Goal: Check status: Check status

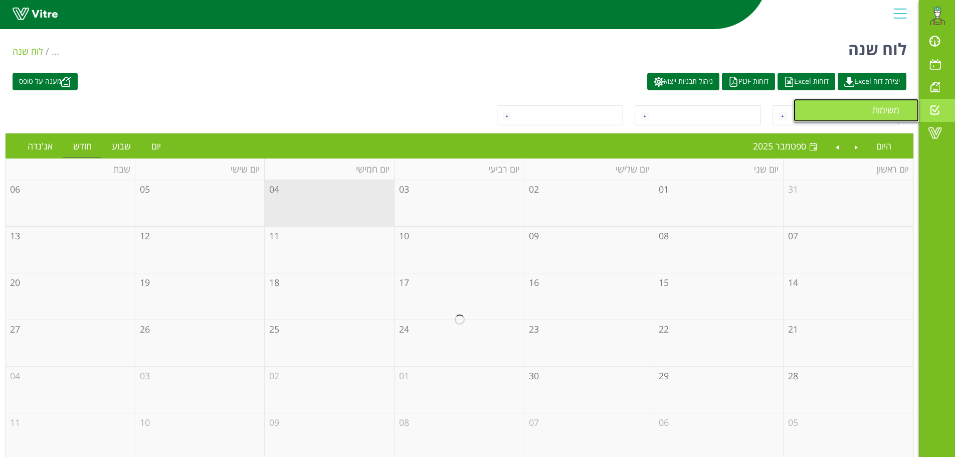
click at [895, 110] on span "משימות" at bounding box center [891, 110] width 39 height 12
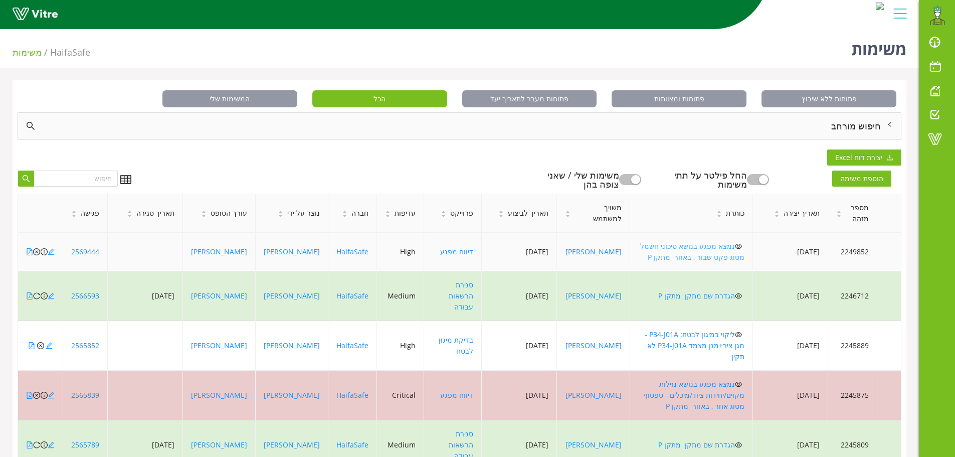
click at [719, 247] on link "נמצא מפגע בנושא סיכוני חשמל מסוג פקט שבור , באזור מתקן P" at bounding box center [692, 251] width 104 height 21
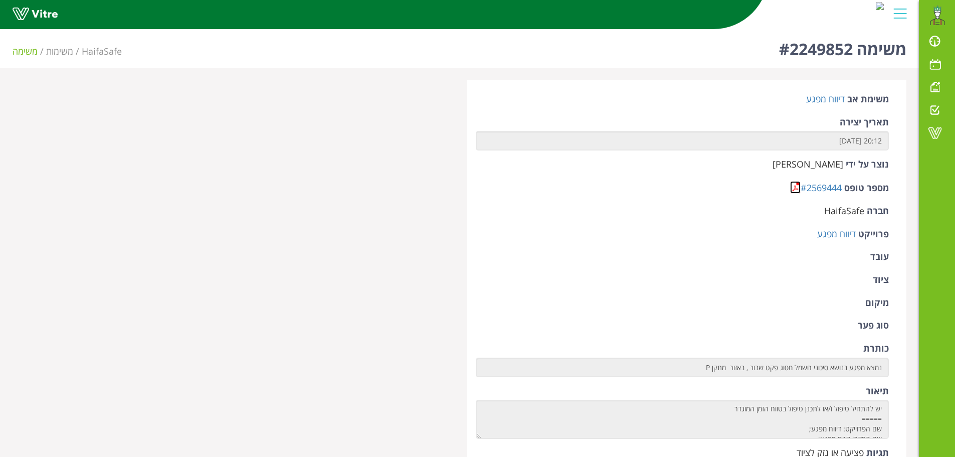
click at [793, 186] on link at bounding box center [795, 187] width 11 height 13
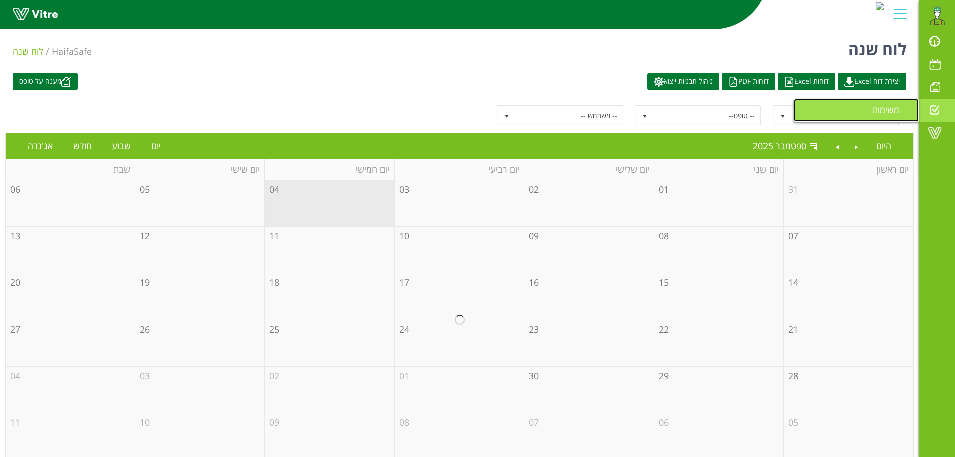
click at [897, 110] on span "משימות" at bounding box center [891, 110] width 39 height 12
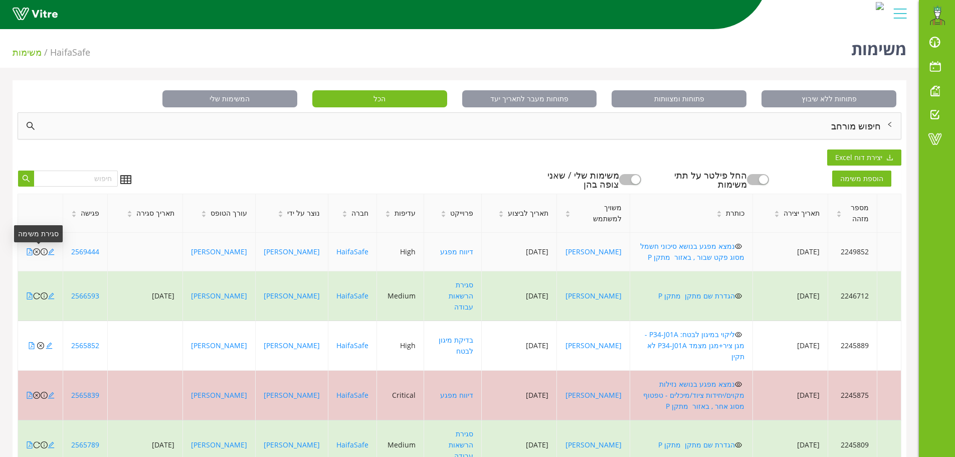
click at [36, 251] on icon "close-circle" at bounding box center [36, 251] width 7 height 7
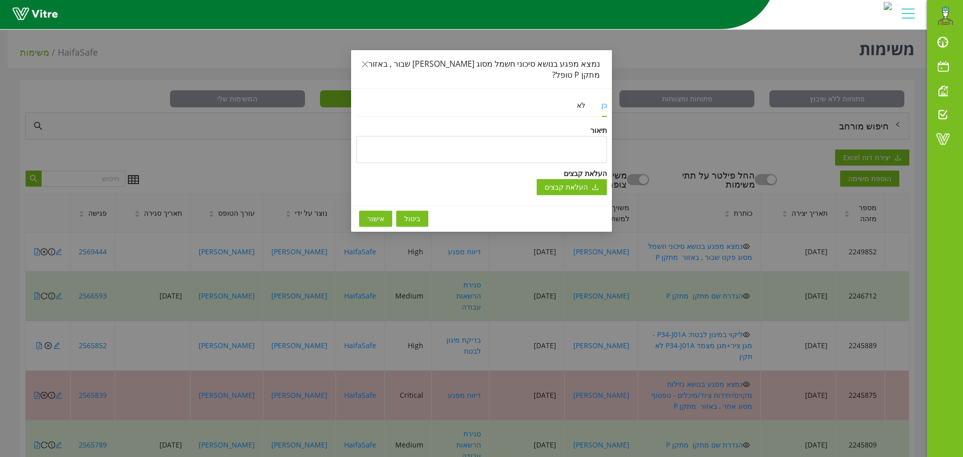
click at [366, 214] on button "אישור" at bounding box center [375, 219] width 33 height 16
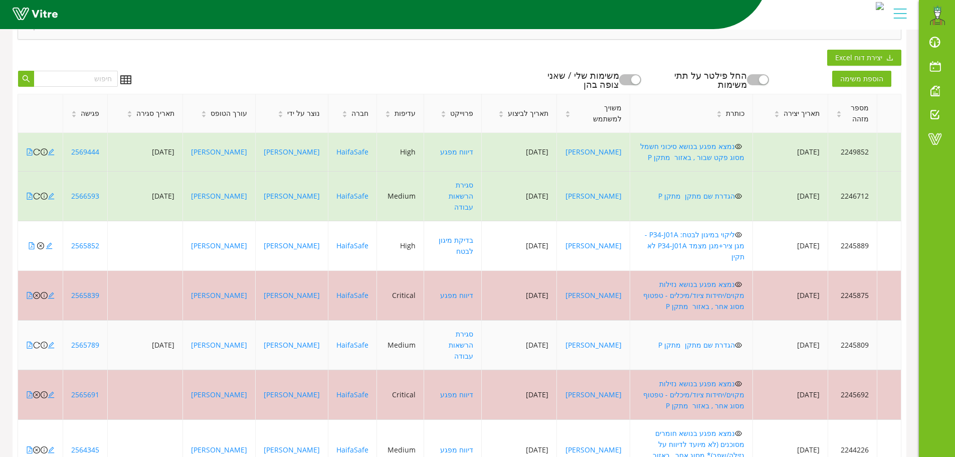
scroll to position [100, 0]
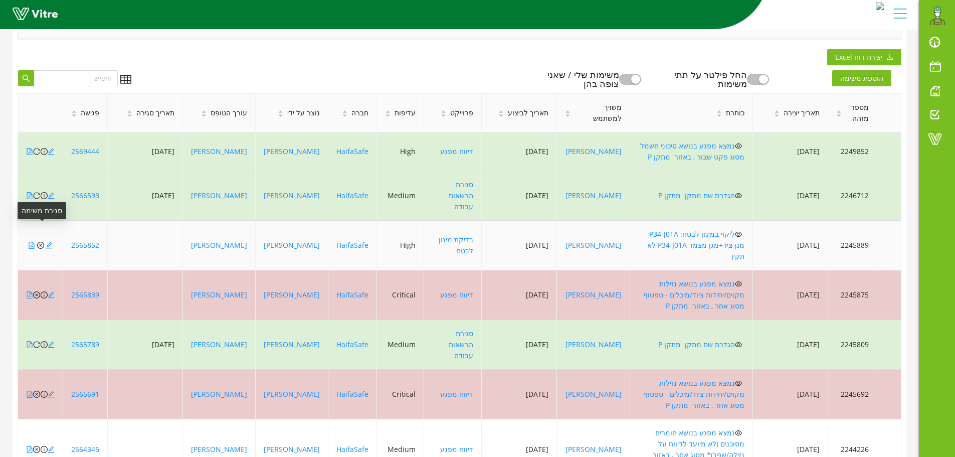
click at [39, 242] on icon "close-circle" at bounding box center [40, 245] width 7 height 7
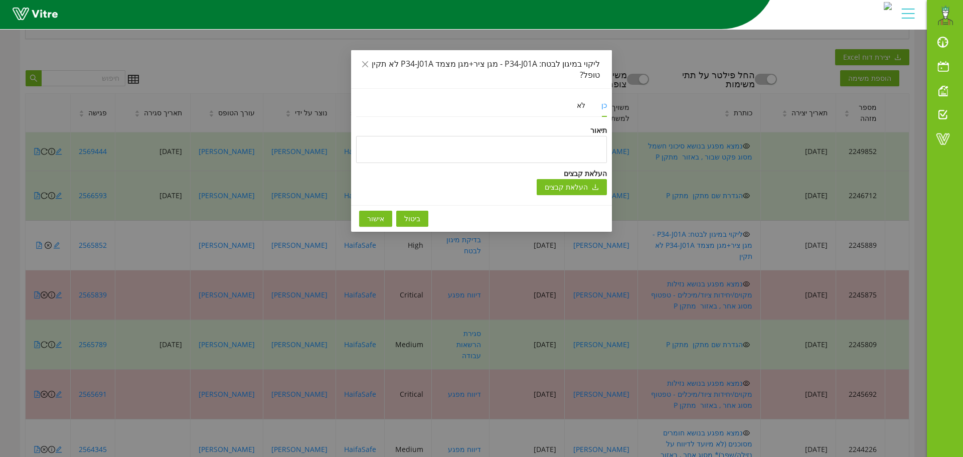
click at [375, 213] on span "אישור" at bounding box center [375, 218] width 17 height 11
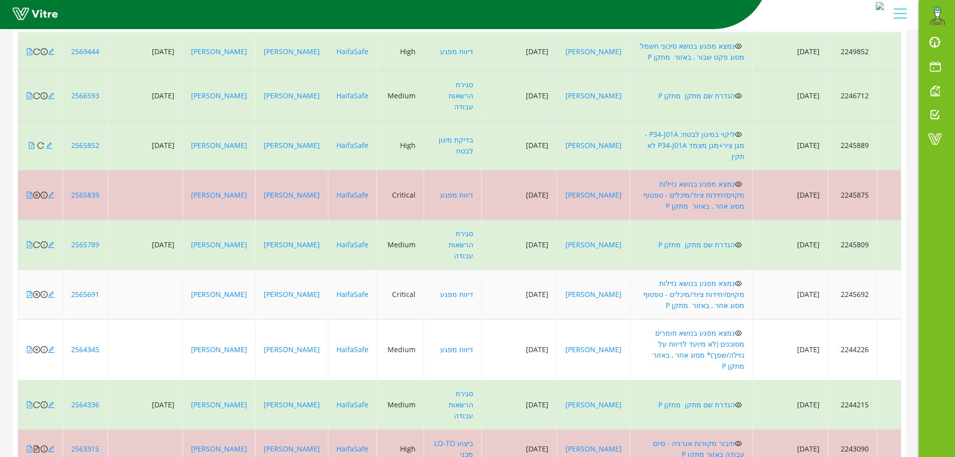
scroll to position [201, 0]
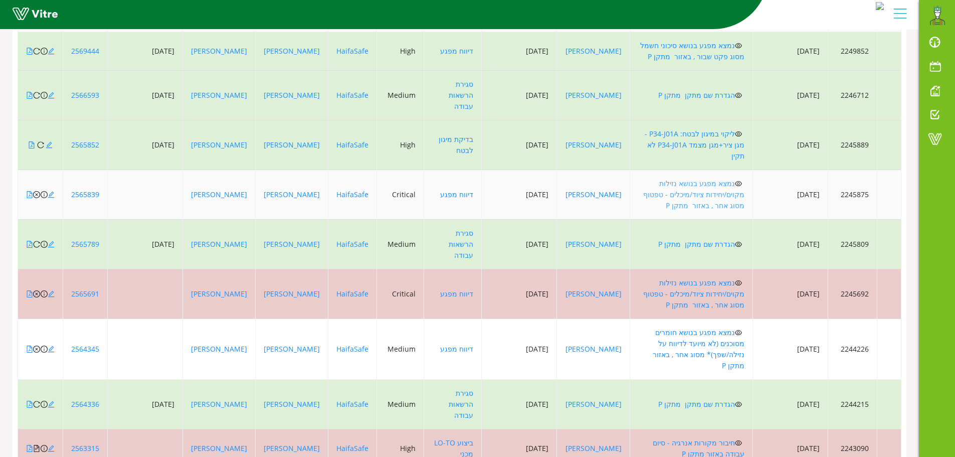
click at [712, 178] on link "נמצא מפגע בנושא נזילות מקוים/יחידות ציוד/מיכלים - טפטוף מסוג אחר , באזור מתקן P" at bounding box center [693, 194] width 101 height 32
click at [37, 191] on icon "close-circle" at bounding box center [36, 194] width 7 height 7
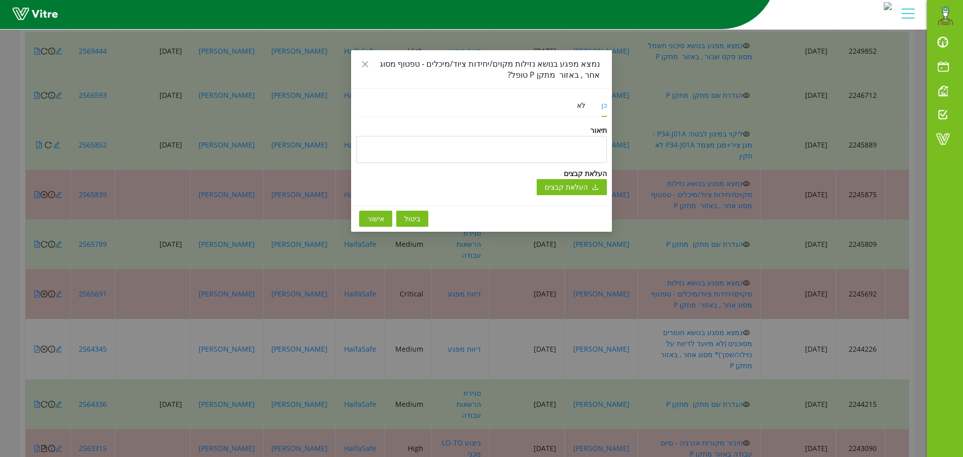
click at [370, 219] on span "אישור" at bounding box center [375, 218] width 17 height 11
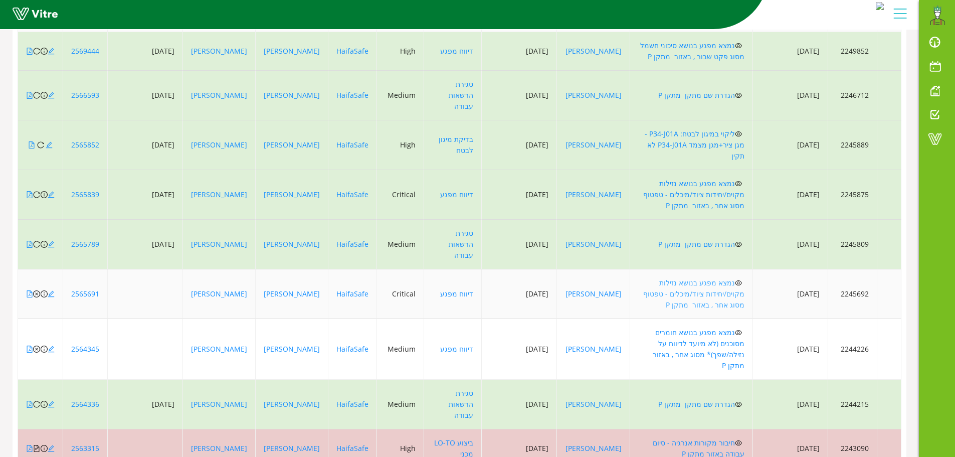
click at [717, 278] on link "נמצא מפגע בנושא נזילות מקוים/יחידות ציוד/מיכלים - טפטוף מסוג אחר , באזור מתקן P" at bounding box center [693, 294] width 101 height 32
click at [35, 290] on icon "close-circle" at bounding box center [36, 293] width 7 height 7
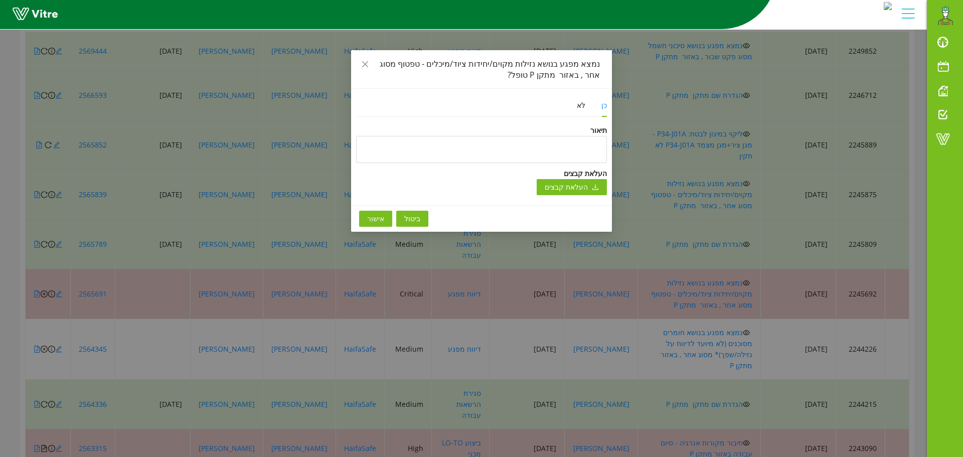
click at [374, 220] on span "אישור" at bounding box center [375, 218] width 17 height 11
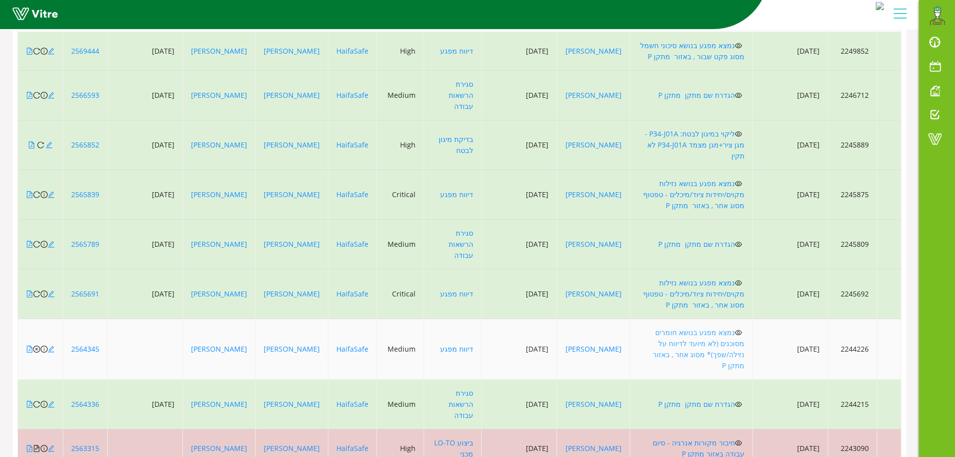
click at [724, 327] on link "נמצא מפגע בנושא חומרים מסוכנים (לא מיועד לדיווח על נזילה/שפך)* מסוג אחר , באזור…" at bounding box center [698, 348] width 94 height 43
click at [36, 345] on icon "close-circle" at bounding box center [36, 348] width 7 height 7
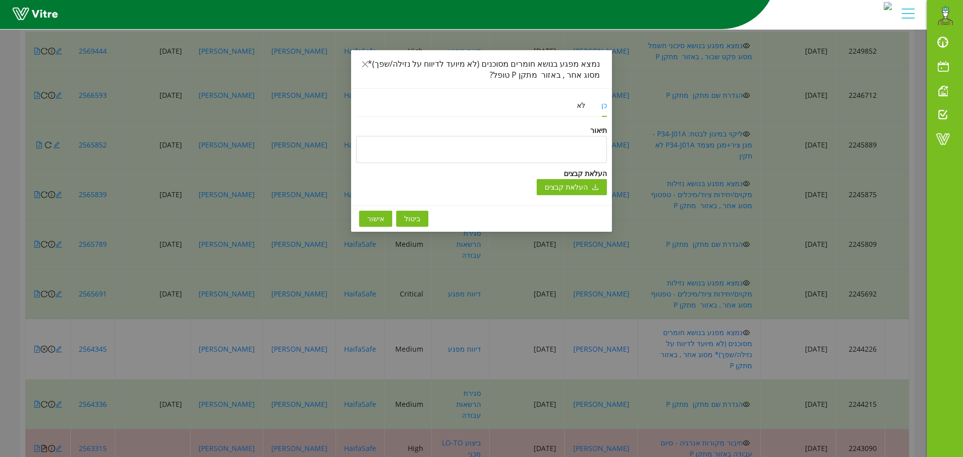
drag, startPoint x: 385, startPoint y: 218, endPoint x: 388, endPoint y: 224, distance: 6.7
click at [385, 219] on button "אישור" at bounding box center [375, 219] width 33 height 16
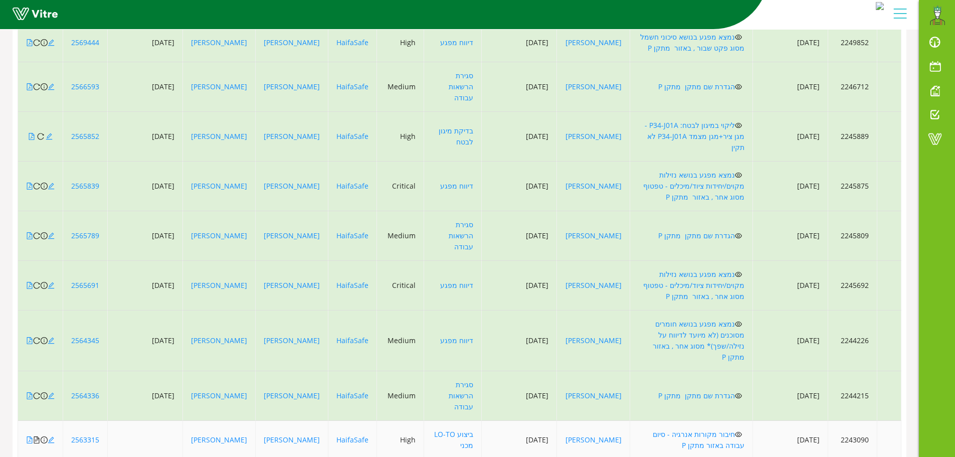
scroll to position [217, 0]
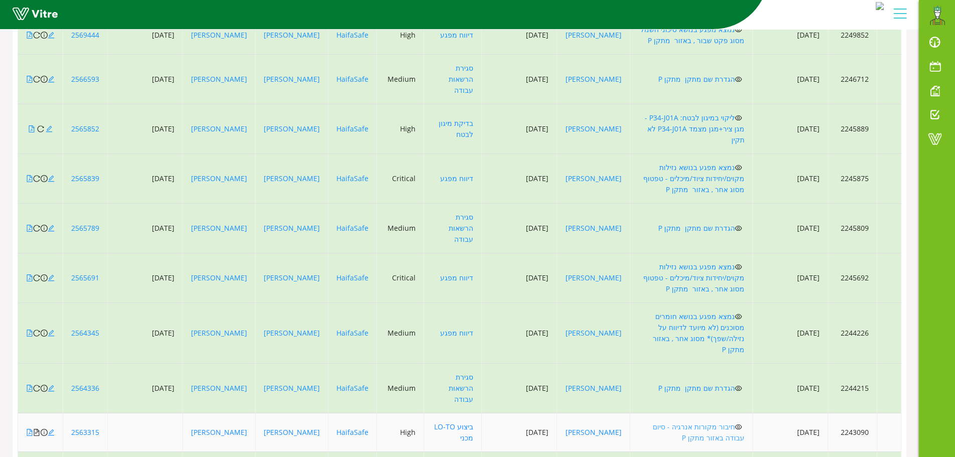
click at [702, 422] on link "חיבור מקורות אנרגיה - סיום עבודה באזור מתקן P" at bounding box center [699, 432] width 92 height 21
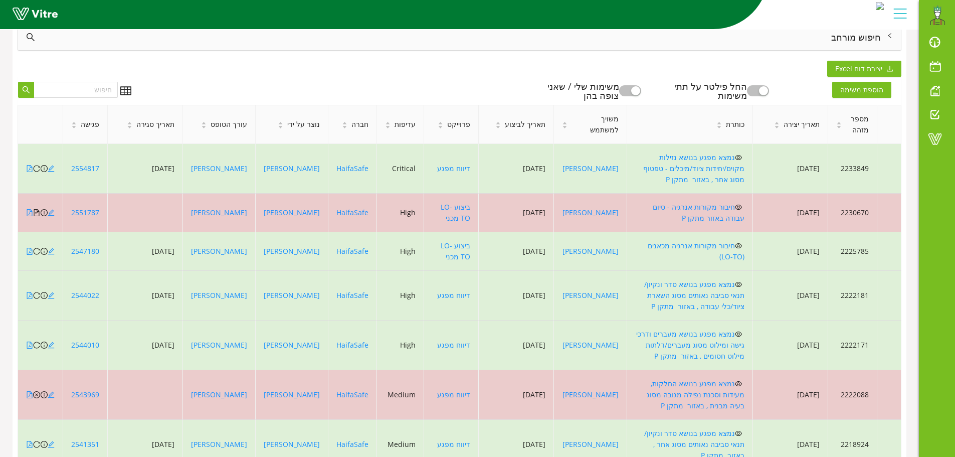
scroll to position [66, 0]
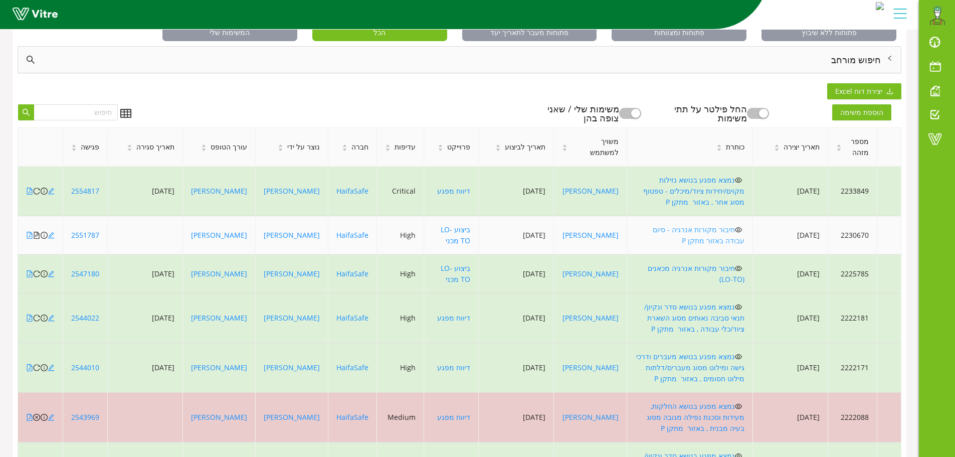
click at [729, 225] on link "חיבור מקורות אנרגיה - סיום עבודה באזור מתקן P" at bounding box center [699, 235] width 92 height 21
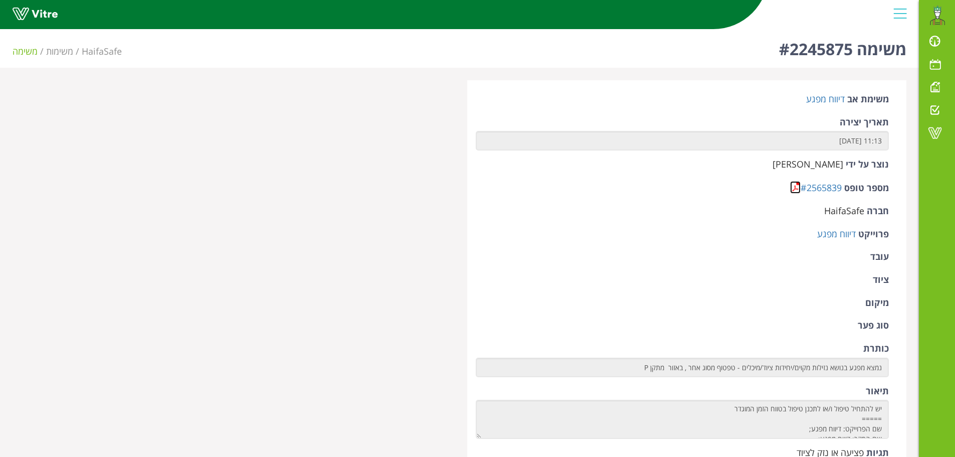
click at [799, 188] on link at bounding box center [795, 187] width 11 height 13
click at [795, 189] on link at bounding box center [795, 187] width 11 height 13
click at [797, 189] on link at bounding box center [795, 187] width 11 height 13
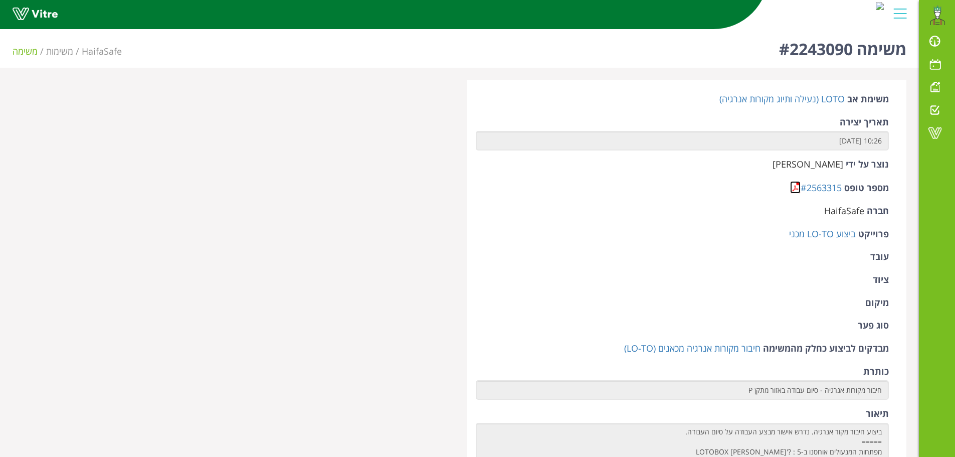
click at [795, 186] on link at bounding box center [795, 187] width 11 height 13
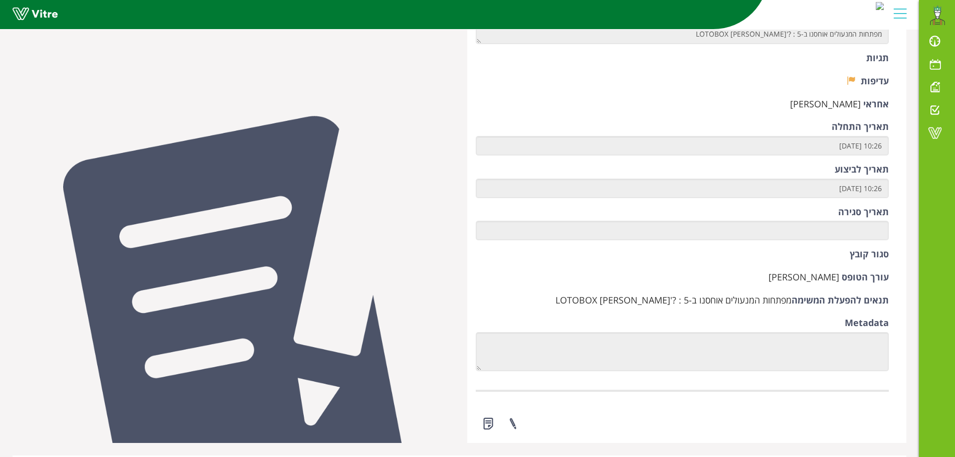
scroll to position [652, 0]
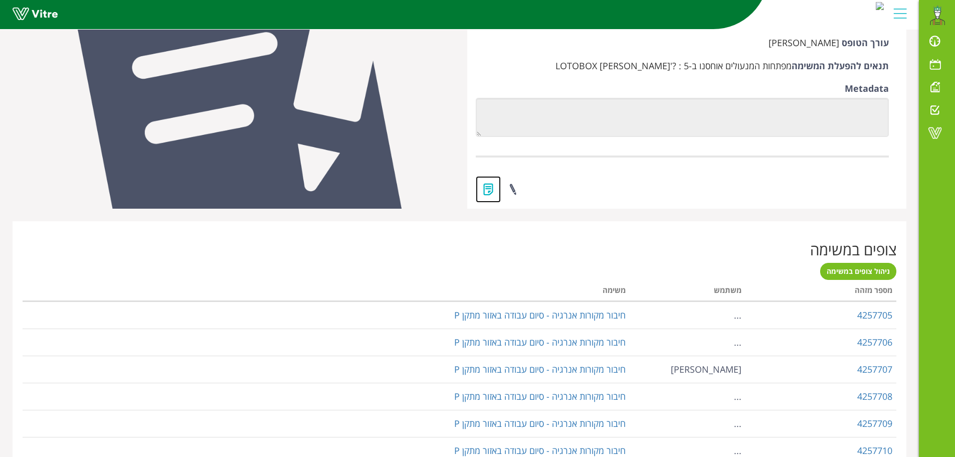
click at [490, 187] on link at bounding box center [488, 189] width 25 height 27
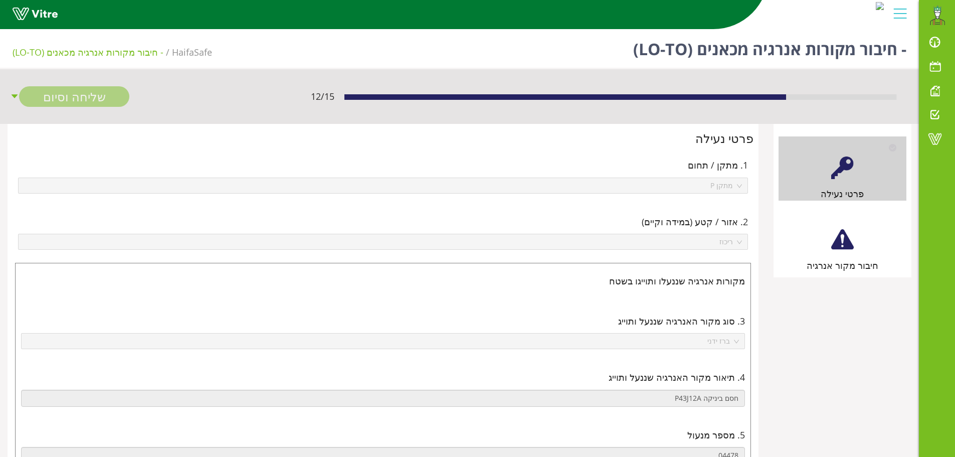
click at [844, 244] on div at bounding box center [842, 239] width 23 height 23
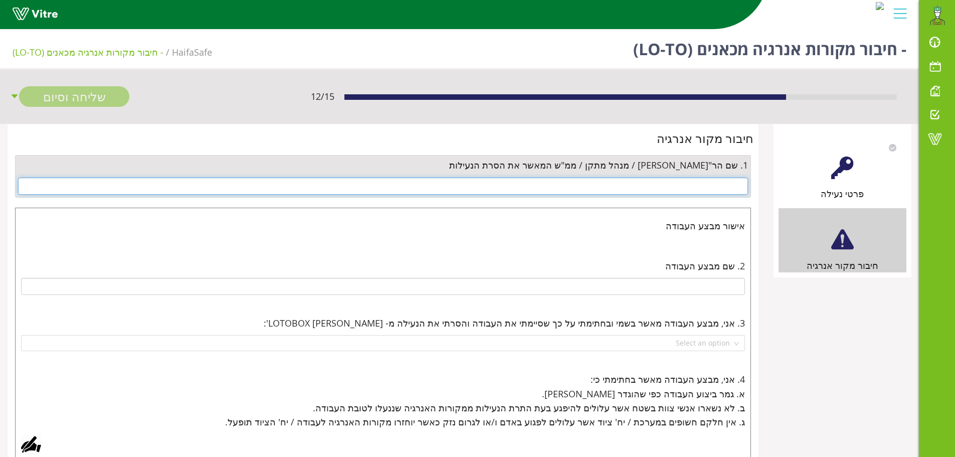
click at [714, 188] on input "text" at bounding box center [383, 185] width 730 height 17
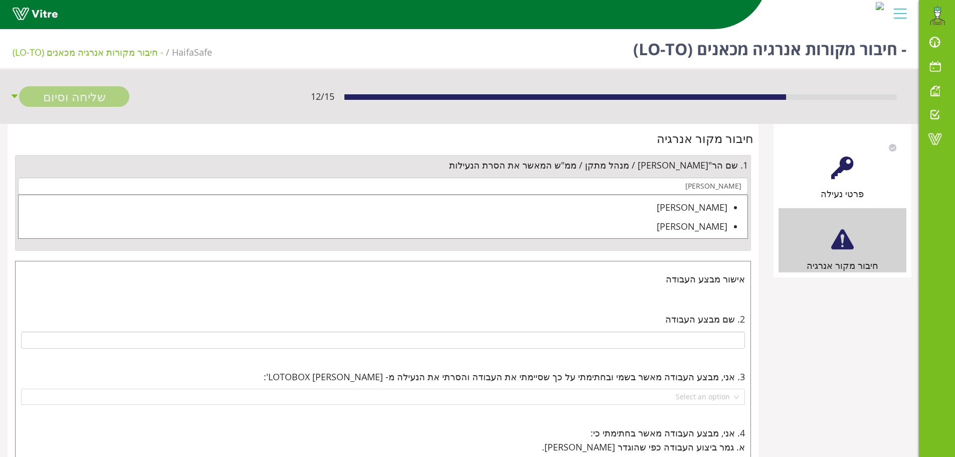
click at [711, 210] on div "[PERSON_NAME]" at bounding box center [373, 207] width 709 height 14
type input "[PERSON_NAME]"
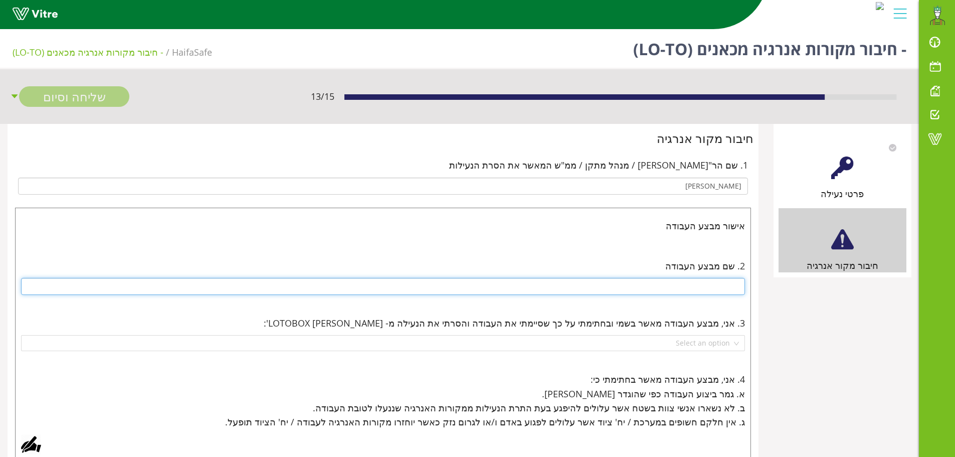
click at [720, 284] on input "text" at bounding box center [383, 286] width 724 height 17
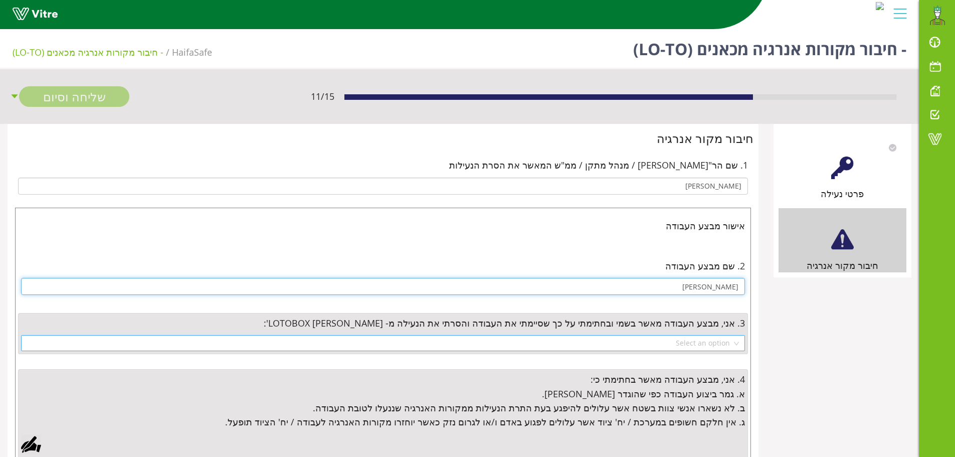
type input "שניר"
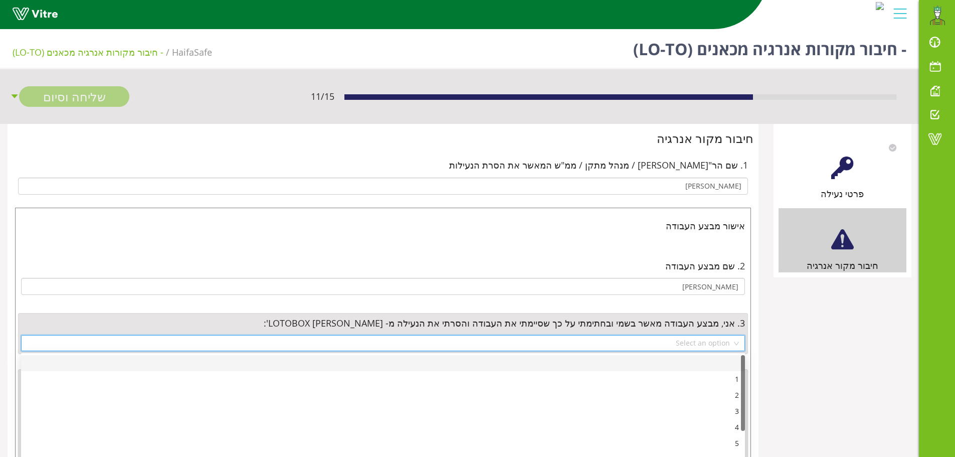
click at [712, 340] on input "search" at bounding box center [379, 342] width 705 height 15
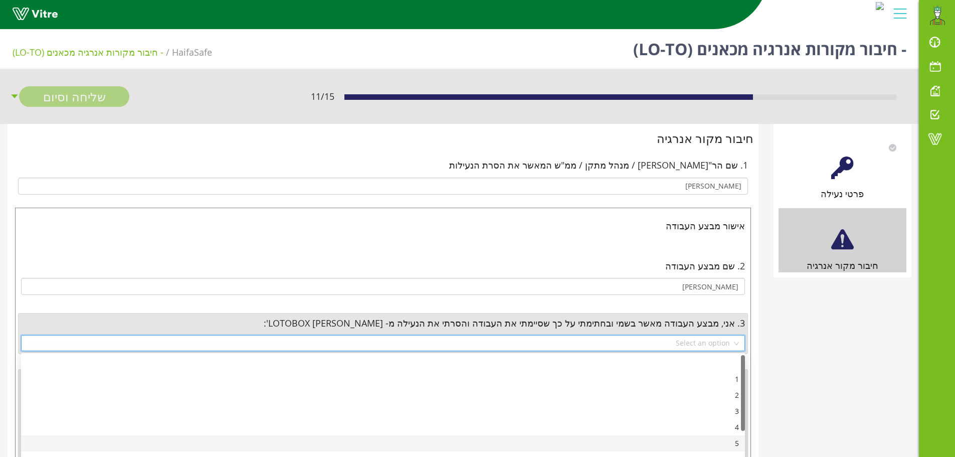
click at [731, 446] on div "5" at bounding box center [383, 443] width 712 height 11
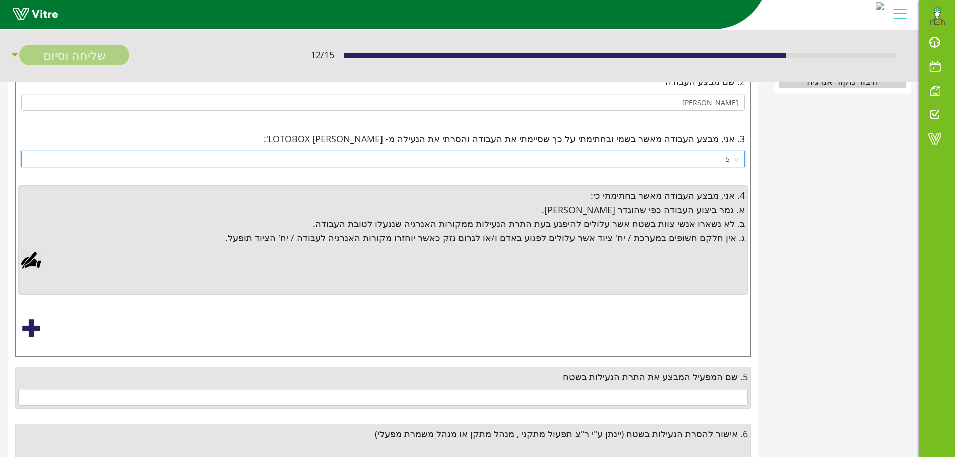
scroll to position [201, 0]
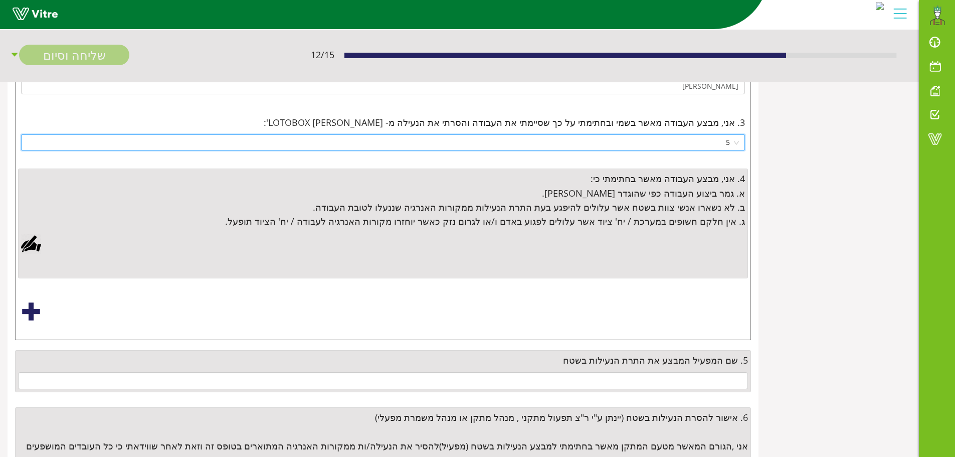
drag, startPoint x: 33, startPoint y: 243, endPoint x: 38, endPoint y: 245, distance: 5.7
click at [34, 244] on div at bounding box center [31, 244] width 20 height 20
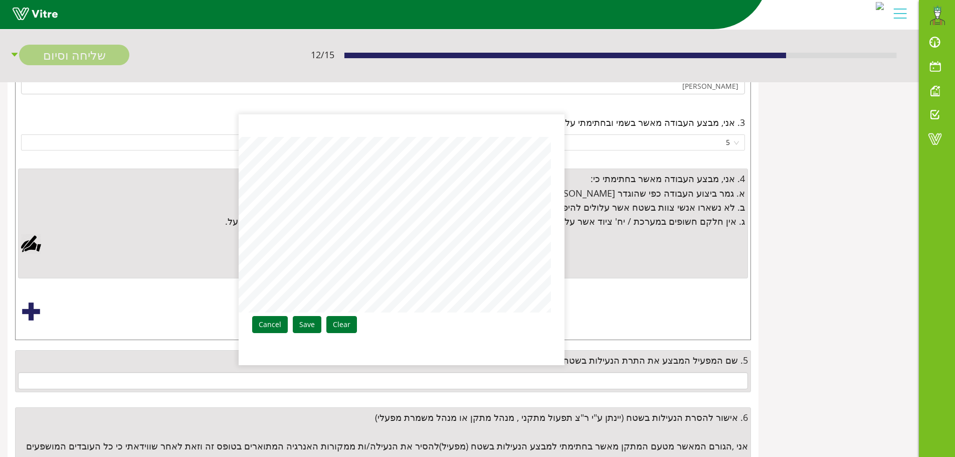
click at [307, 330] on link "Save" at bounding box center [307, 324] width 29 height 17
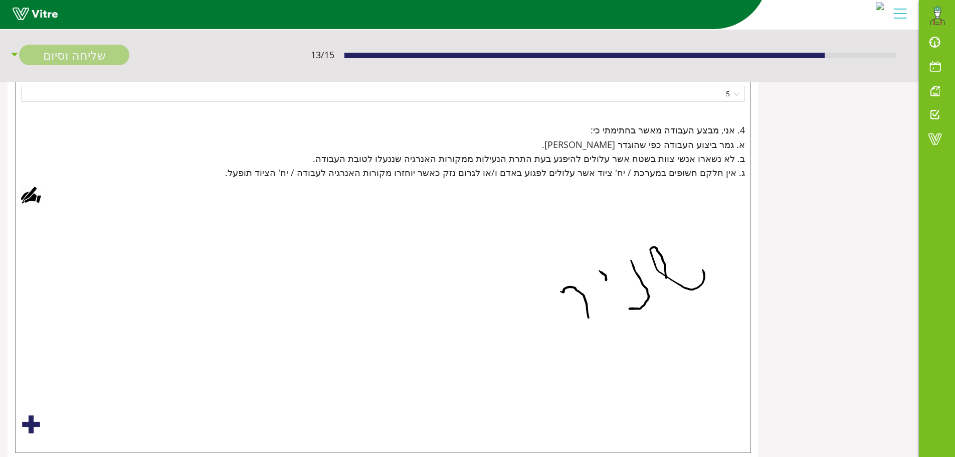
scroll to position [459, 0]
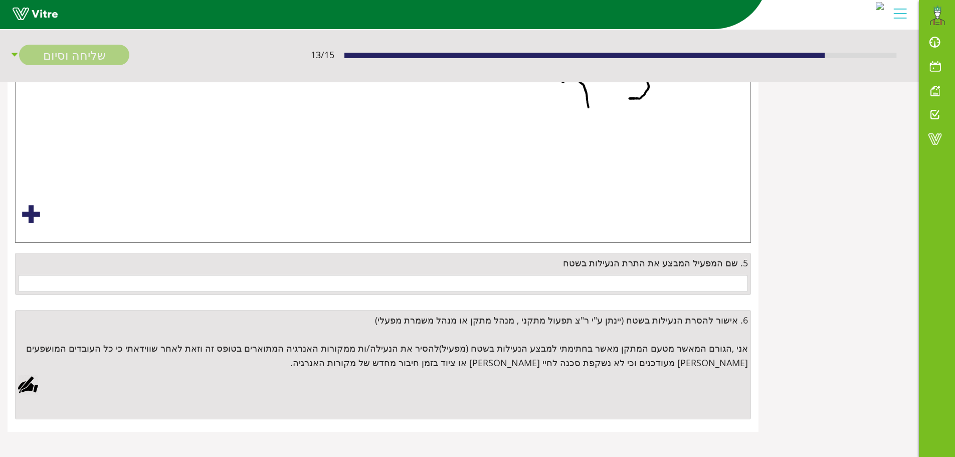
click at [693, 274] on div "5. שם המפעיל המבצע את התרת הנעילות בשטח" at bounding box center [383, 274] width 736 height 42
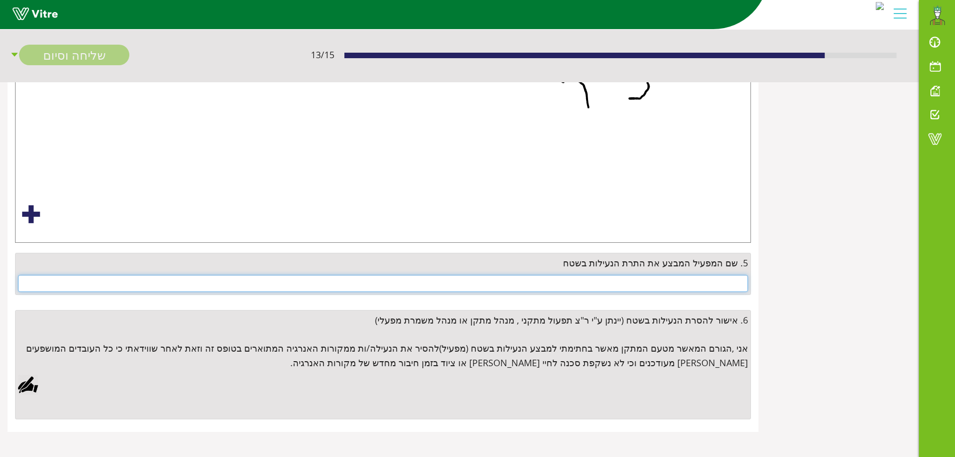
click at [718, 286] on input "text" at bounding box center [383, 283] width 730 height 17
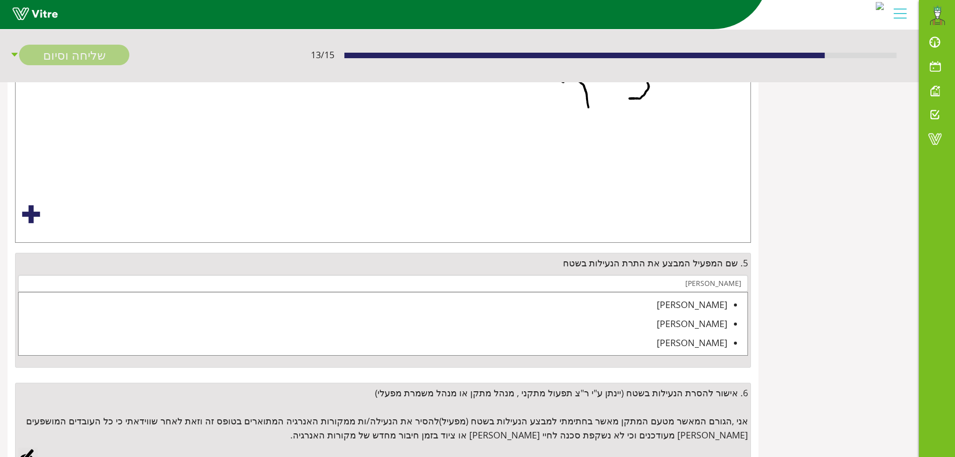
click at [711, 303] on div "איליה גופמן" at bounding box center [373, 304] width 709 height 14
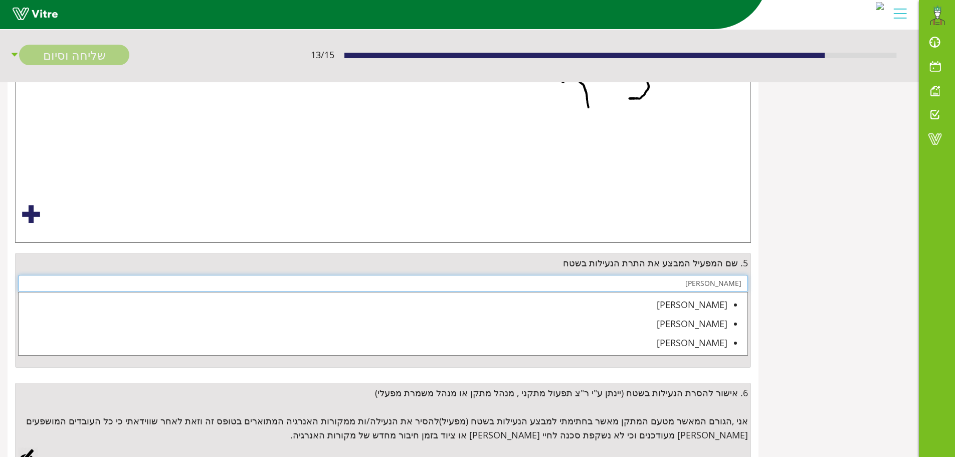
type input "איליה גופמן"
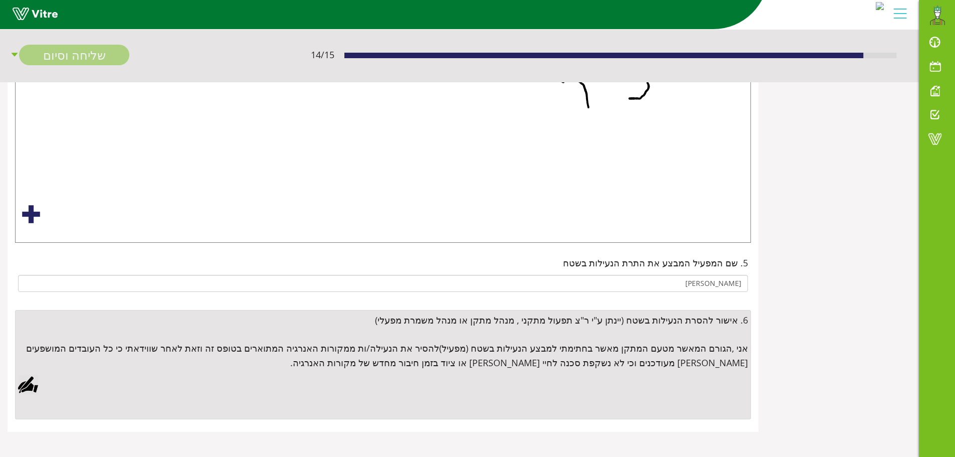
click at [35, 386] on div at bounding box center [28, 385] width 20 height 20
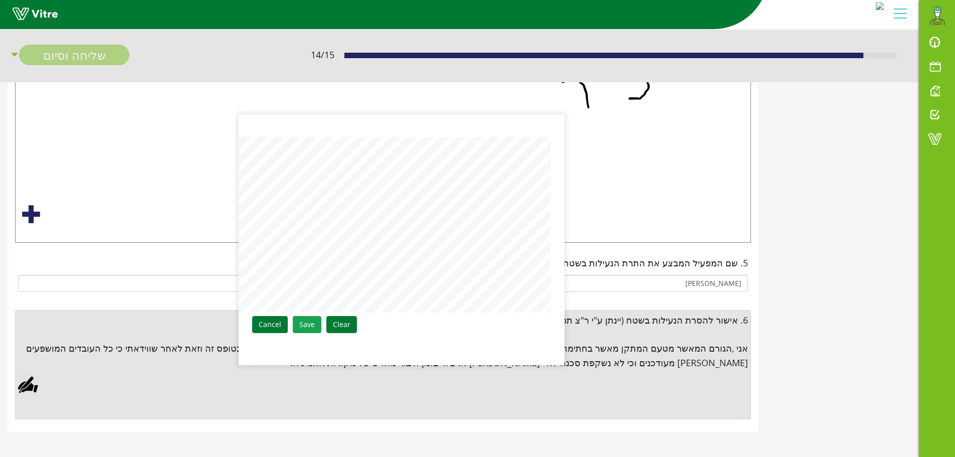
click at [309, 326] on link "Save" at bounding box center [307, 324] width 29 height 17
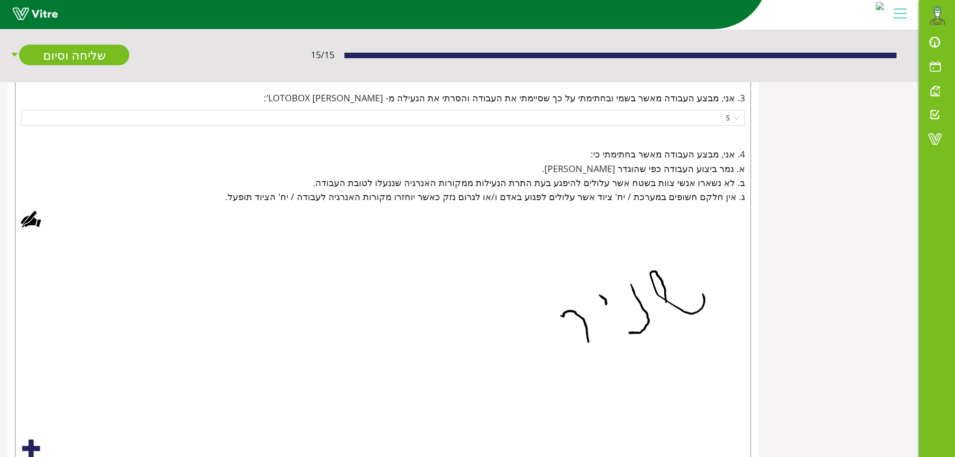
scroll to position [220, 0]
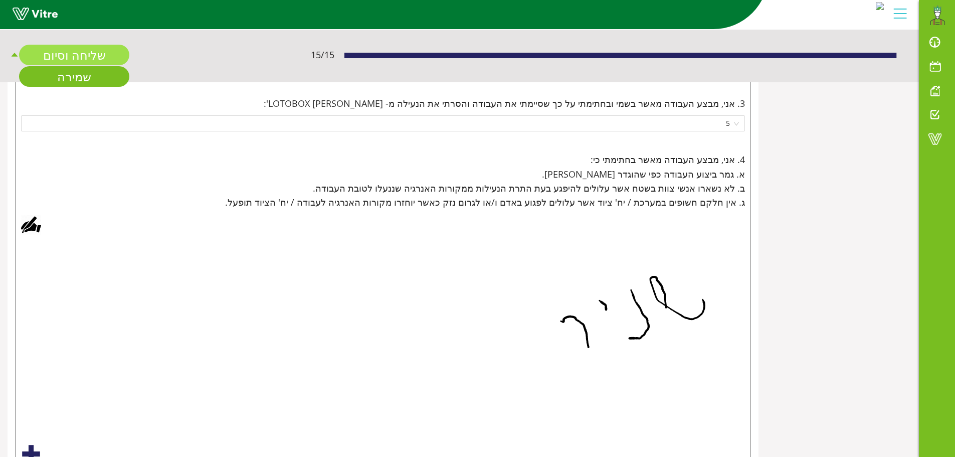
click at [88, 57] on link "שליחה וסיום" at bounding box center [74, 55] width 110 height 21
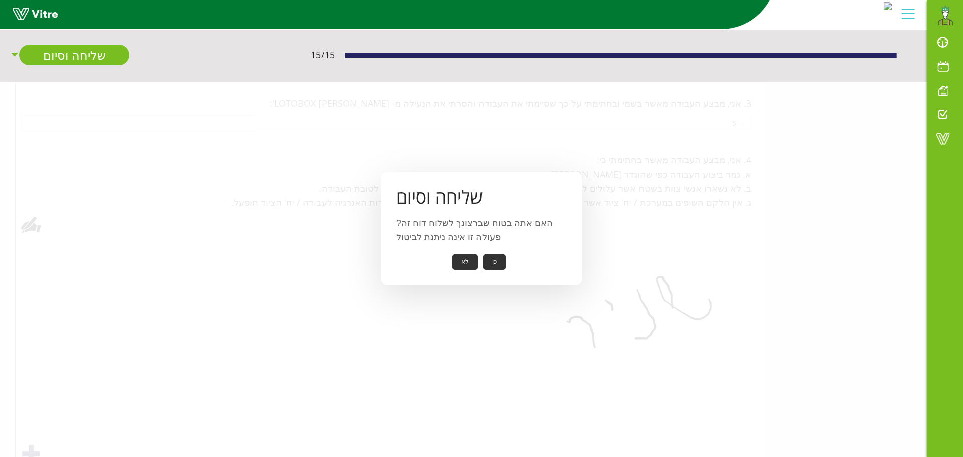
click at [498, 262] on button "כן" at bounding box center [494, 262] width 23 height 16
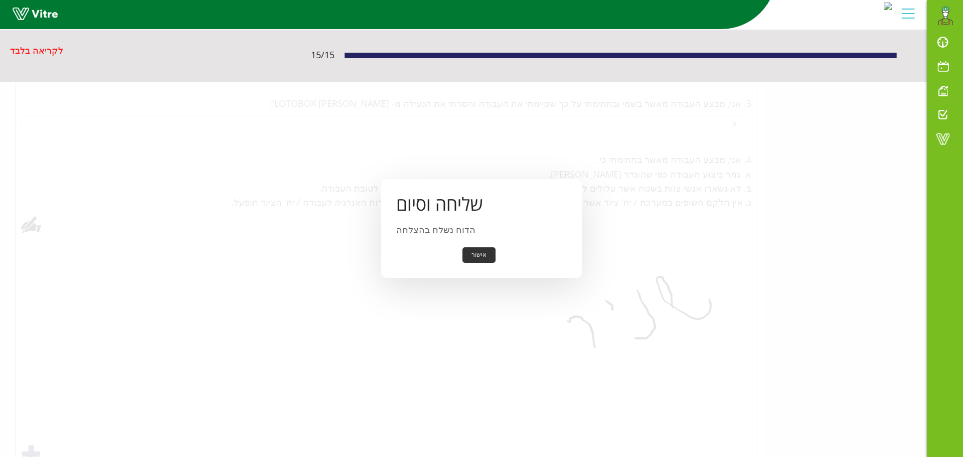
click at [477, 256] on button "אישור" at bounding box center [478, 255] width 33 height 16
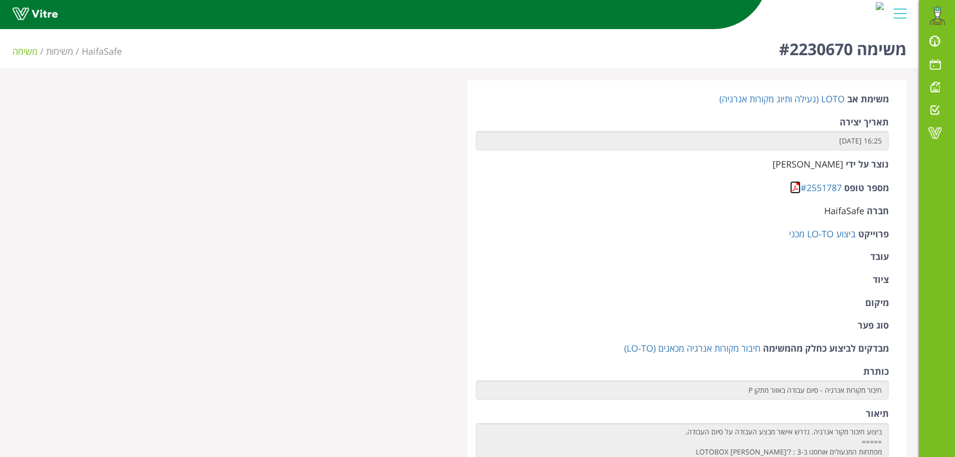
click at [797, 190] on link at bounding box center [795, 187] width 11 height 13
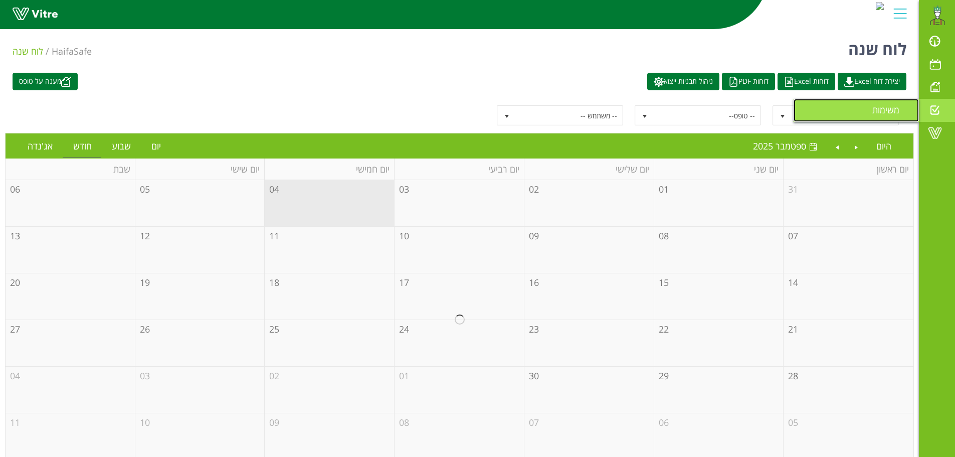
click at [876, 110] on span "משימות" at bounding box center [891, 110] width 39 height 12
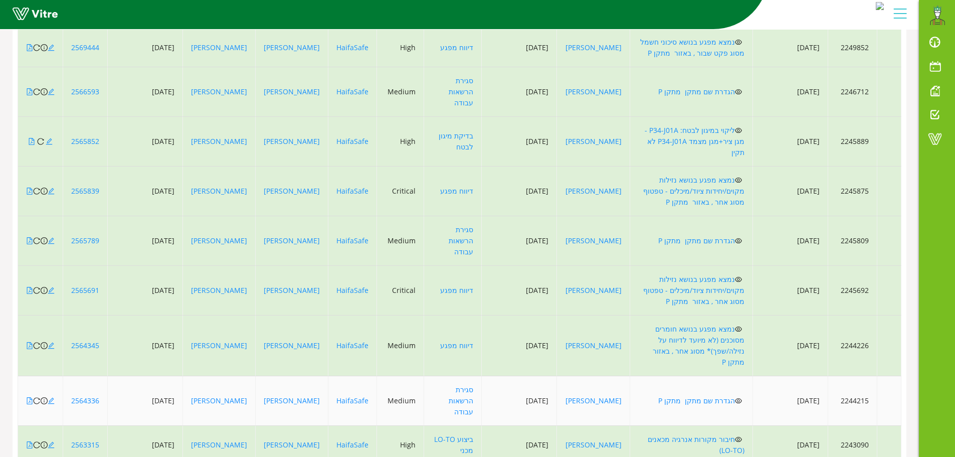
scroll to position [217, 0]
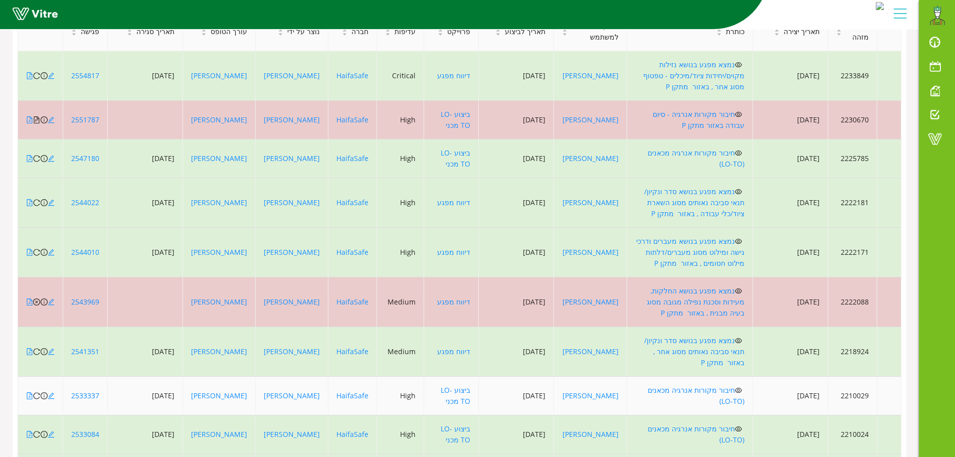
scroll to position [166, 0]
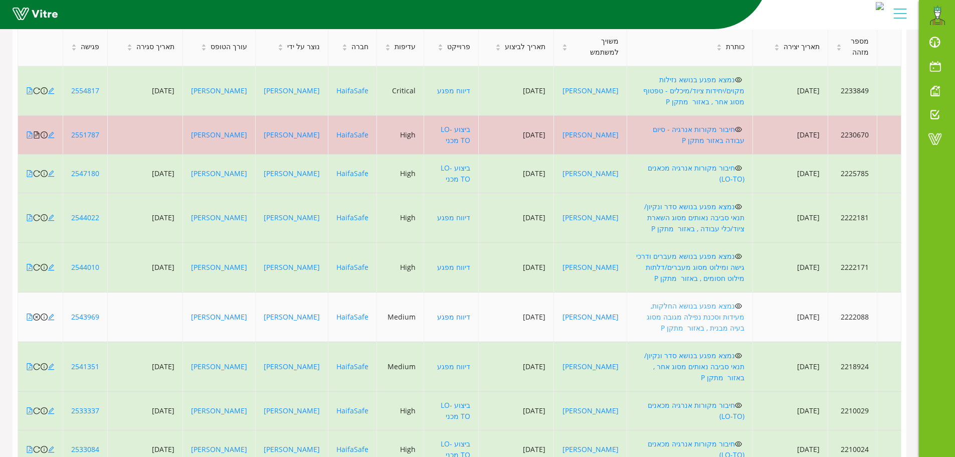
click at [717, 301] on link "נמצא מפגע בנושא החלקות, מעידות וסכנת נפילה מגובה מסוג בעיה מבנית , באזור מתקן P" at bounding box center [696, 317] width 98 height 32
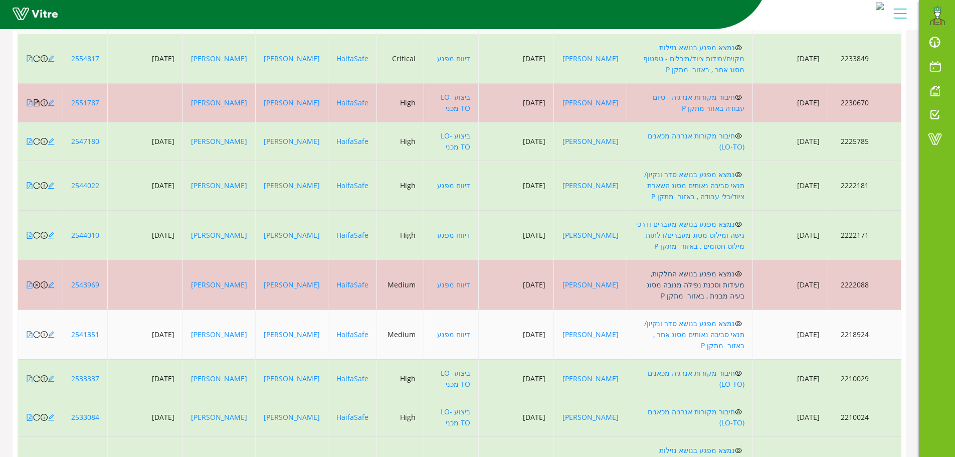
scroll to position [217, 0]
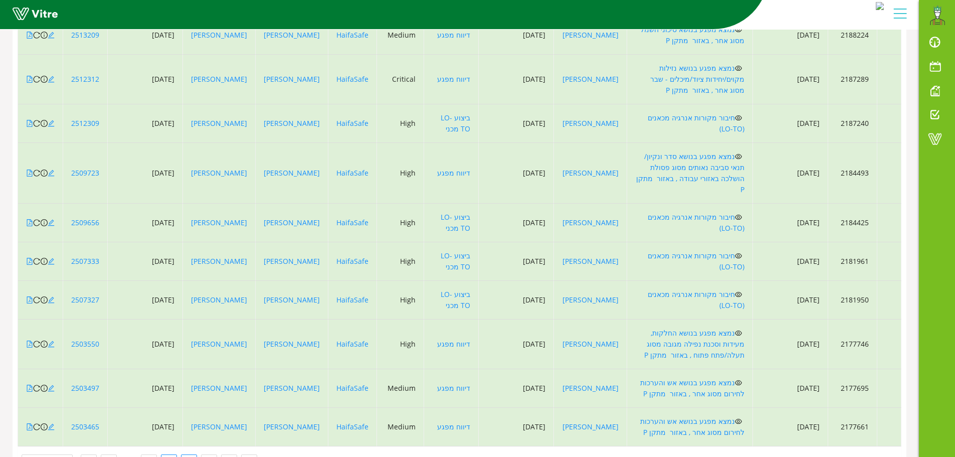
click at [169, 455] on link "4" at bounding box center [168, 462] width 15 height 15
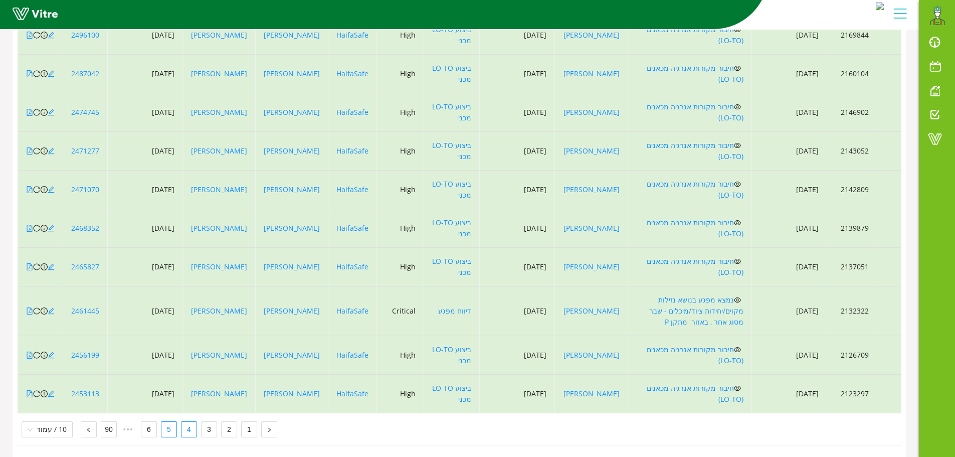
click at [167, 422] on link "5" at bounding box center [168, 429] width 15 height 15
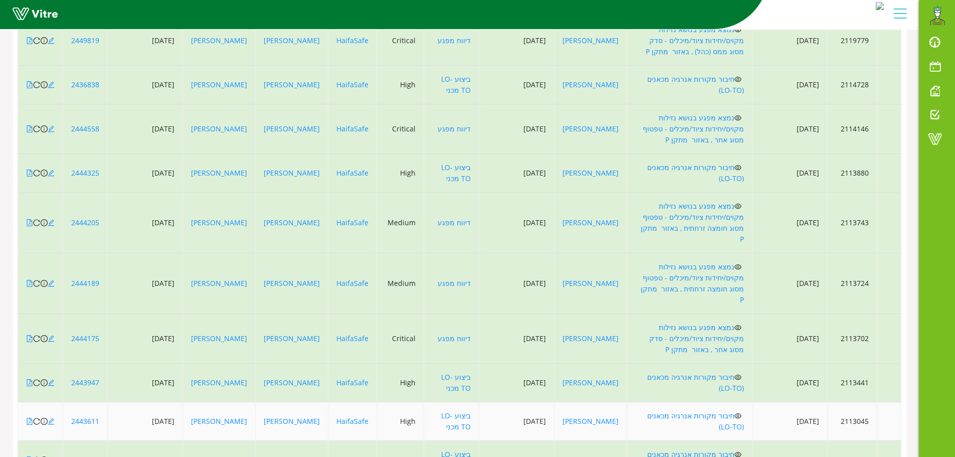
scroll to position [0, 0]
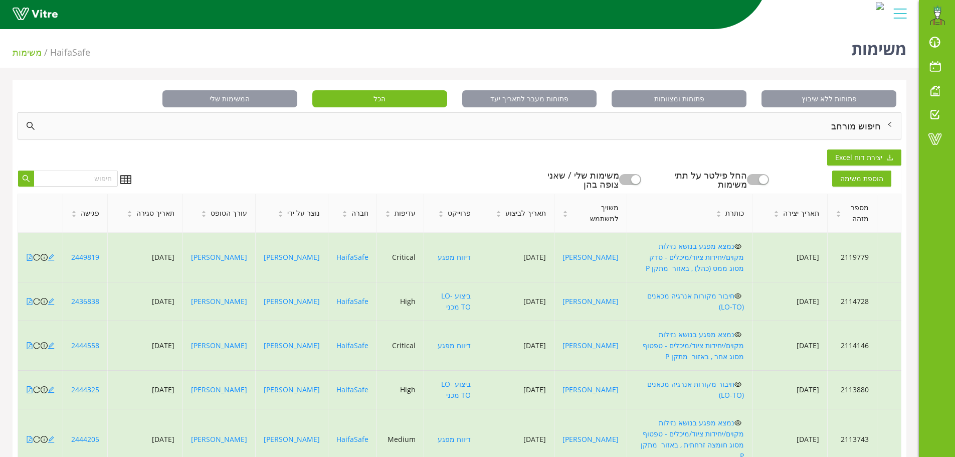
click at [640, 177] on button "button" at bounding box center [630, 179] width 22 height 11
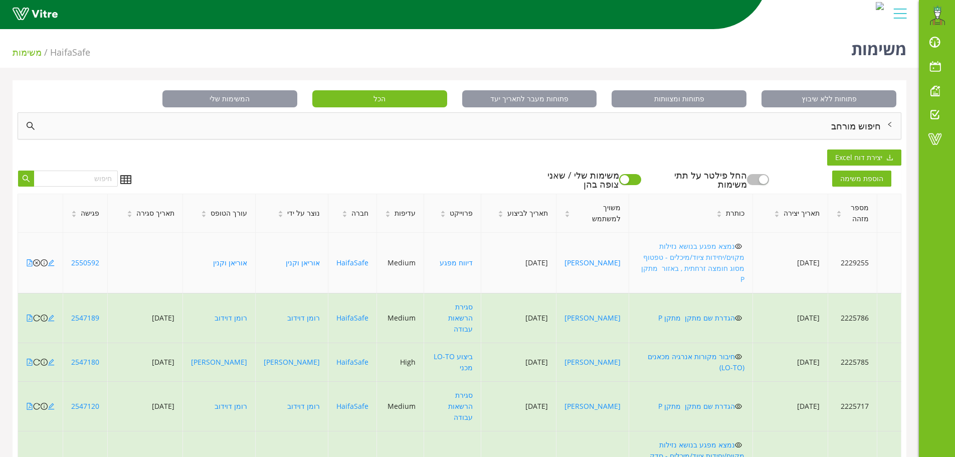
click at [730, 248] on link "נמצא מפגע בנושא נזילות מקוים/יחידות ציוד/מיכלים - טפטוף מסוג חומצה זרחתית , באז…" at bounding box center [692, 262] width 103 height 43
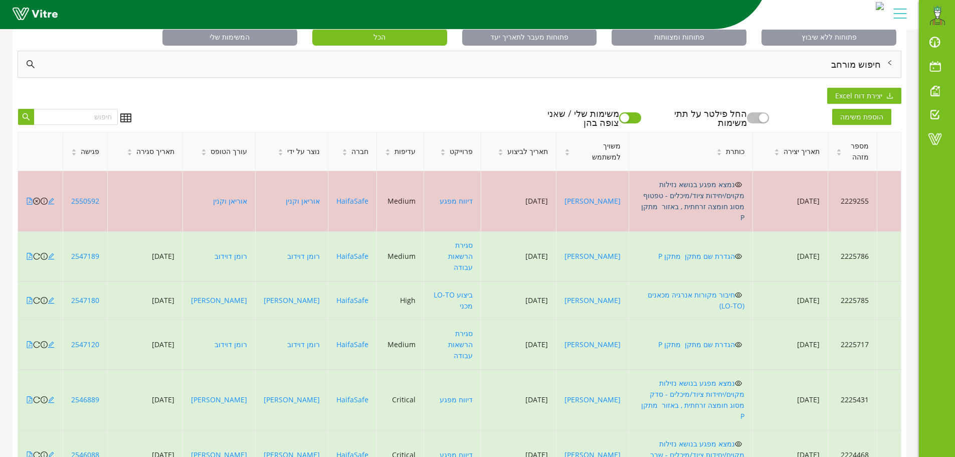
scroll to position [217, 0]
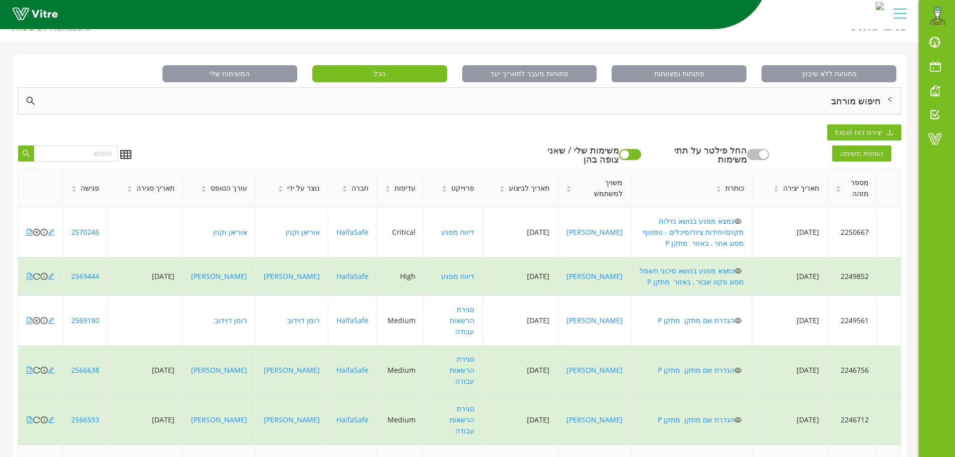
scroll to position [0, 0]
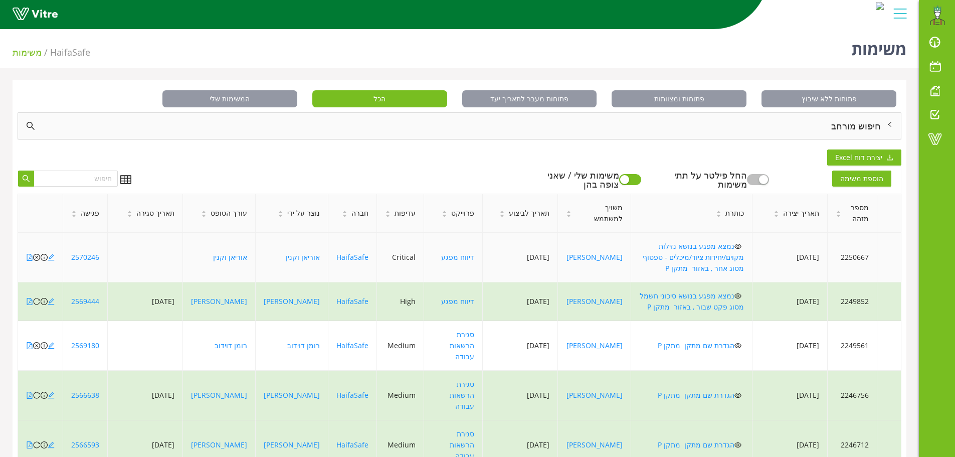
click at [735, 245] on icon "eye" at bounding box center [738, 246] width 7 height 7
click at [726, 246] on link "נמצא מפגע בנושא נזילות מקוים/יחידות ציוד/מיכלים - טפטוף מסוג אחר , באזור מתקן P" at bounding box center [693, 257] width 101 height 32
click at [37, 254] on icon "close-circle" at bounding box center [36, 257] width 7 height 7
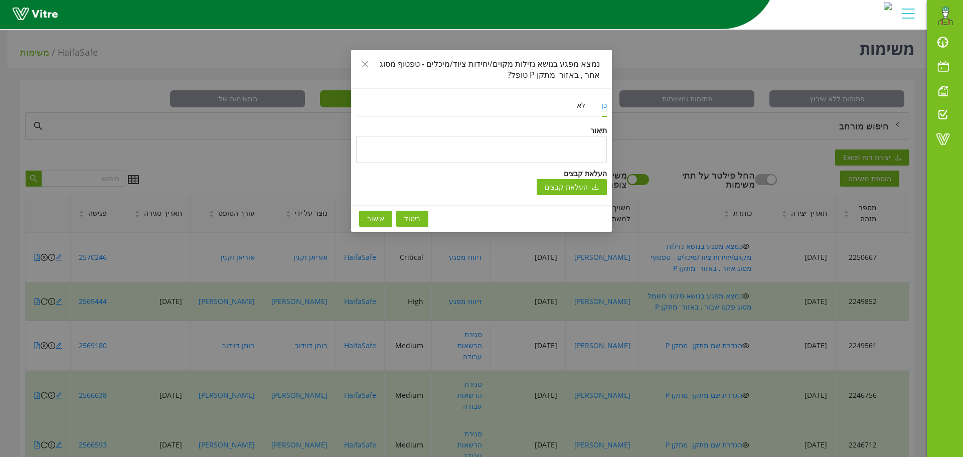
click at [373, 214] on span "אישור" at bounding box center [375, 218] width 17 height 11
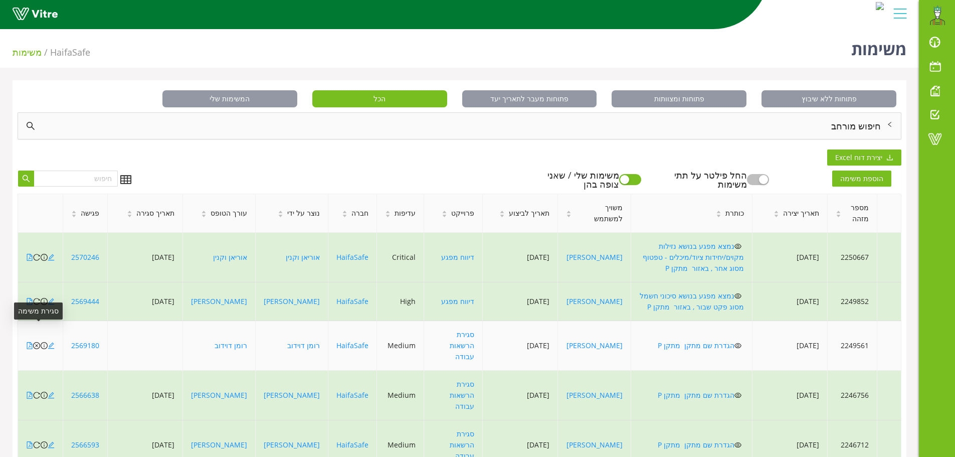
click at [36, 342] on icon "close-circle" at bounding box center [36, 345] width 7 height 7
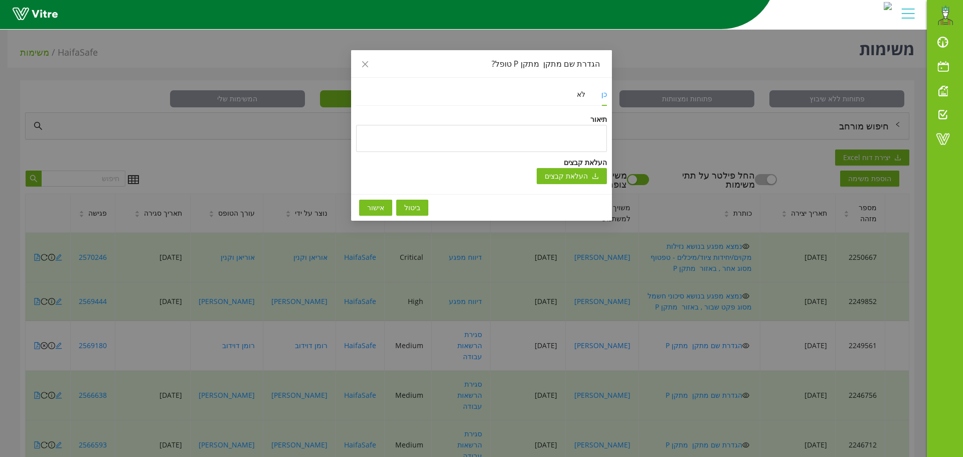
click at [383, 209] on button "אישור" at bounding box center [375, 208] width 33 height 16
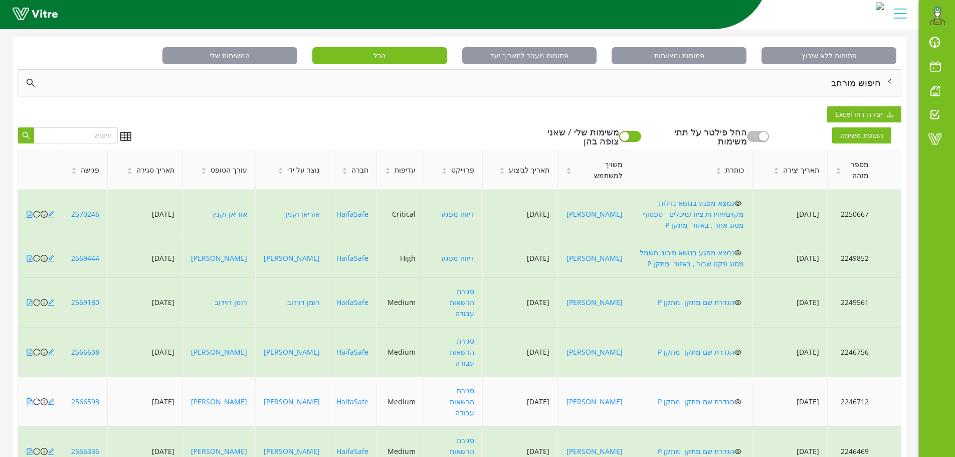
scroll to position [201, 0]
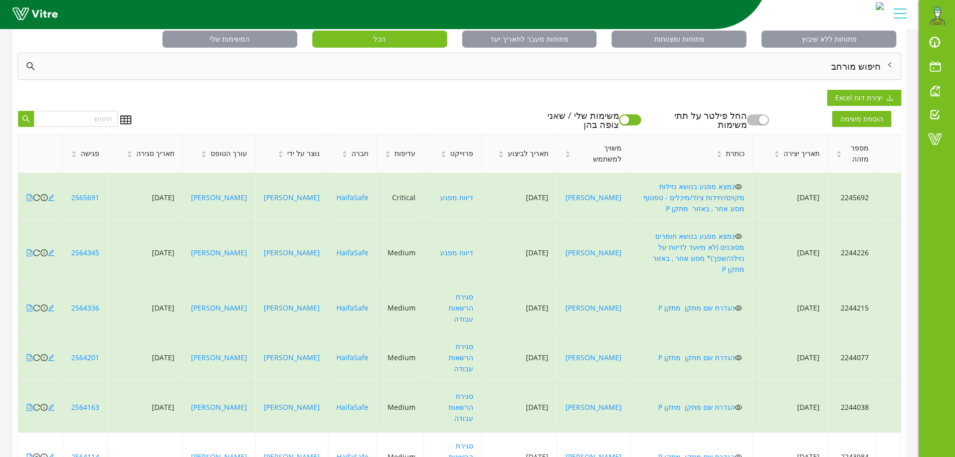
scroll to position [50, 0]
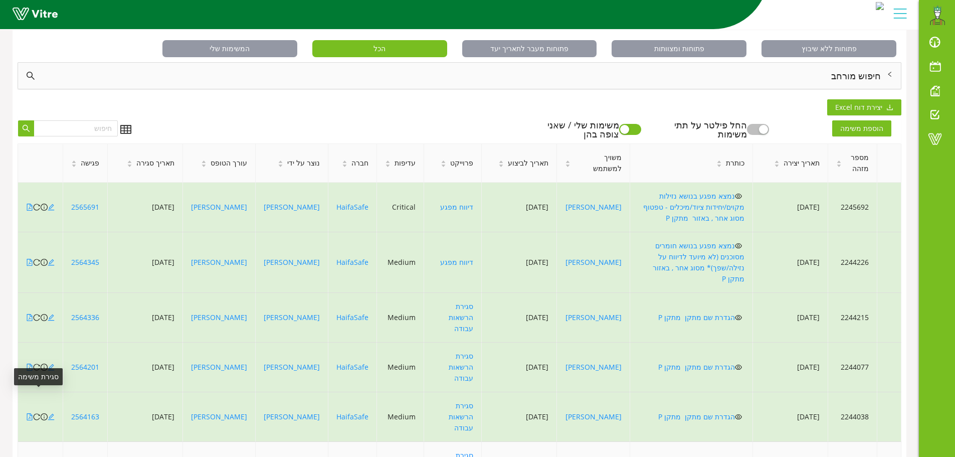
click at [37, 456] on icon "close-circle" at bounding box center [36, 466] width 7 height 7
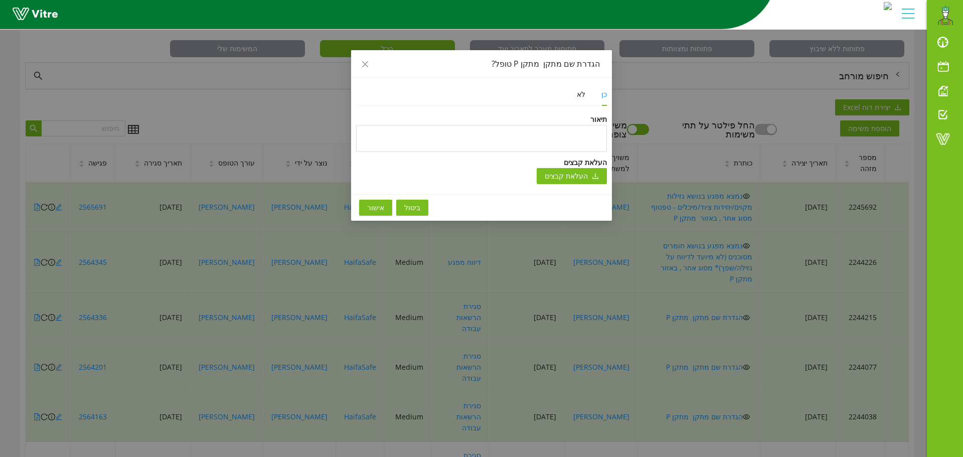
drag, startPoint x: 385, startPoint y: 210, endPoint x: 442, endPoint y: 228, distance: 60.6
click at [385, 210] on button "אישור" at bounding box center [375, 208] width 33 height 16
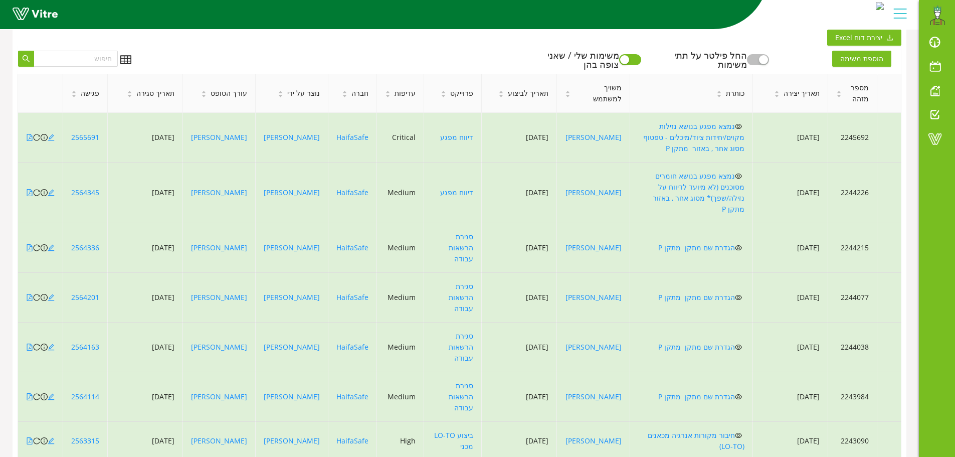
scroll to position [201, 0]
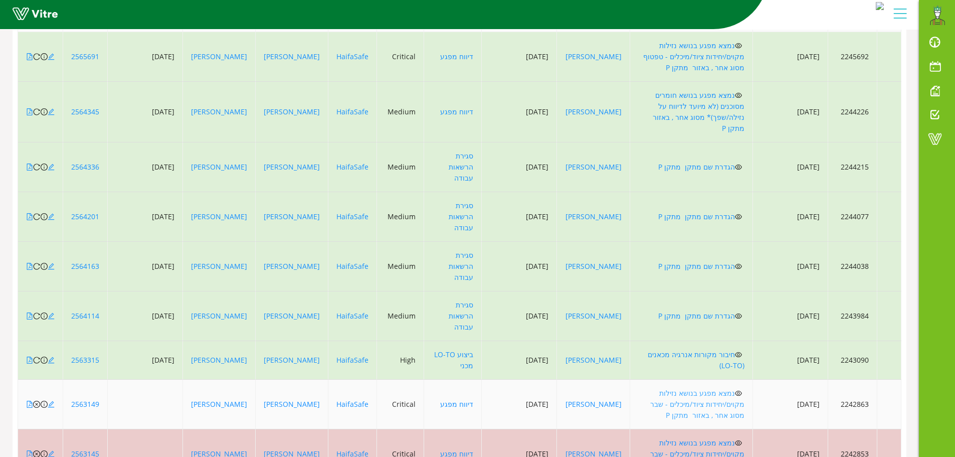
click at [726, 388] on link "נמצא מפגע בנושא נזילות מקוים/יחידות ציוד/מיכלים - שבר מסוג אחר , באזור מתקן P" at bounding box center [697, 404] width 94 height 32
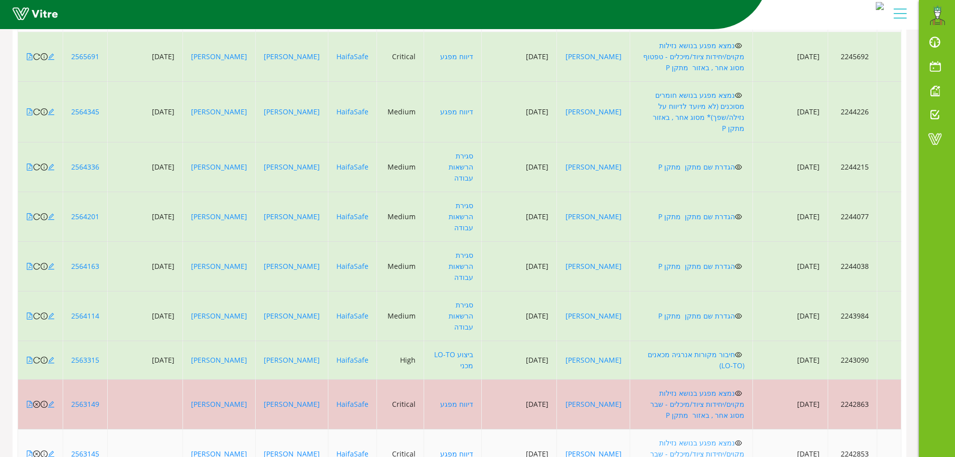
click at [721, 438] on link "נמצא מפגע בנושא נזילות מקוים/יחידות ציוד/מיכלים - שבר מסוג אחר , באזור מתקן P" at bounding box center [697, 454] width 94 height 32
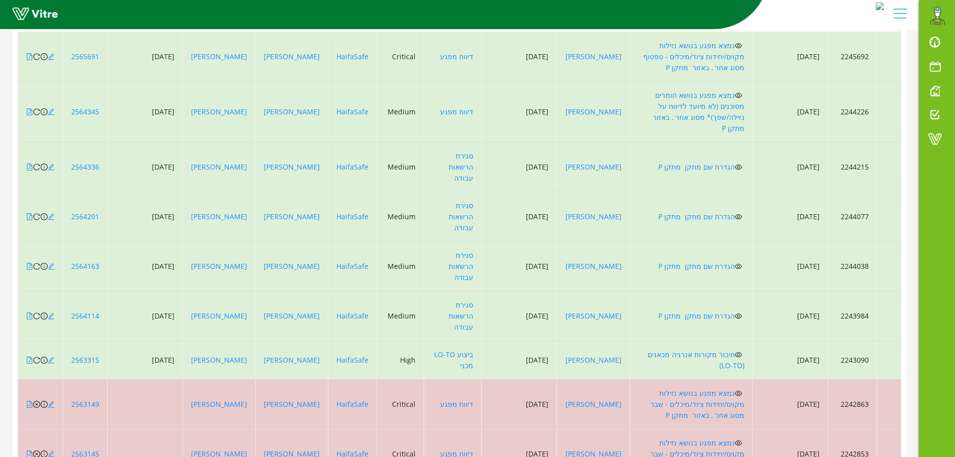
click at [36, 401] on icon "close-circle" at bounding box center [36, 404] width 7 height 7
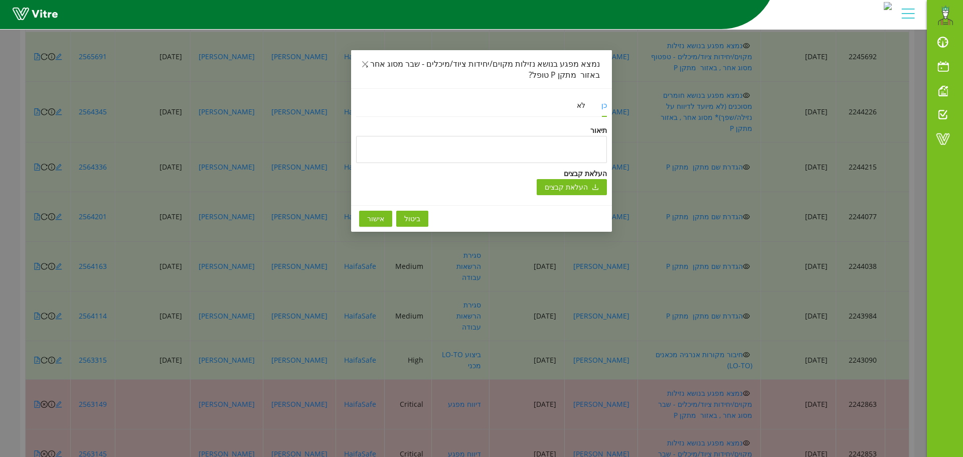
click at [379, 219] on span "אישור" at bounding box center [375, 218] width 17 height 11
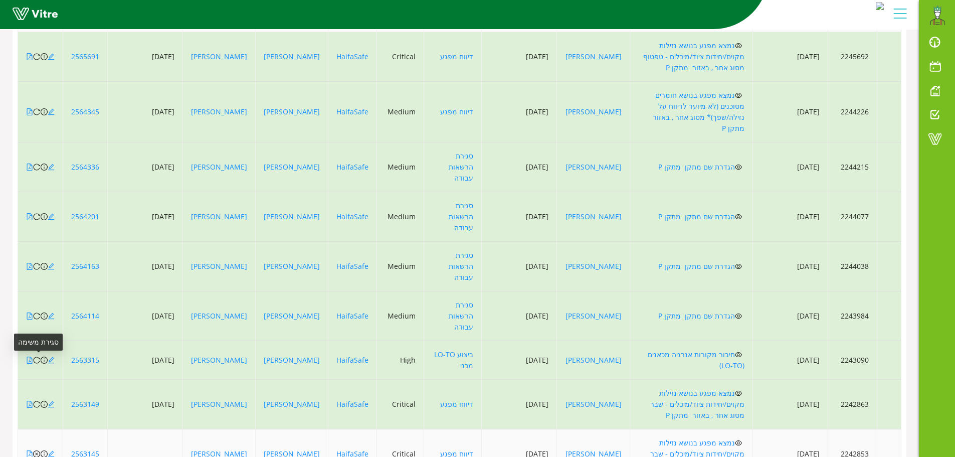
click at [37, 450] on icon "close-circle" at bounding box center [36, 453] width 7 height 7
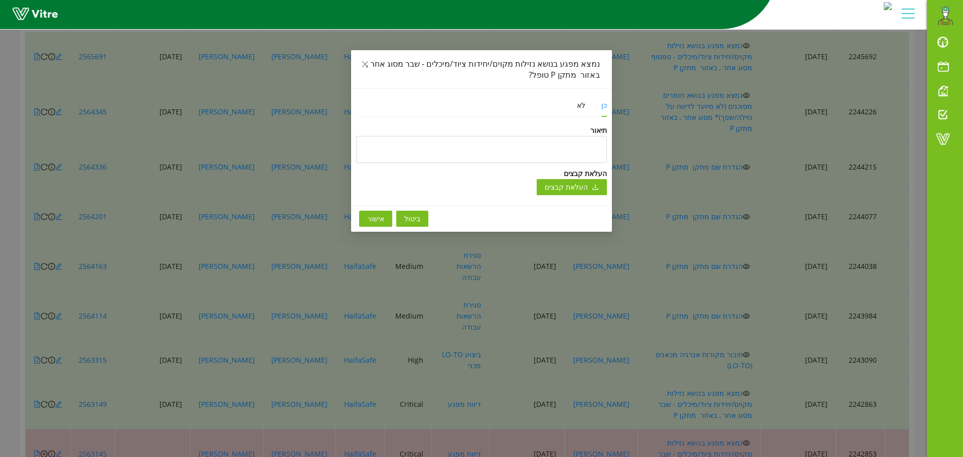
click at [383, 219] on button "אישור" at bounding box center [375, 219] width 33 height 16
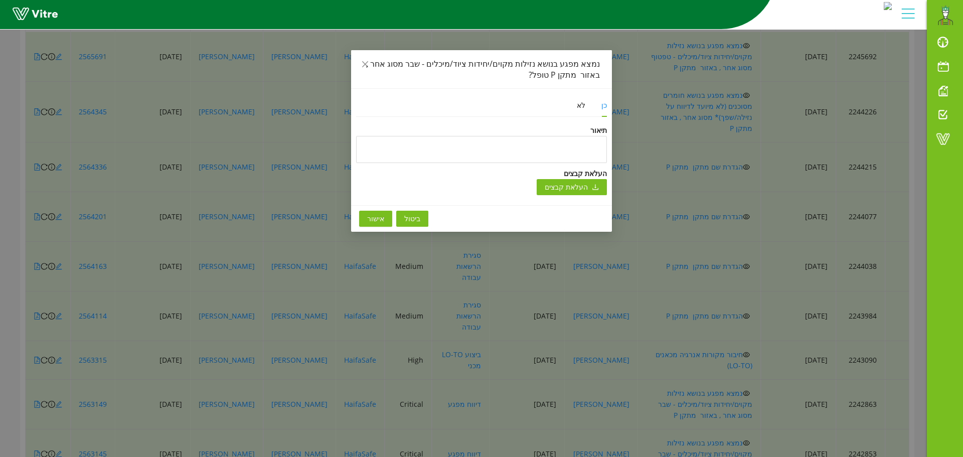
click at [388, 218] on button "אישור" at bounding box center [375, 219] width 33 height 16
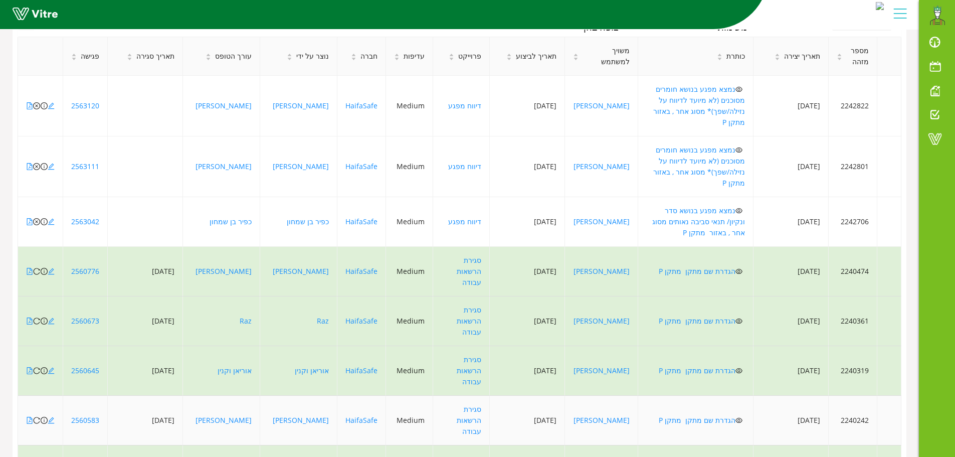
scroll to position [100, 0]
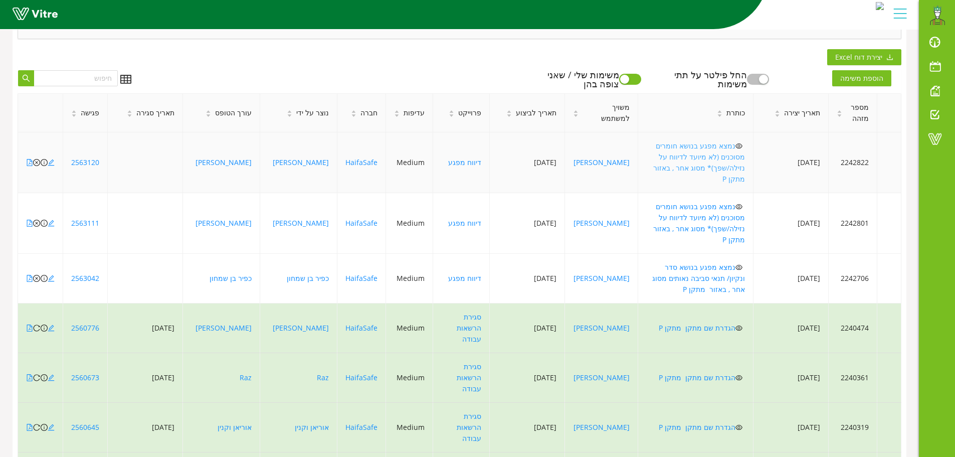
click at [721, 147] on link "נמצא מפגע בנושא חומרים מסוכנים (לא מיועד לדיווח על נזילה/שפך)* מסוג אחר , באזור…" at bounding box center [698, 162] width 94 height 43
click at [724, 202] on link "נמצא מפגע בנושא חומרים מסוכנים (לא מיועד לדיווח על נזילה/שפך)* מסוג אחר , באזור…" at bounding box center [698, 223] width 94 height 43
click at [727, 262] on link "נמצא מפגע בנושא סדר ונקיון/ תנאי סביבה נאותים מסוג אחר , באזור מתקן P" at bounding box center [698, 278] width 93 height 32
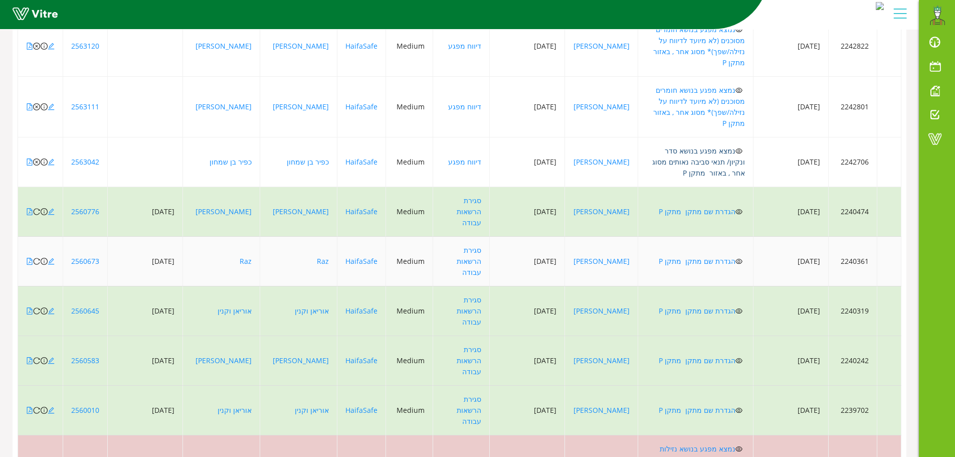
scroll to position [0, 0]
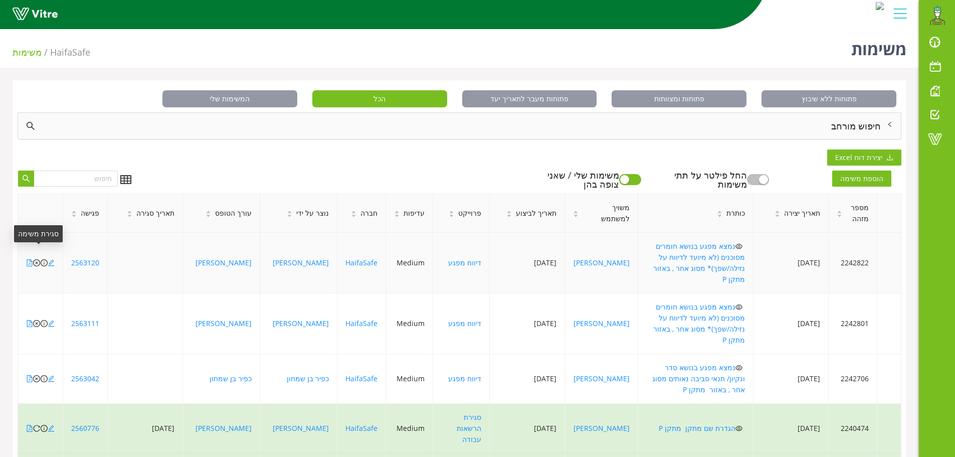
click at [37, 259] on icon "close-circle" at bounding box center [36, 262] width 7 height 7
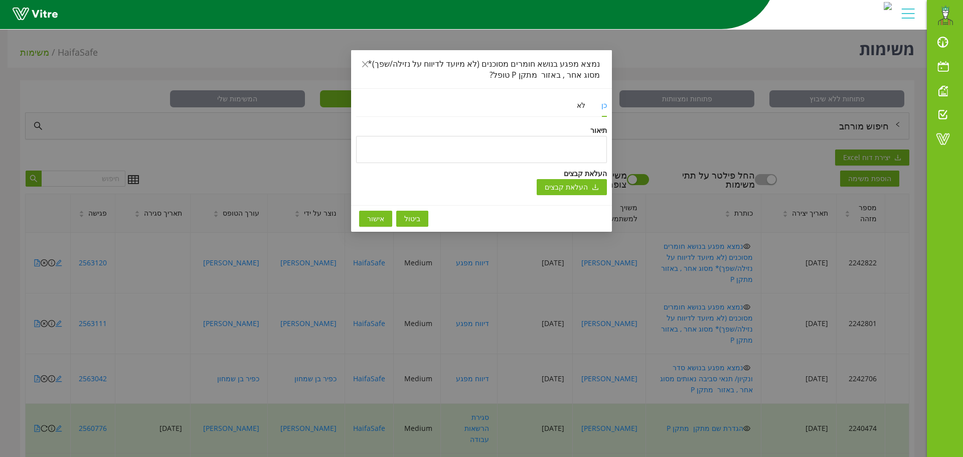
click at [380, 216] on span "אישור" at bounding box center [375, 218] width 17 height 11
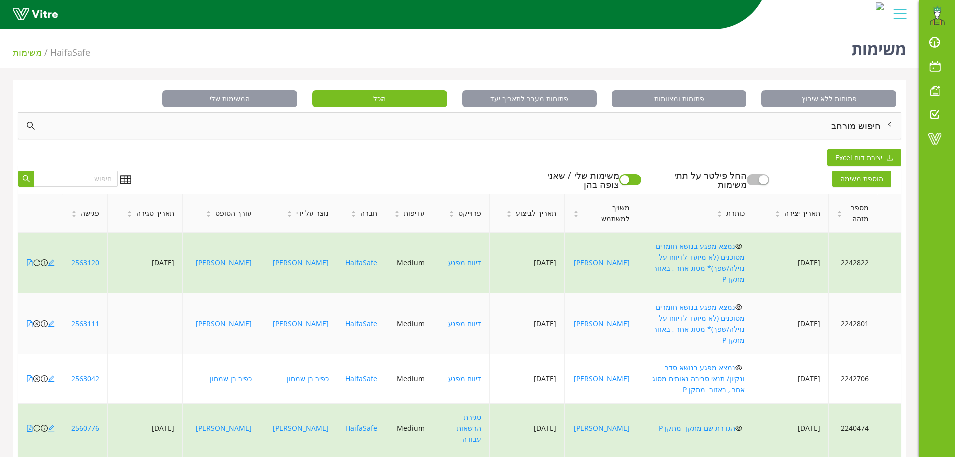
click at [37, 320] on icon "close-circle" at bounding box center [36, 323] width 7 height 7
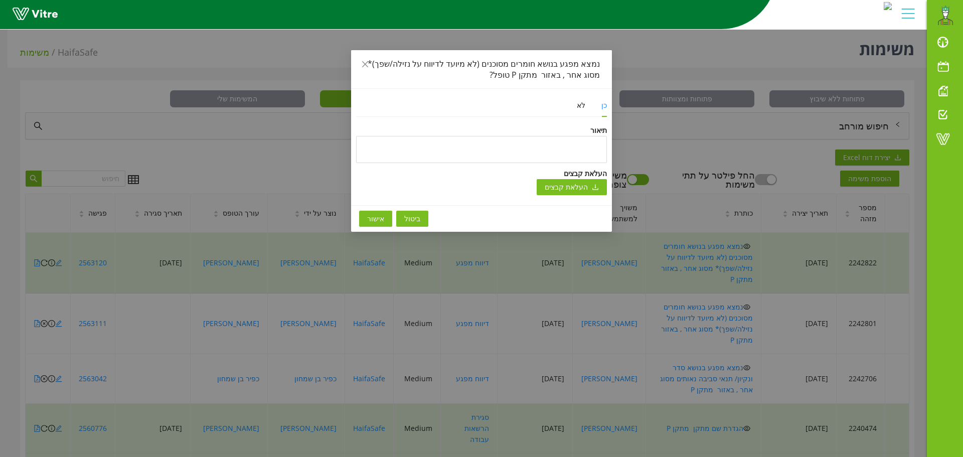
click at [387, 222] on button "אישור" at bounding box center [375, 219] width 33 height 16
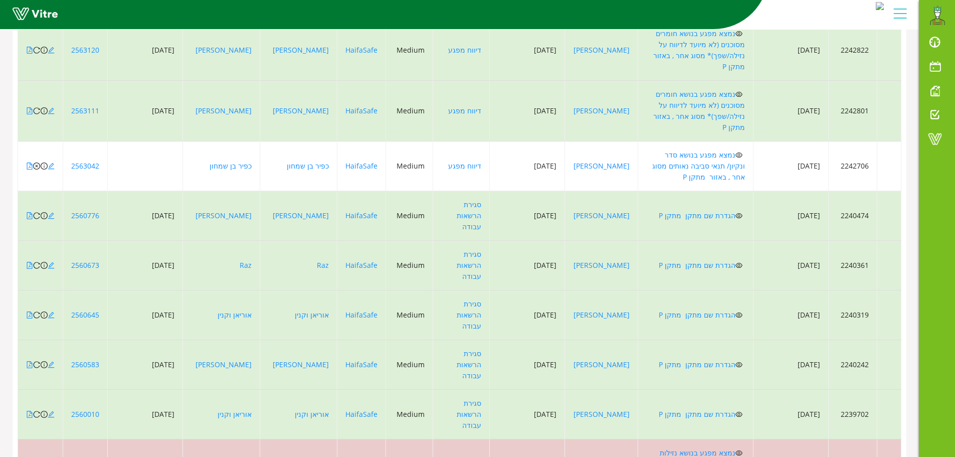
scroll to position [217, 0]
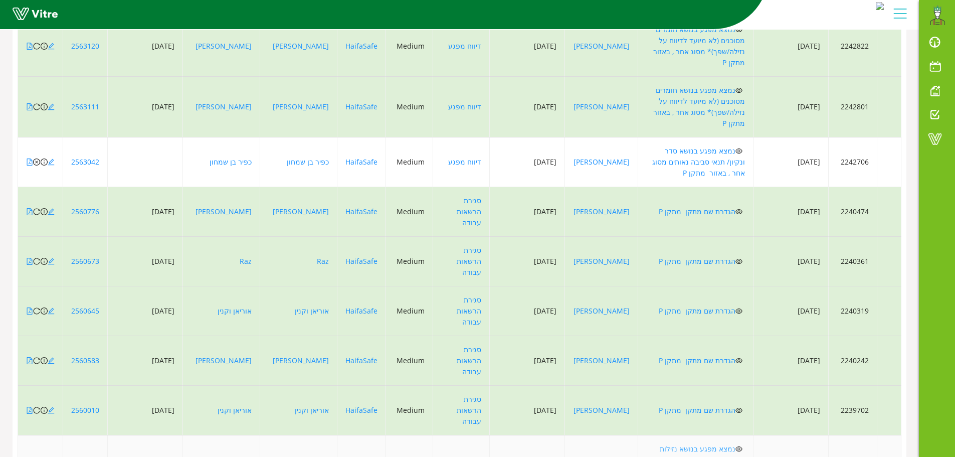
click at [700, 444] on link "נמצא מפגע בנושא נזילות מקוים/יחידות ציוד/מיכלים - טפטוף מסוג אחר , באזור מתקן P" at bounding box center [697, 465] width 95 height 43
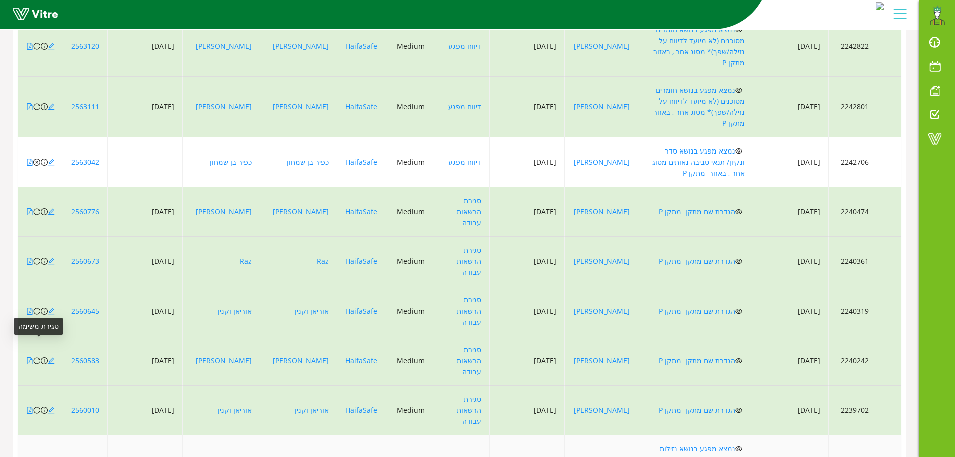
click at [37, 456] on icon "close-circle" at bounding box center [36, 465] width 7 height 7
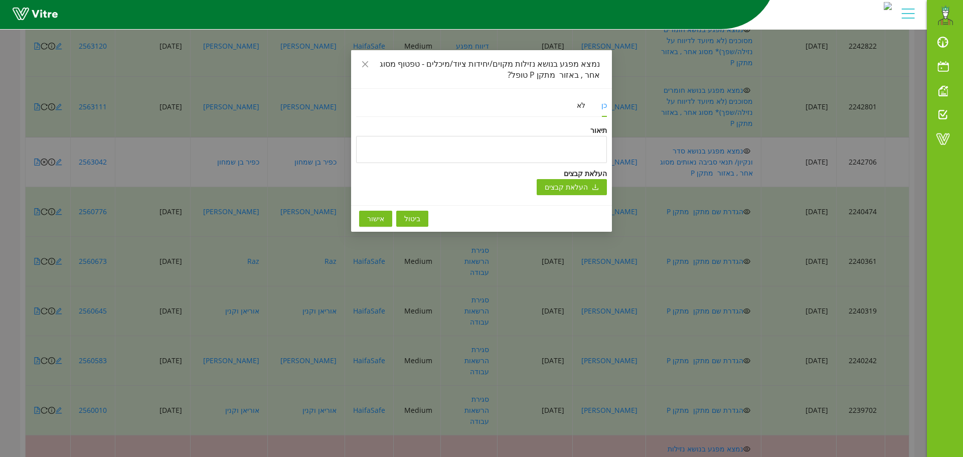
click at [384, 216] on button "אישור" at bounding box center [375, 219] width 33 height 16
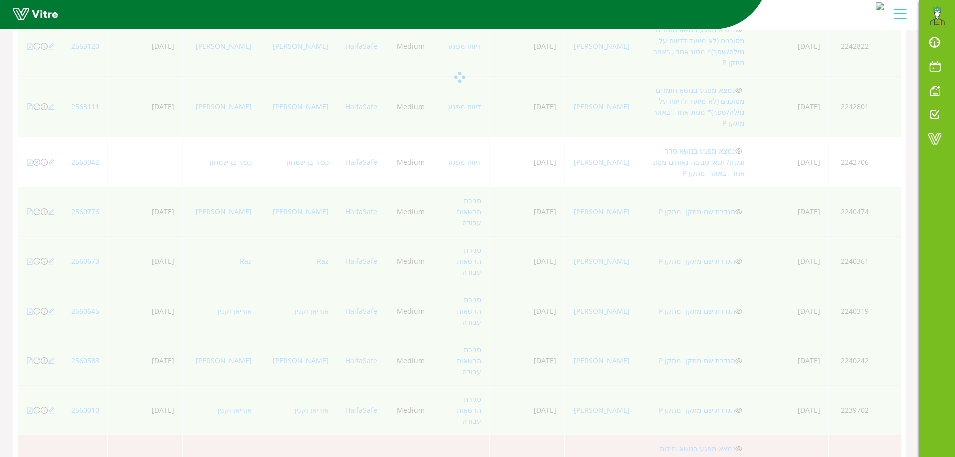
click at [38, 382] on div "מספר מזהה תאריך יצירה כותרת משויך למשתמש תאריך לביצוע פרוייקט עדיפות חברה נוצר …" at bounding box center [460, 277] width 884 height 601
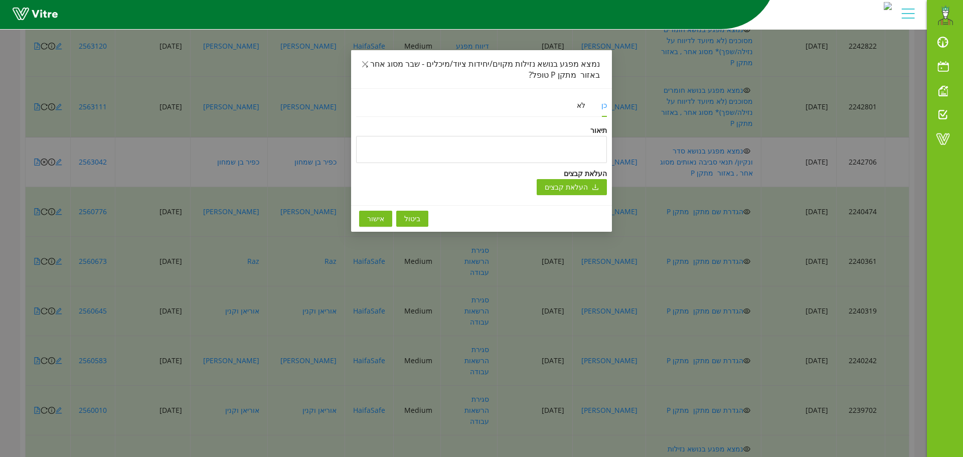
click at [370, 219] on span "אישור" at bounding box center [375, 218] width 17 height 11
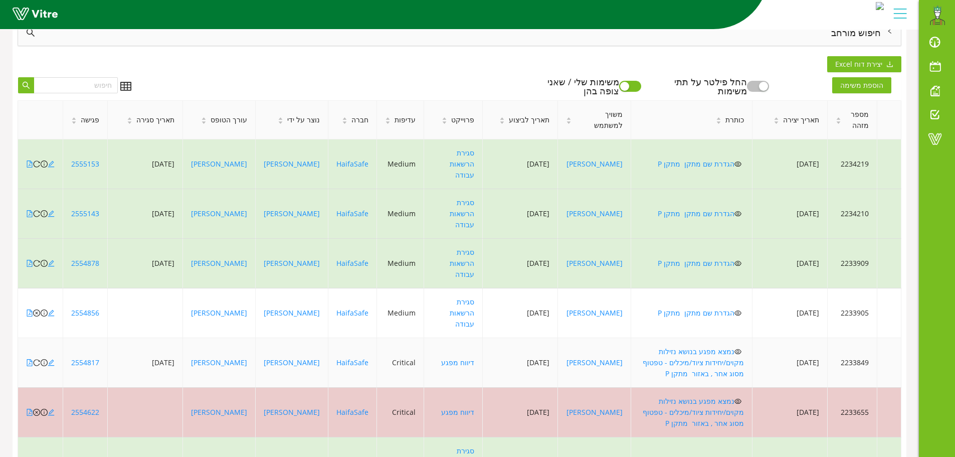
scroll to position [116, 0]
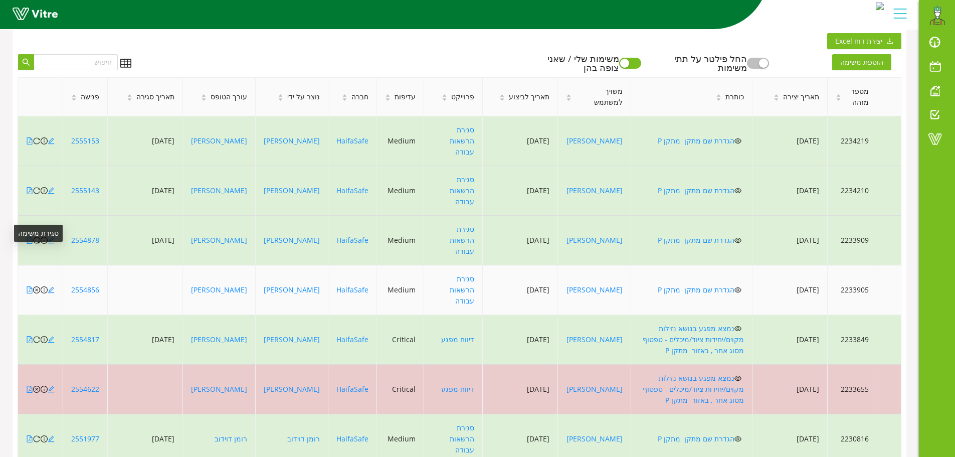
click at [38, 286] on icon "close-circle" at bounding box center [36, 289] width 7 height 7
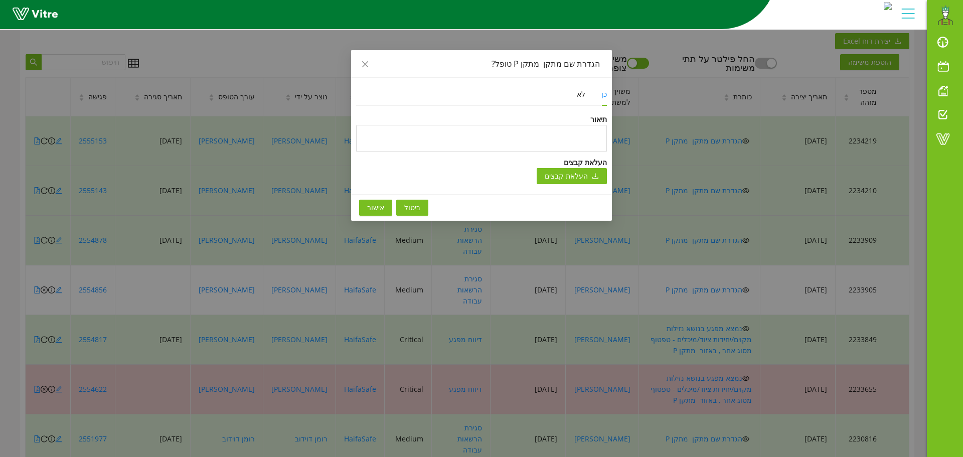
click at [379, 205] on span "אישור" at bounding box center [375, 207] width 17 height 11
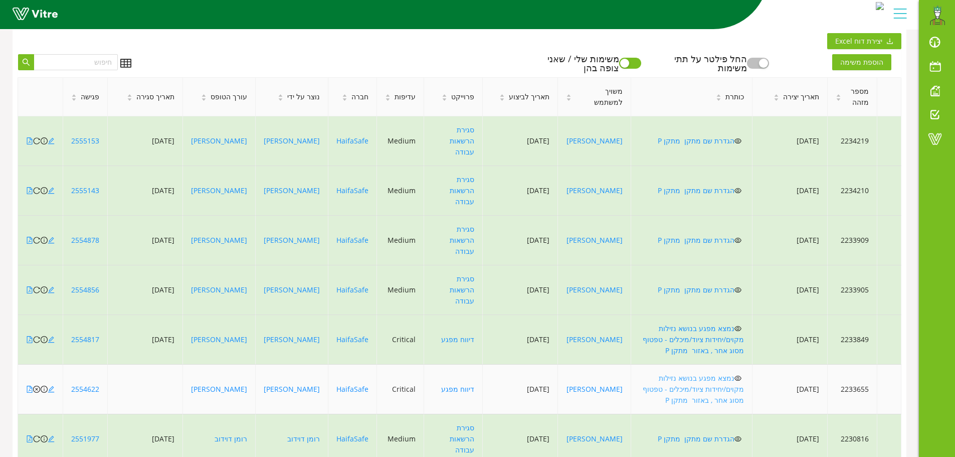
click at [725, 373] on link "נמצא מפגע בנושא נזילות מקוים/יחידות ציוד/מיכלים - טפטוף מסוג אחר , באזור מתקן P" at bounding box center [693, 389] width 101 height 32
click at [37, 386] on icon "close-circle" at bounding box center [36, 389] width 7 height 7
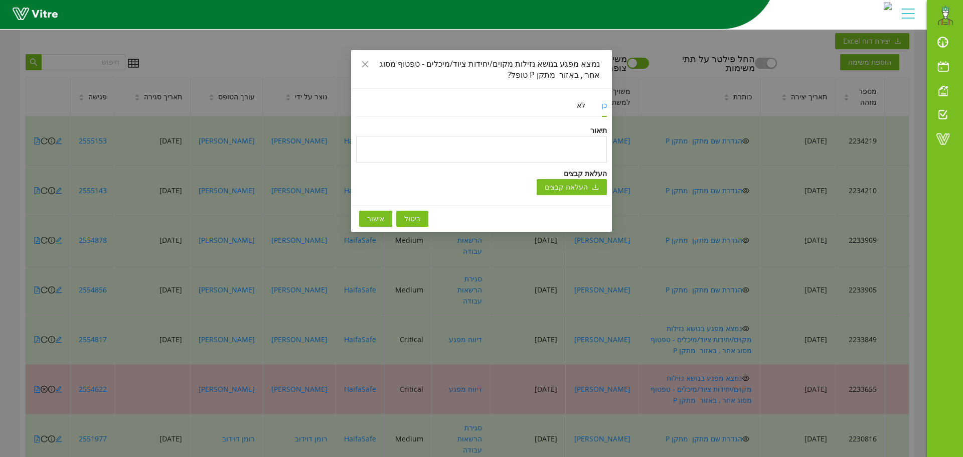
click at [381, 211] on button "אישור" at bounding box center [375, 219] width 33 height 16
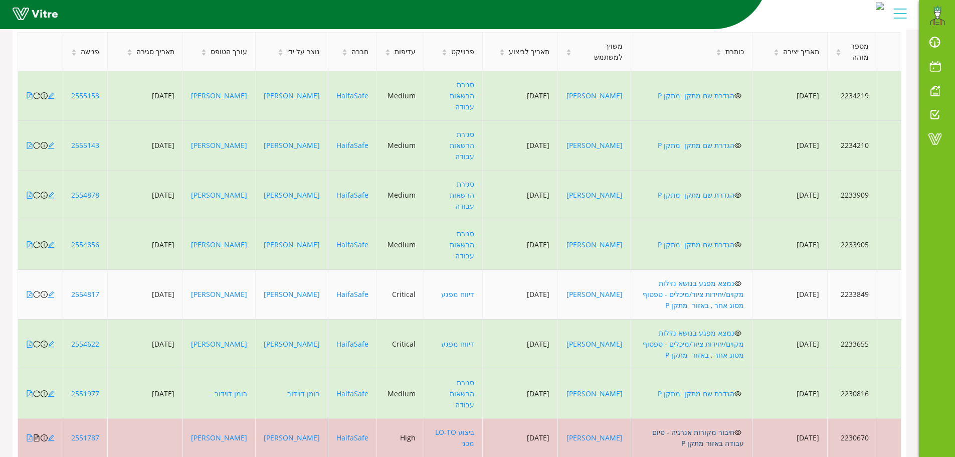
scroll to position [217, 0]
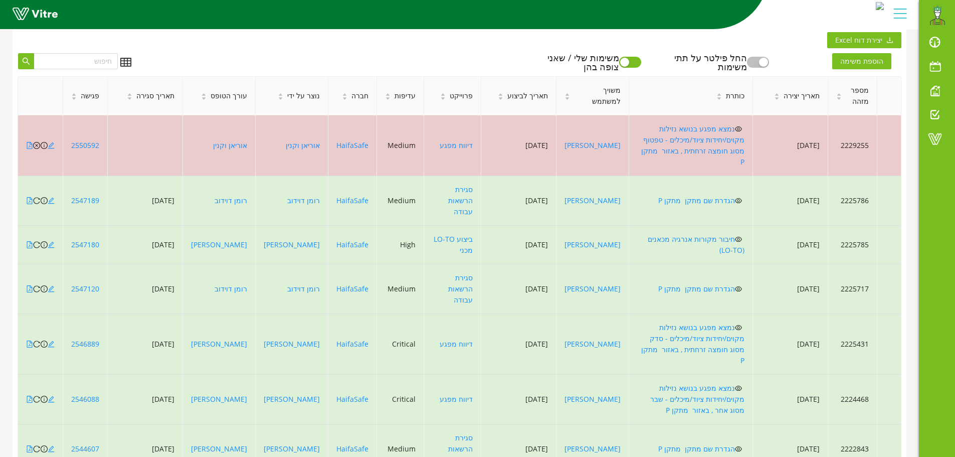
scroll to position [116, 0]
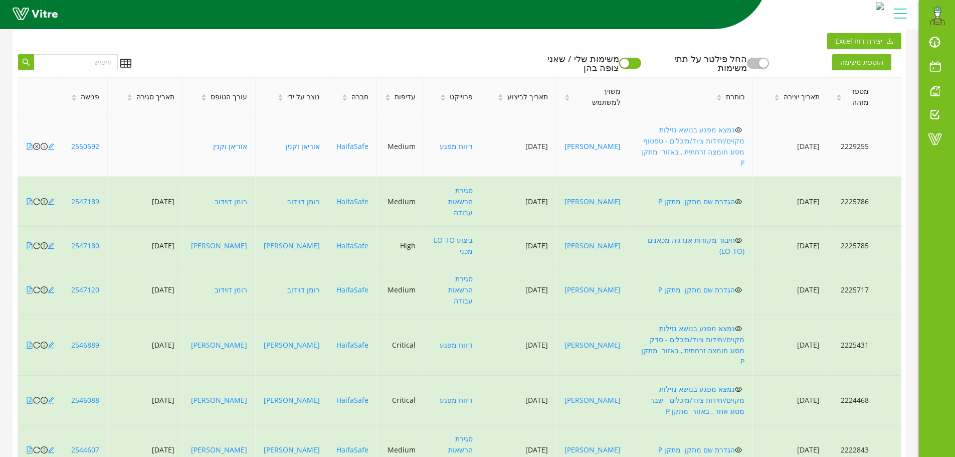
click at [701, 131] on link "נמצא מפגע בנושא נזילות מקוים/יחידות ציוד/מיכלים - טפטוף מסוג חומצה זרחתית , באז…" at bounding box center [692, 146] width 103 height 43
click at [35, 143] on icon "close-circle" at bounding box center [36, 146] width 7 height 7
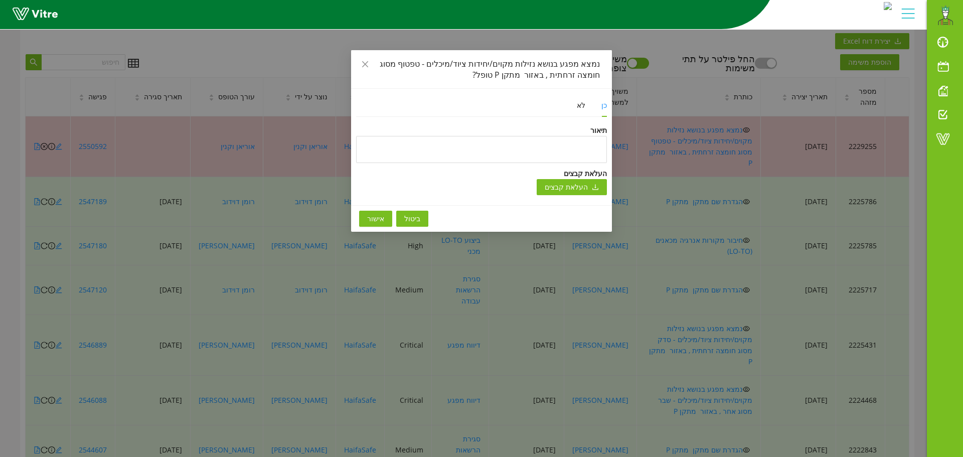
click at [384, 225] on button "אישור" at bounding box center [375, 219] width 33 height 16
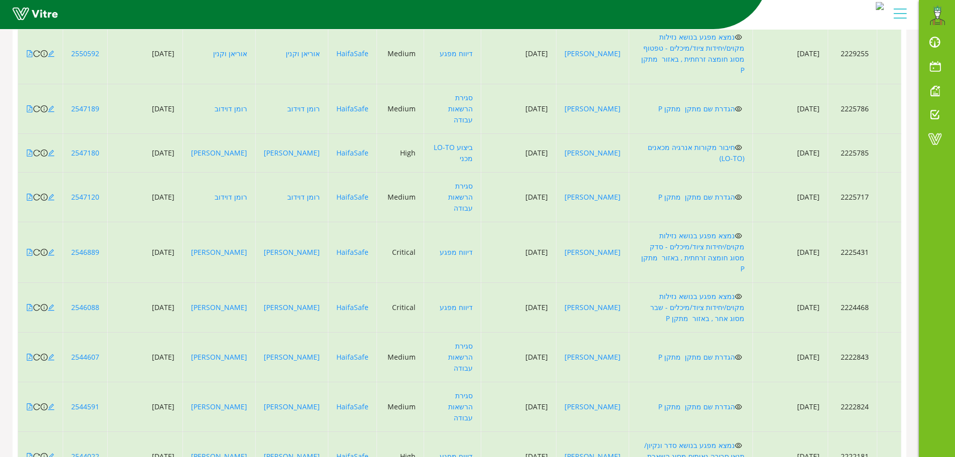
scroll to position [217, 0]
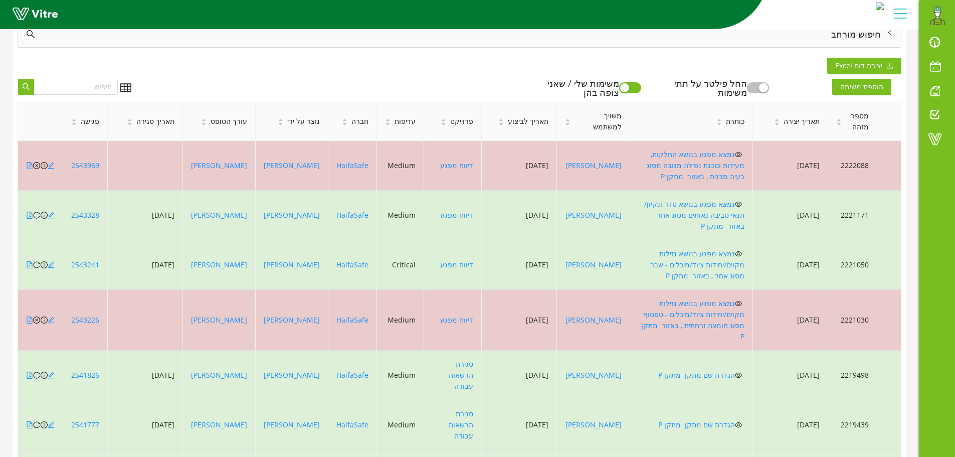
scroll to position [66, 0]
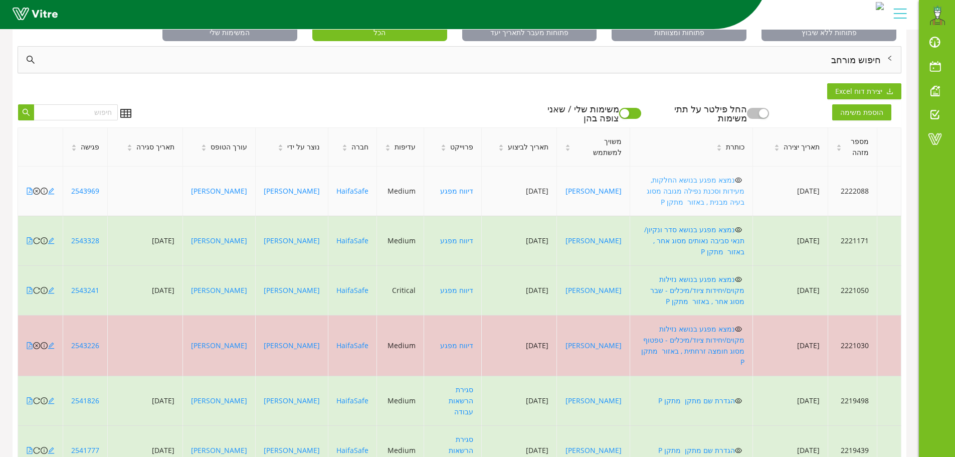
click at [727, 177] on link "נמצא מפגע בנושא החלקות, מעידות וסכנת נפילה מגובה מסוג בעיה מבנית , באזור מתקן P" at bounding box center [696, 191] width 98 height 32
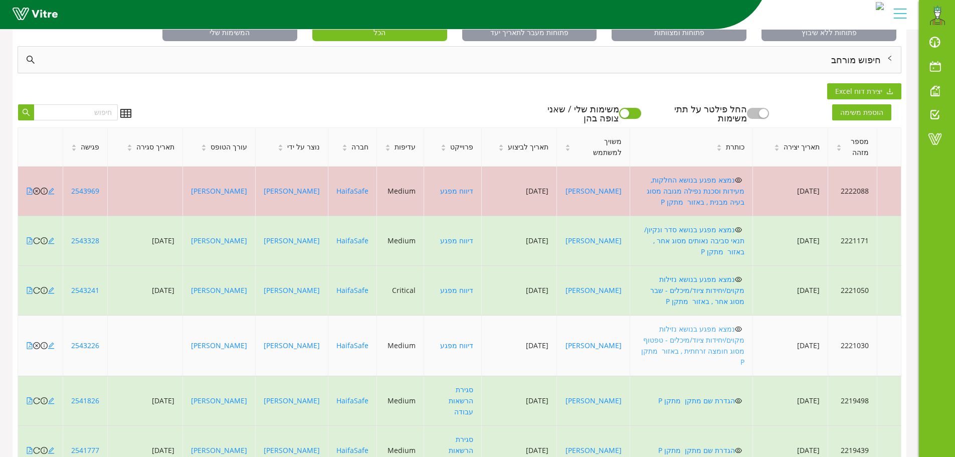
click at [718, 324] on link "נמצא מפגע בנושא נזילות מקוים/יחידות ציוד/מיכלים - טפטוף מסוג חומצה זרחתית , באז…" at bounding box center [692, 345] width 103 height 43
click at [36, 342] on icon "close-circle" at bounding box center [36, 345] width 7 height 7
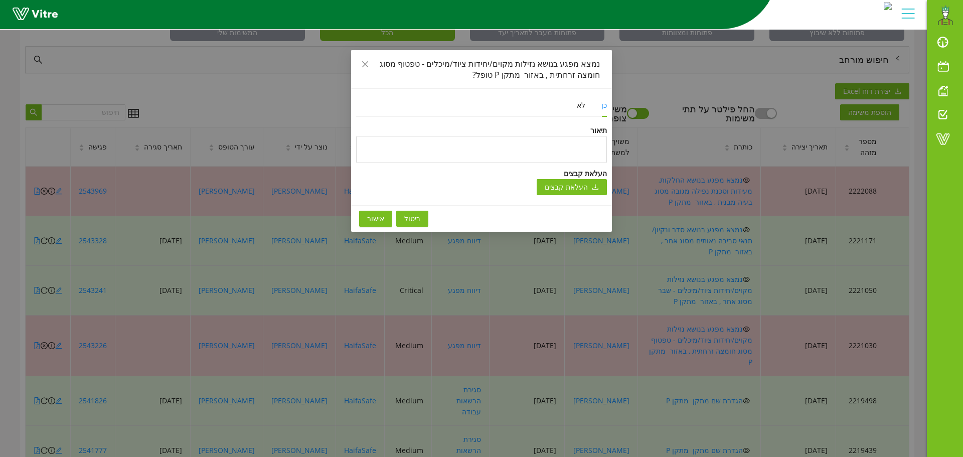
click at [369, 220] on span "אישור" at bounding box center [375, 218] width 17 height 11
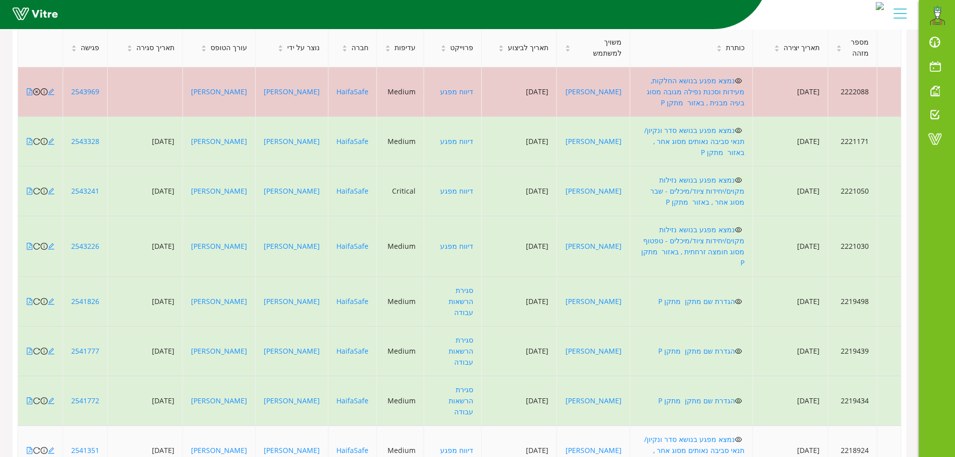
scroll to position [217, 0]
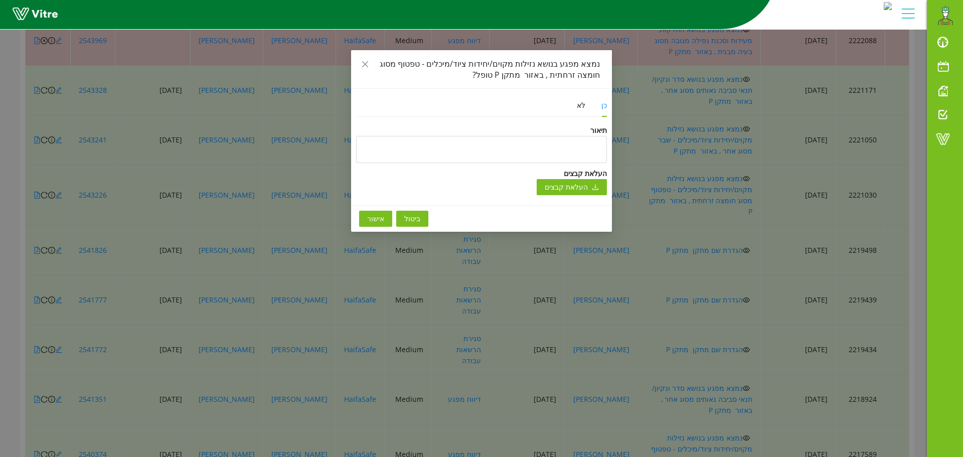
click at [382, 221] on span "אישור" at bounding box center [375, 218] width 17 height 11
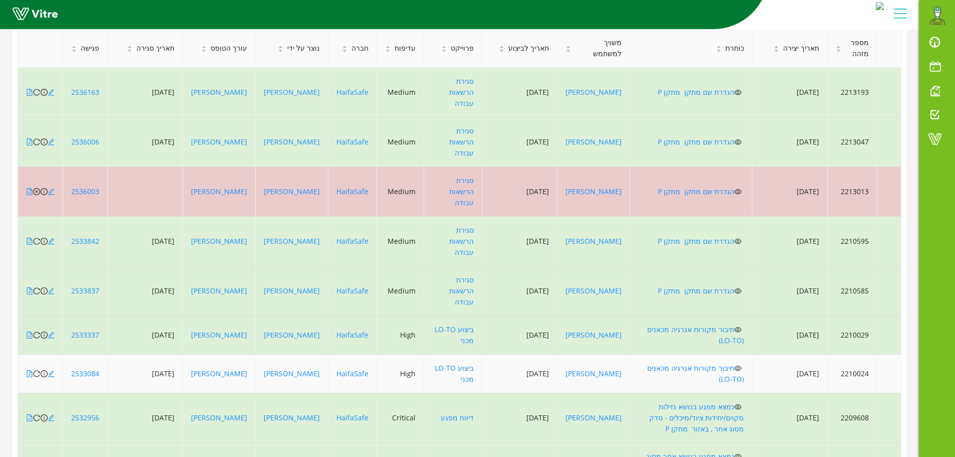
scroll to position [105, 0]
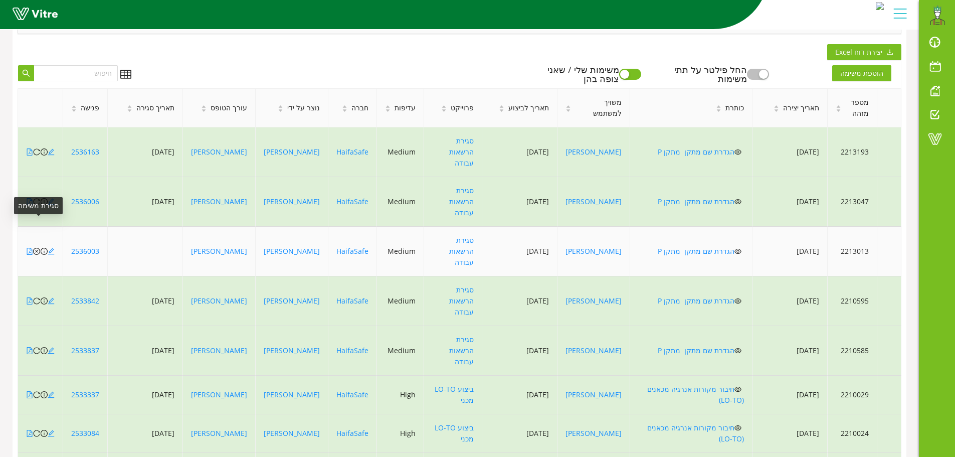
click at [37, 248] on icon "close-circle" at bounding box center [36, 251] width 7 height 7
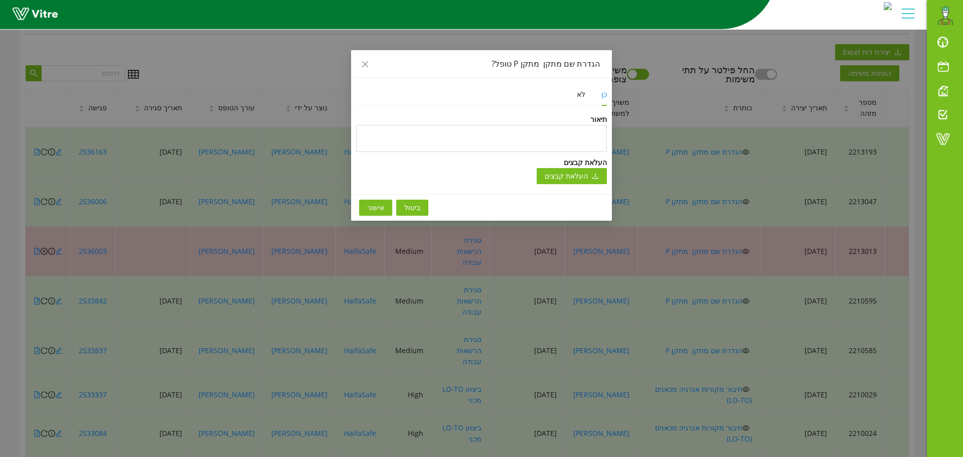
click at [379, 210] on span "אישור" at bounding box center [375, 207] width 17 height 11
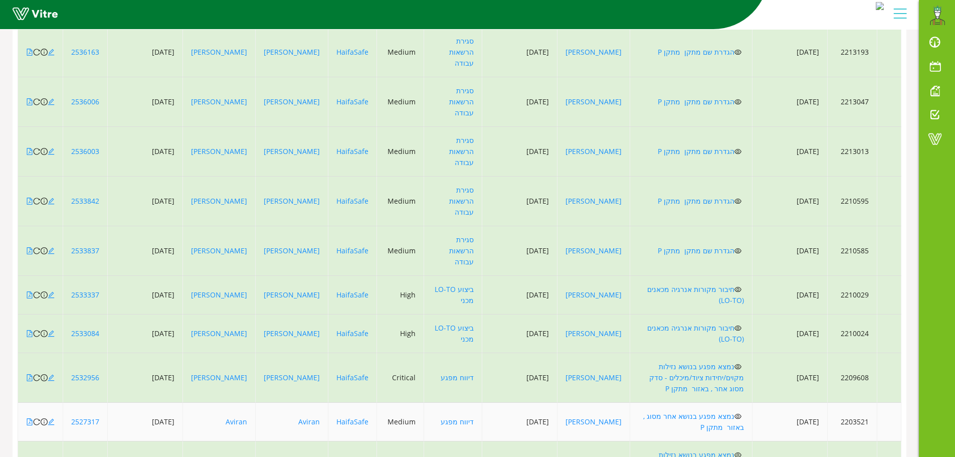
scroll to position [206, 0]
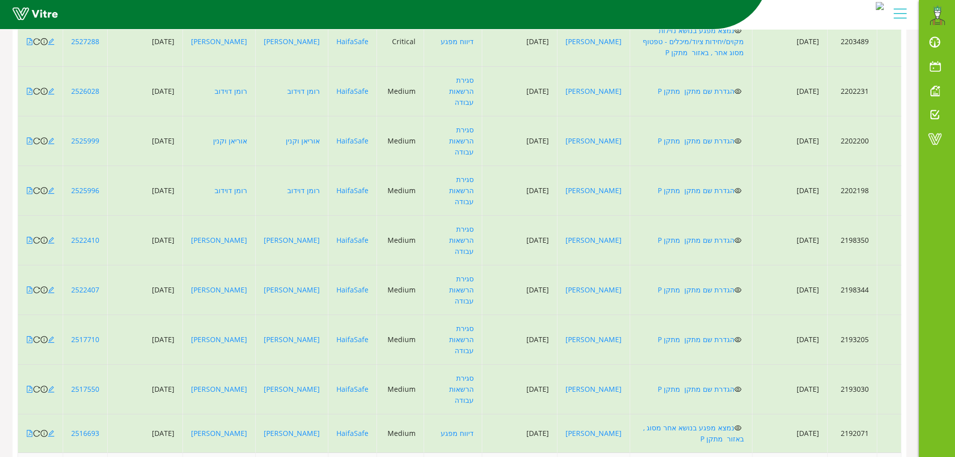
scroll to position [217, 0]
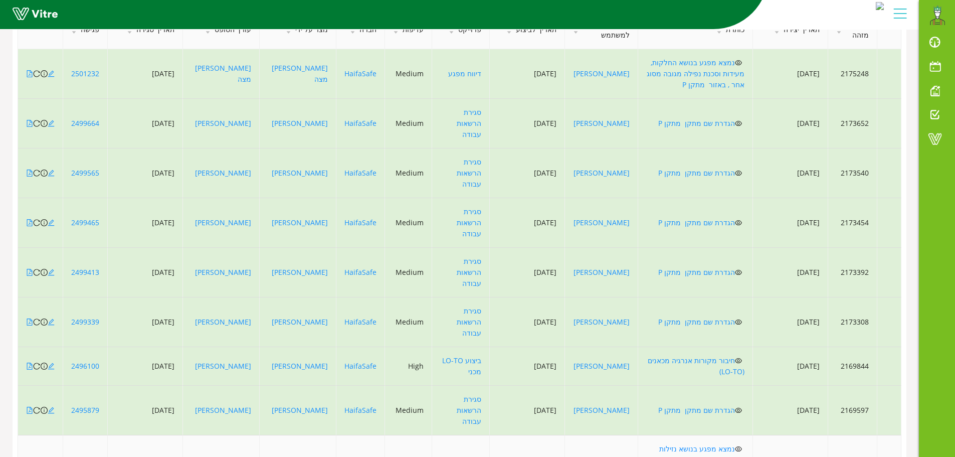
scroll to position [206, 0]
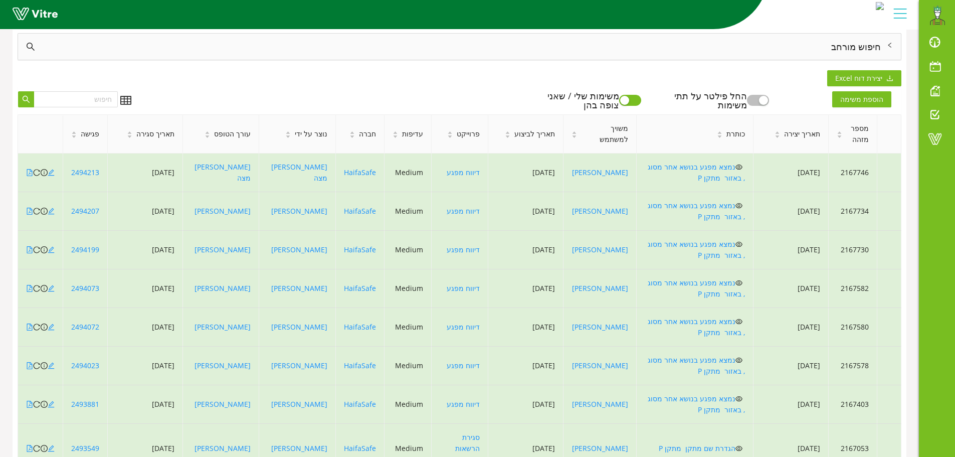
scroll to position [184, 0]
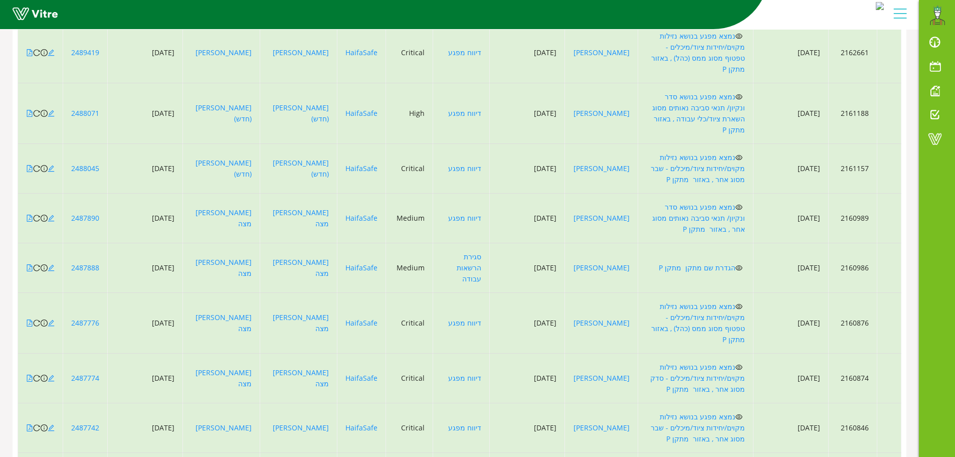
scroll to position [217, 0]
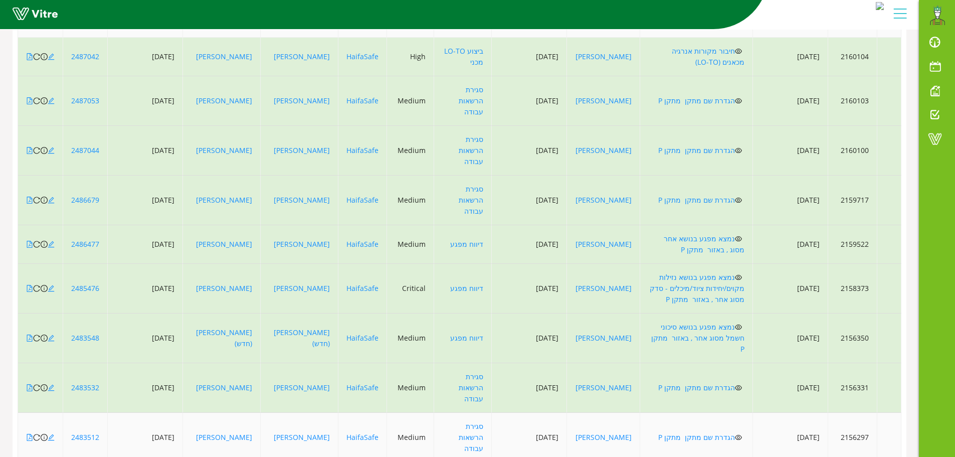
scroll to position [206, 0]
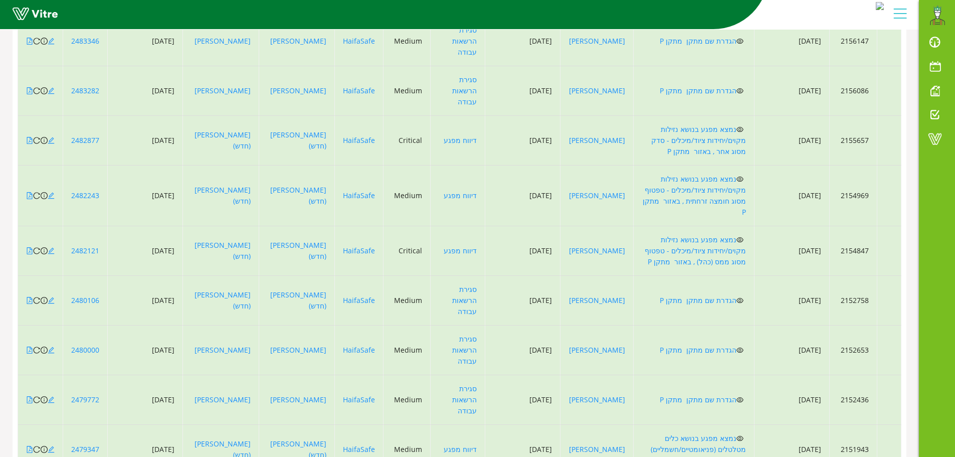
scroll to position [217, 0]
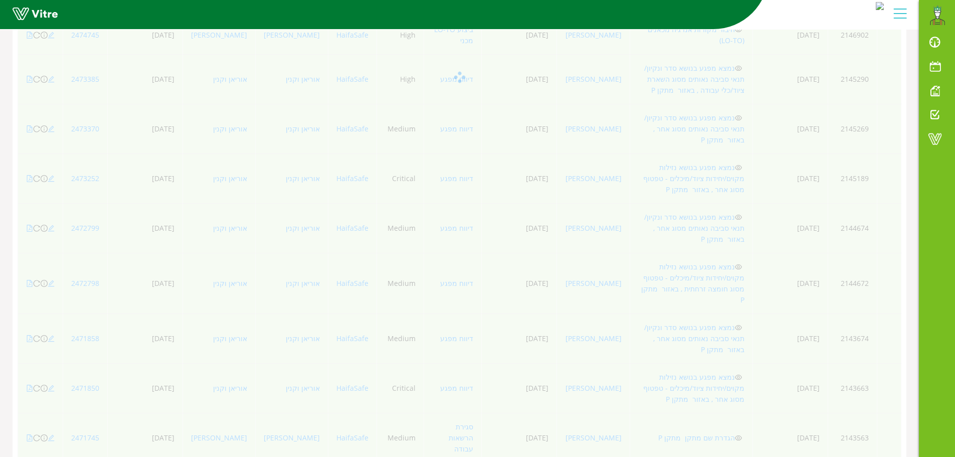
scroll to position [206, 0]
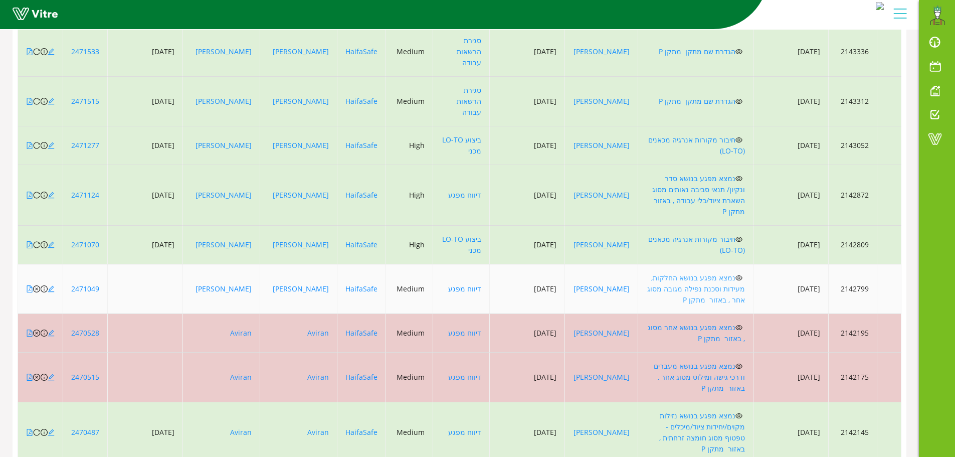
click at [715, 273] on link "נמצא מפגע בנושא החלקות, מעידות וסכנת נפילה מגובה מסוג אחר , באזור מתקן P" at bounding box center [696, 289] width 98 height 32
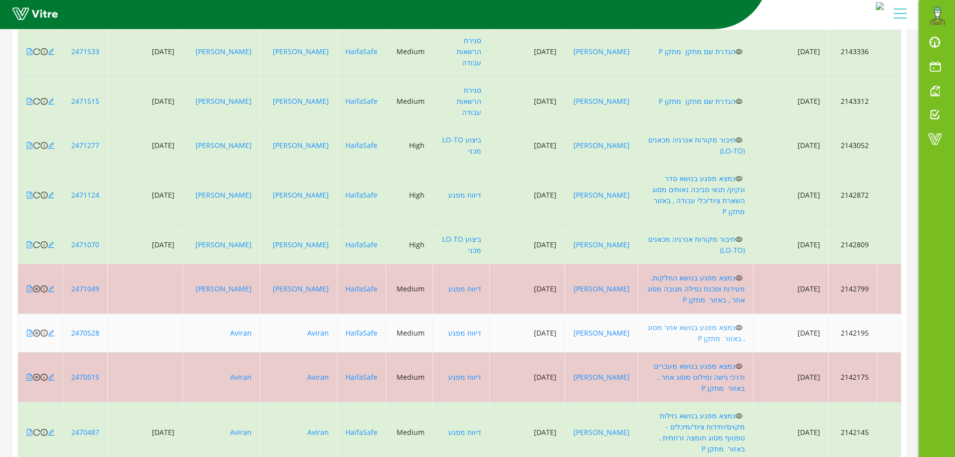
click at [717, 322] on link "נמצא מפגע בנושא אחר מסוג , באזור מתקן P" at bounding box center [696, 332] width 97 height 21
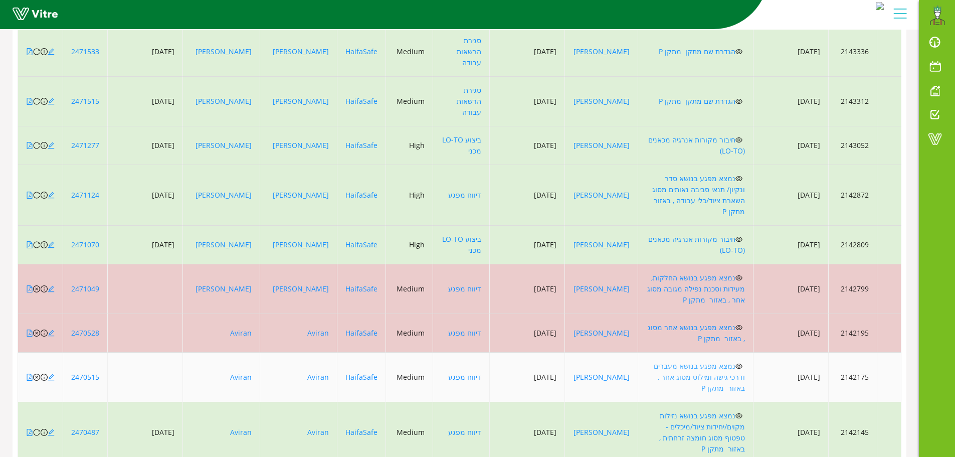
click at [726, 361] on link "נמצא מפגע בנושא מעברים ודרכי גישה ומילוט מסוג אחר , באזור מתקן P" at bounding box center [699, 377] width 91 height 32
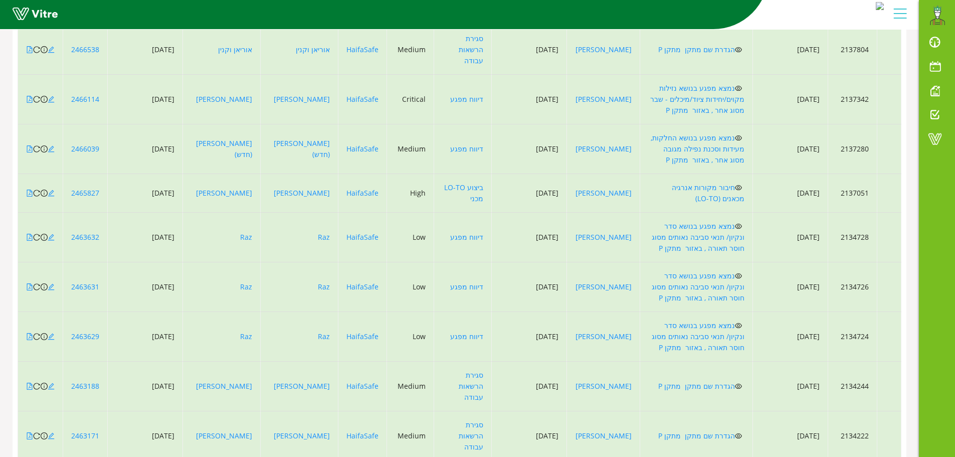
scroll to position [217, 0]
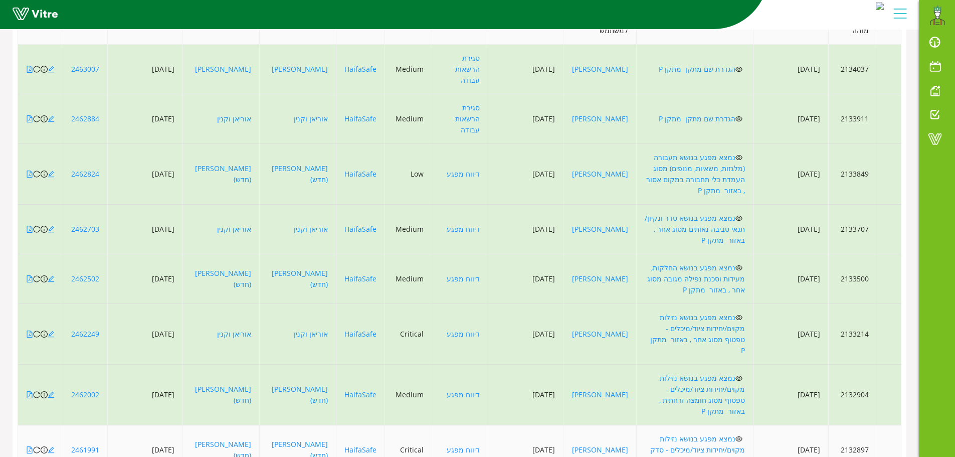
scroll to position [206, 0]
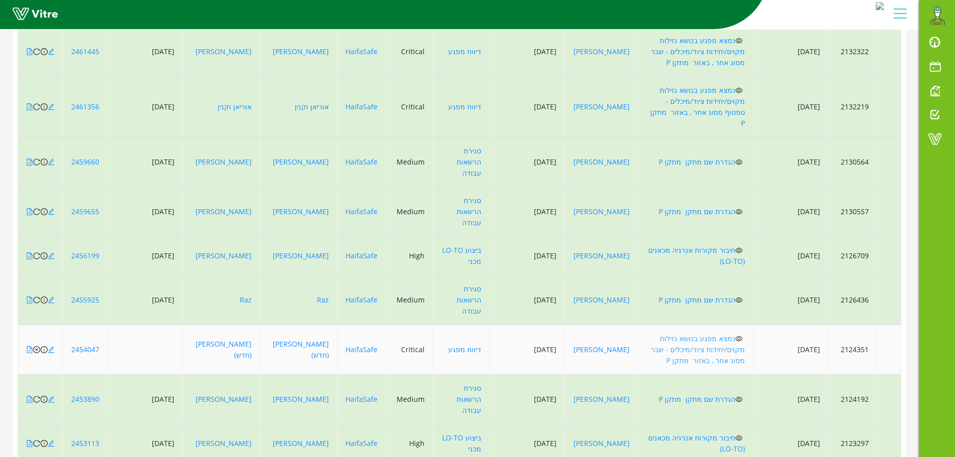
click at [726, 333] on link "נמצא מפגע בנושא נזילות מקוים/יחידות ציוד/מיכלים - שבר מסוג אחר , באזור מתקן P" at bounding box center [698, 349] width 94 height 32
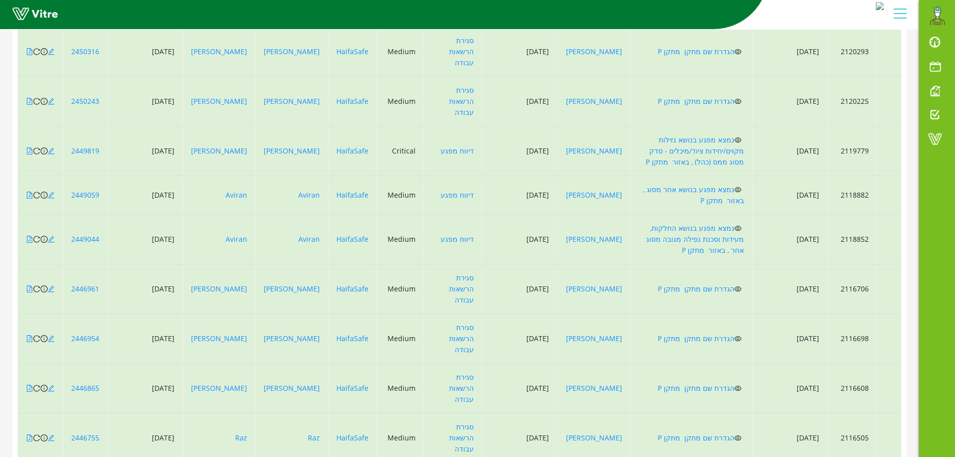
drag, startPoint x: 169, startPoint y: 417, endPoint x: 182, endPoint y: 416, distance: 13.6
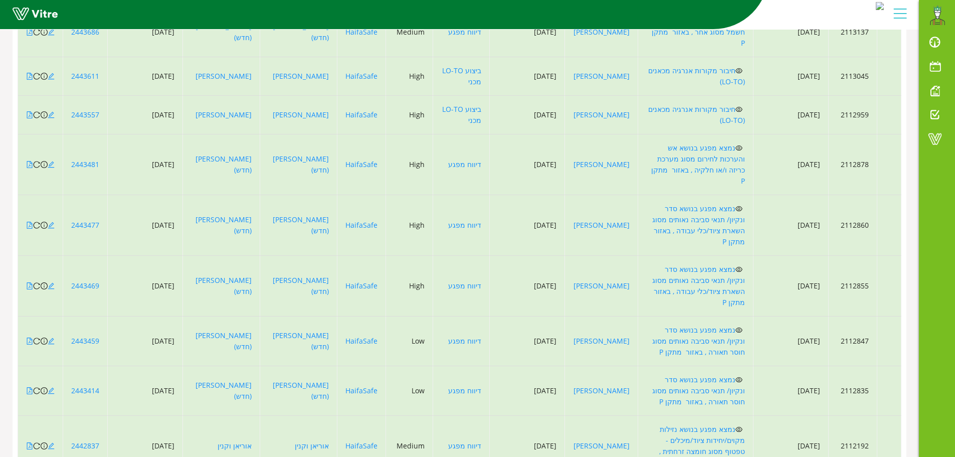
scroll to position [228, 0]
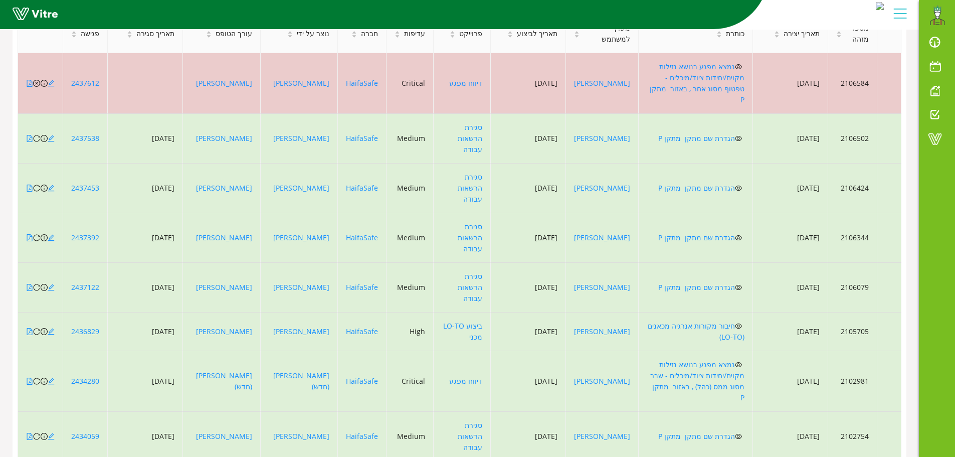
scroll to position [116, 0]
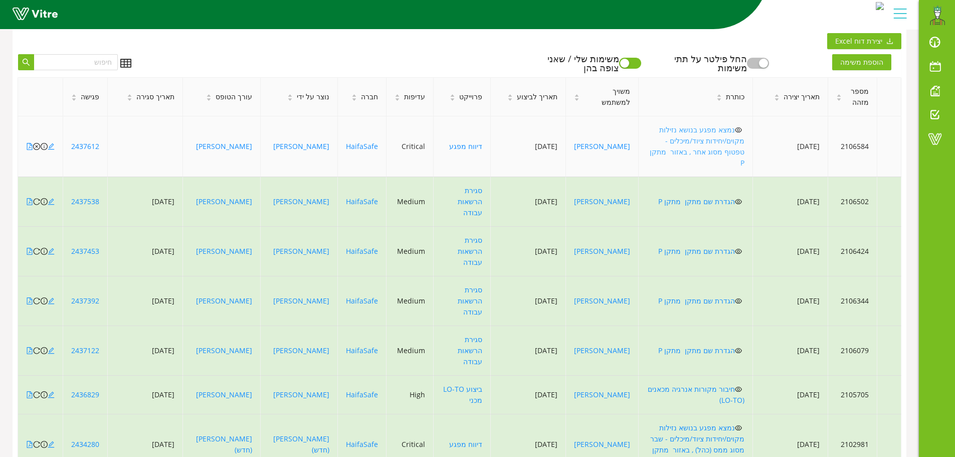
click at [700, 130] on link "נמצא מפגע בנושא נזילות מקוים/יחידות ציוד/מיכלים - טפטוף מסוג אחר , באזור מתקן P" at bounding box center [697, 146] width 95 height 43
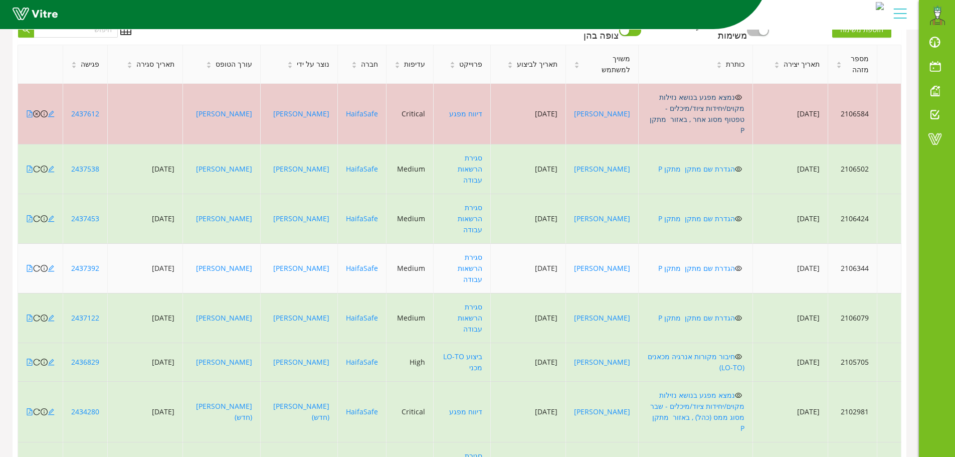
scroll to position [217, 0]
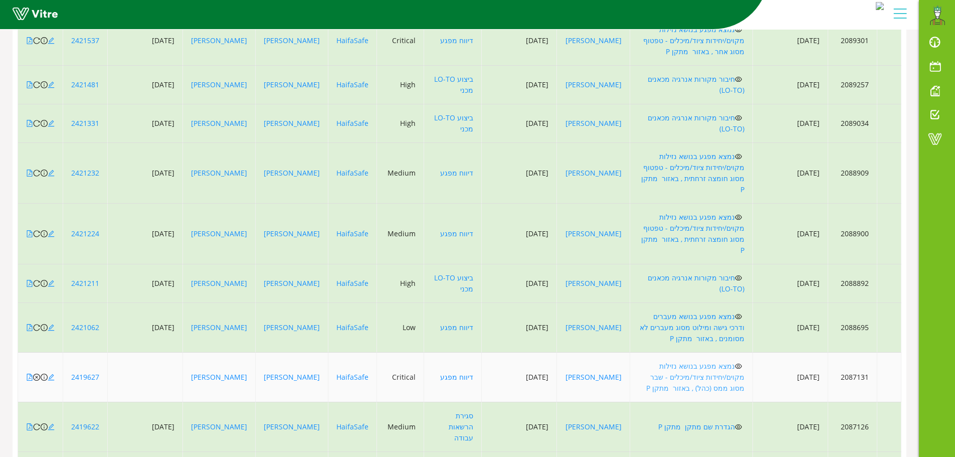
click at [714, 361] on link "נמצא מפגע בנושא נזילות מקוים/יחידות ציוד/מיכלים - שבר מסוג ממס (כהל) , באזור מת…" at bounding box center [695, 377] width 98 height 32
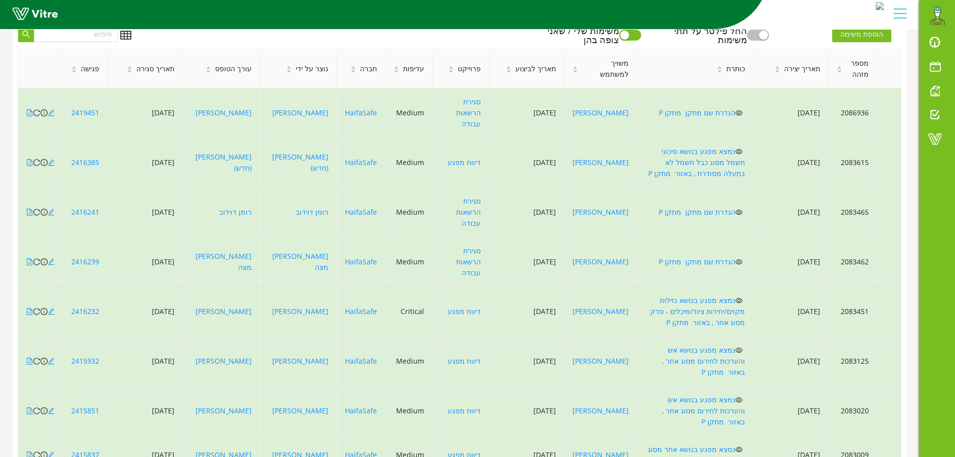
scroll to position [195, 0]
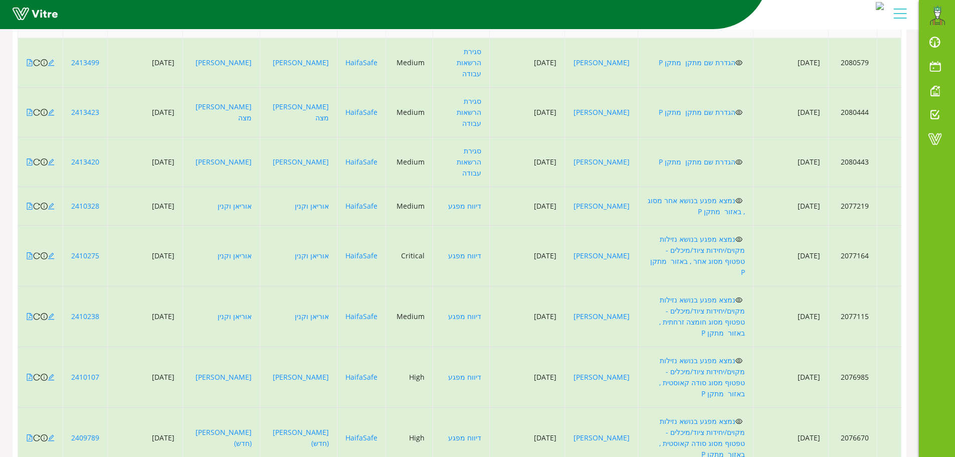
drag, startPoint x: 169, startPoint y: 428, endPoint x: 177, endPoint y: 428, distance: 8.0
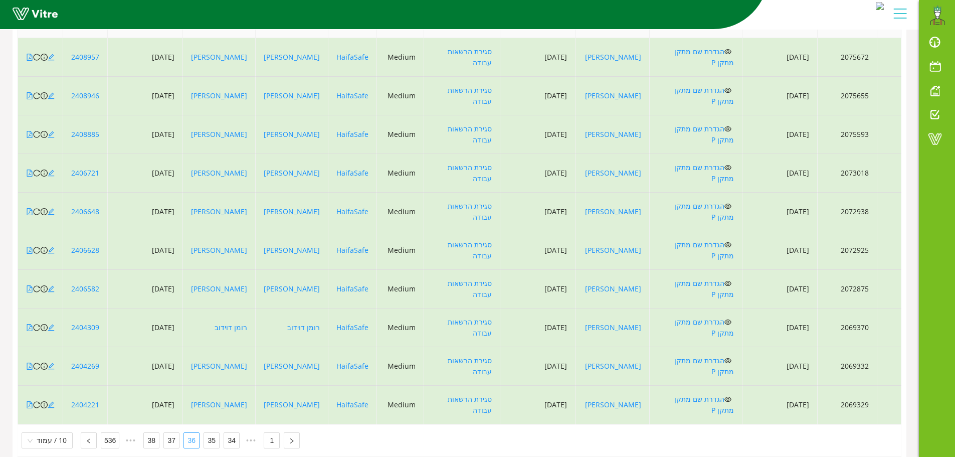
scroll to position [95, 0]
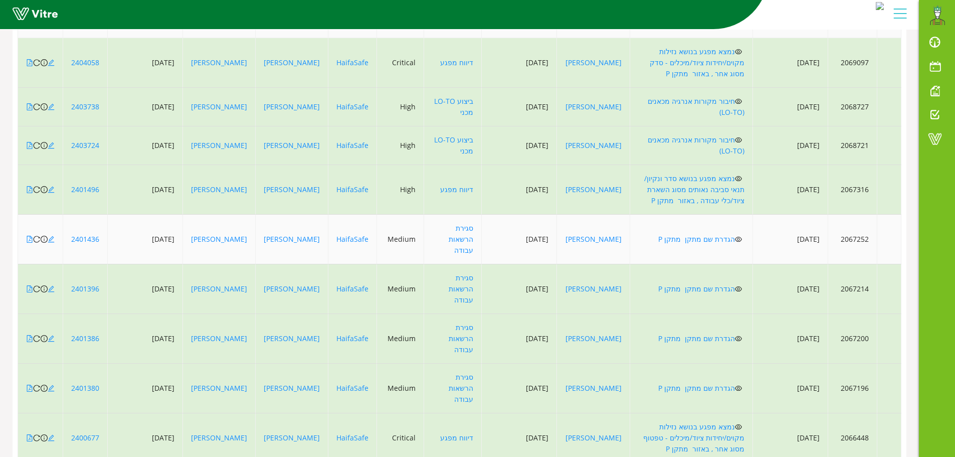
scroll to position [196, 0]
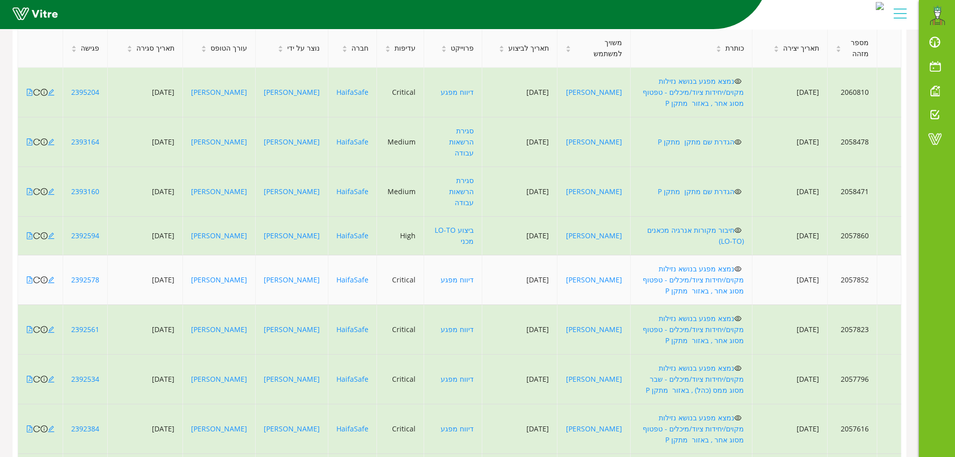
scroll to position [217, 0]
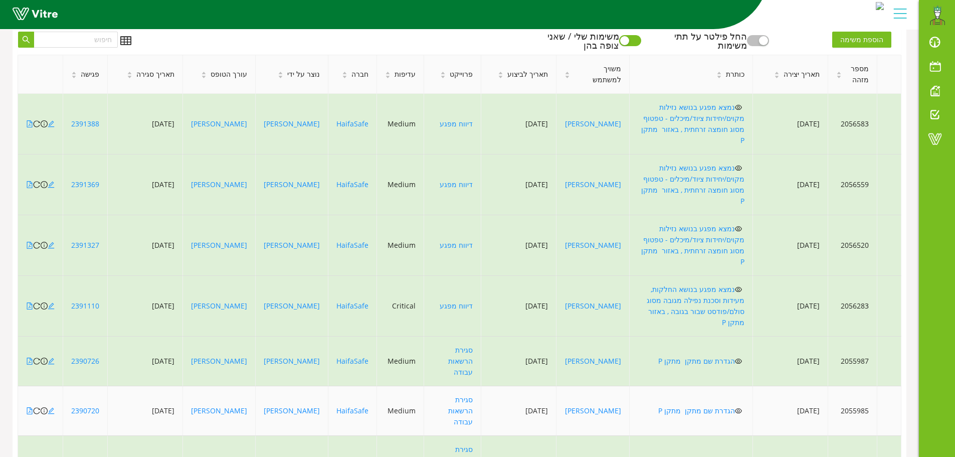
scroll to position [250, 0]
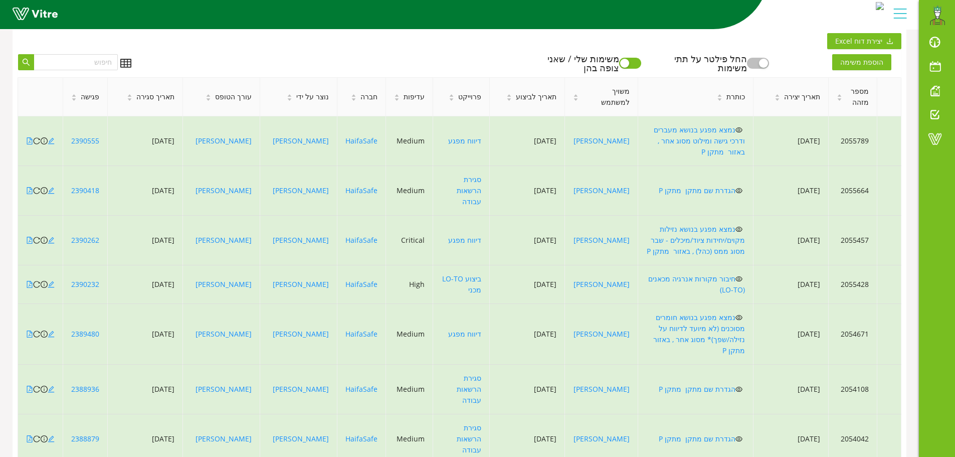
scroll to position [217, 0]
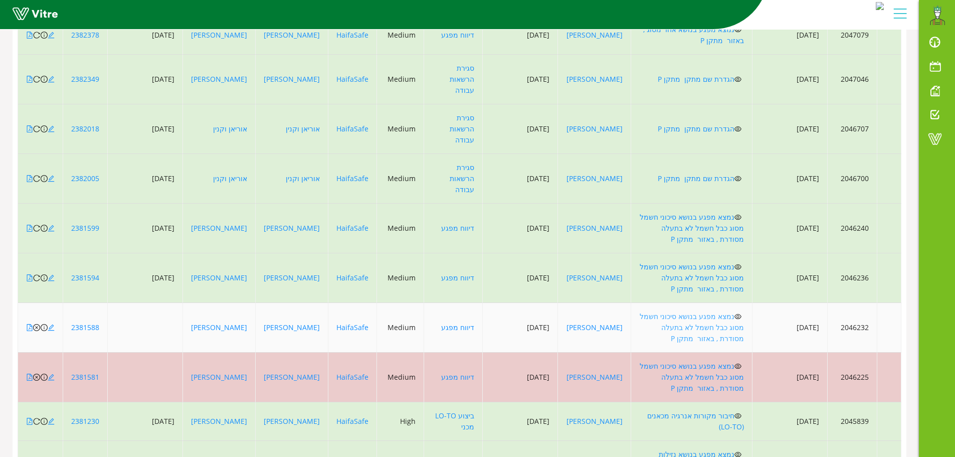
click at [724, 311] on link "נמצא מפגע בנושא סיכוני חשמל מסוג כבל חשמל לא בתעלה מסודרת , באזור מתקן P" at bounding box center [692, 327] width 104 height 32
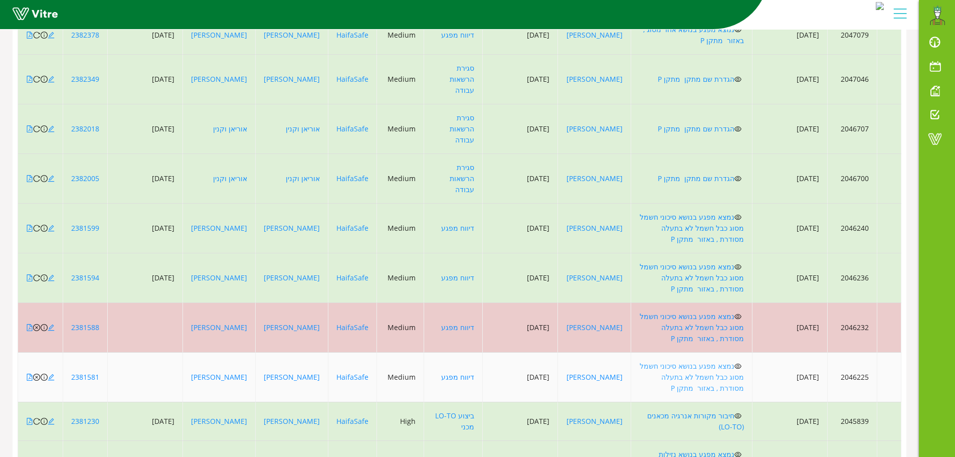
click at [719, 361] on link "נמצא מפגע בנושא סיכוני חשמל מסוג כבל חשמל לא בתעלה מסודרת , באזור מתקן P" at bounding box center [692, 377] width 104 height 32
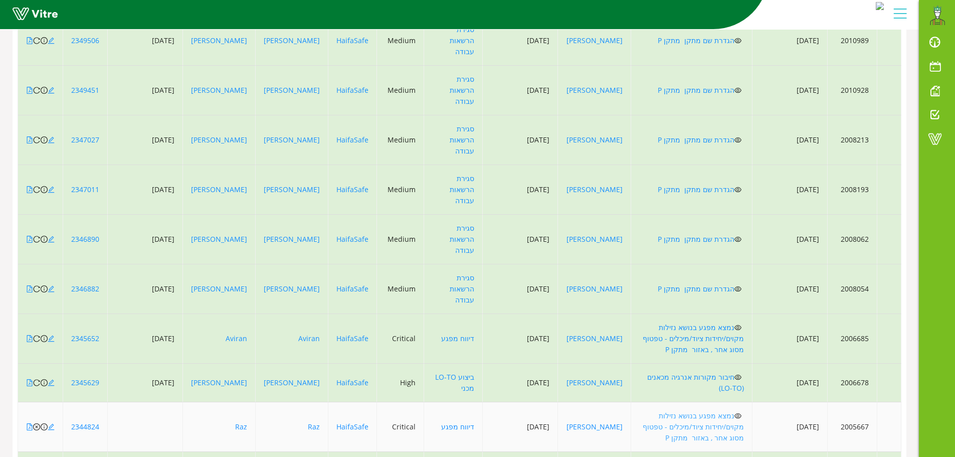
click at [729, 411] on link "נמצא מפגע בנושא נזילות מקוים/יחידות ציוד/מיכלים - טפטוף מסוג אחר , באזור מתקן P" at bounding box center [693, 427] width 101 height 32
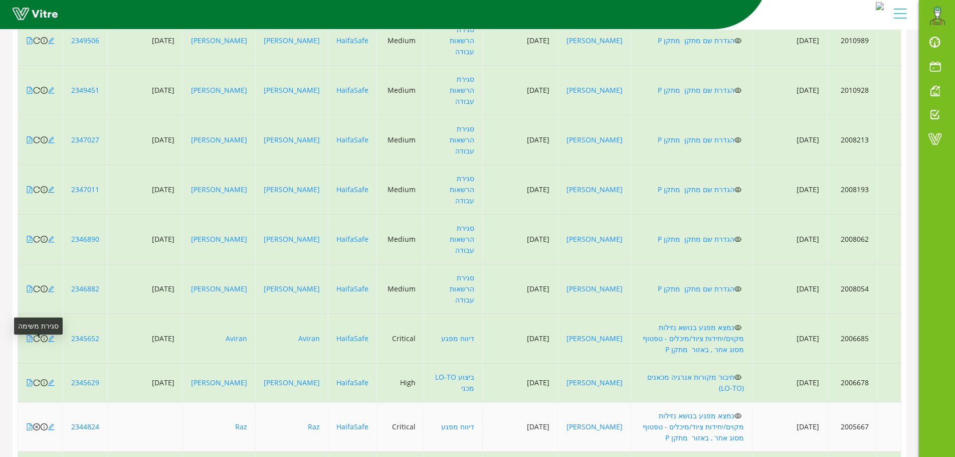
click at [37, 423] on icon "close-circle" at bounding box center [36, 426] width 7 height 7
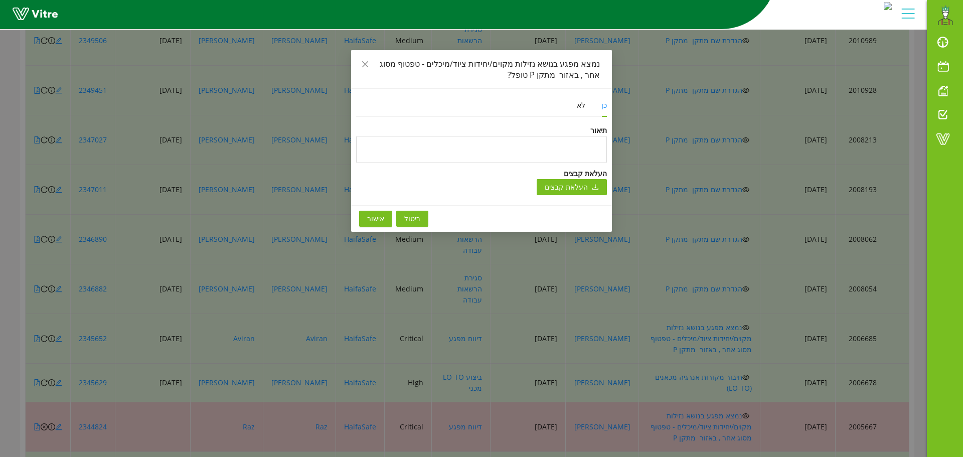
drag, startPoint x: 376, startPoint y: 217, endPoint x: 379, endPoint y: 224, distance: 7.6
click at [377, 220] on span "אישור" at bounding box center [375, 218] width 17 height 11
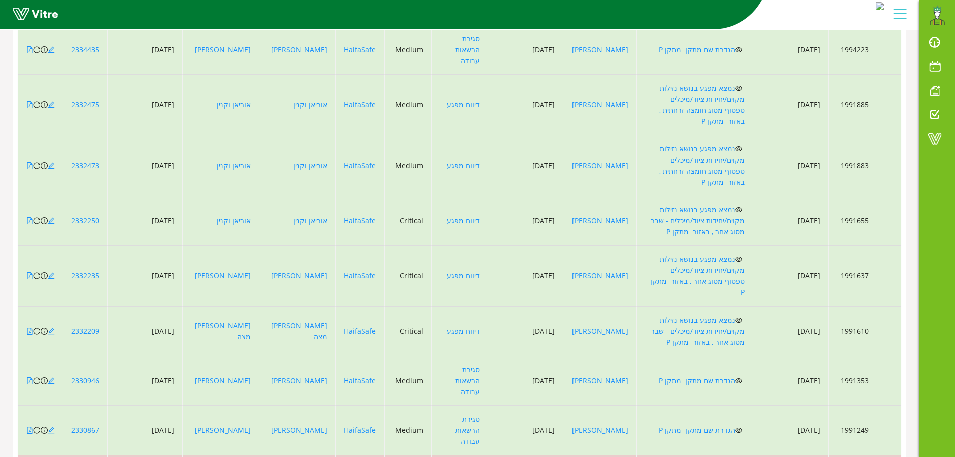
scroll to position [189, 0]
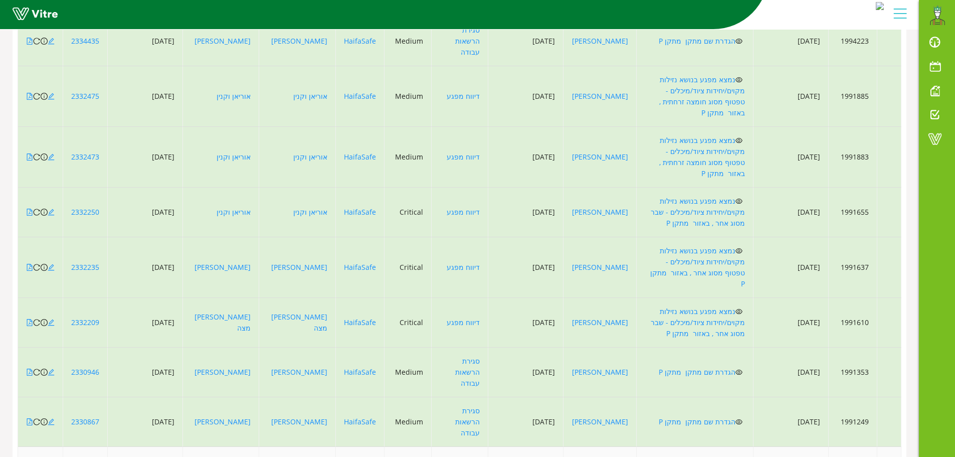
scroll to position [239, 0]
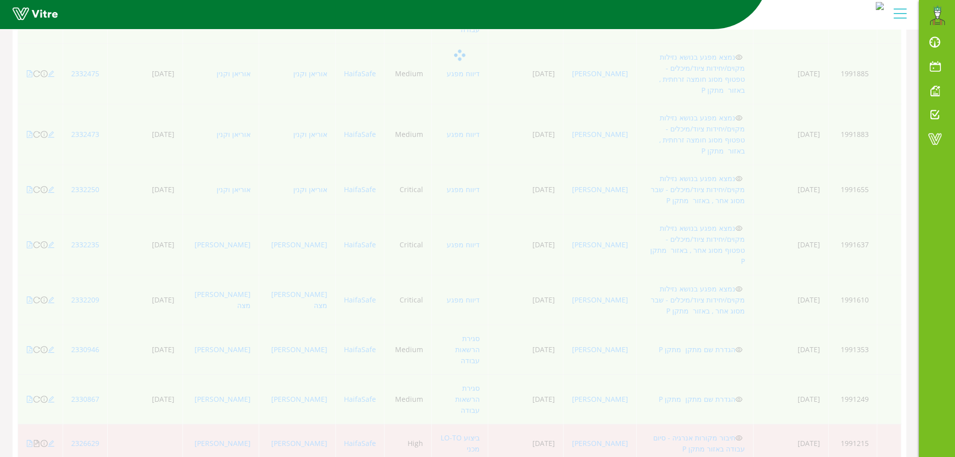
scroll to position [217, 0]
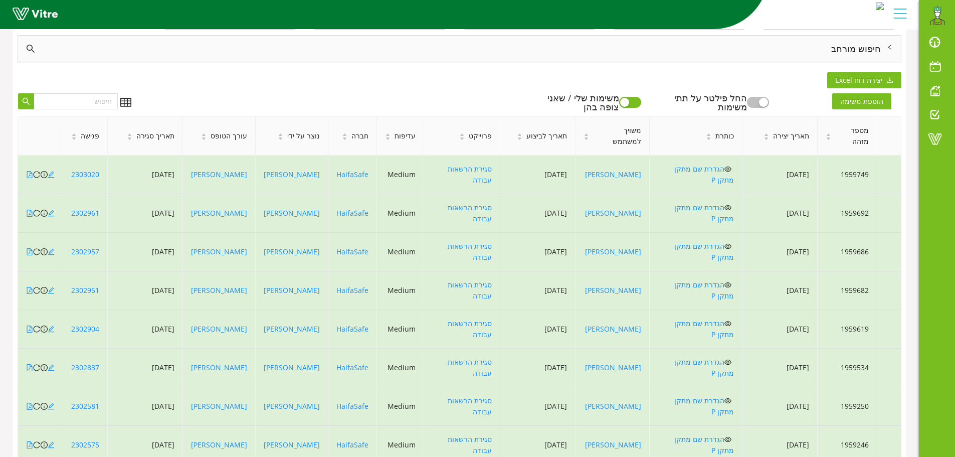
scroll to position [95, 0]
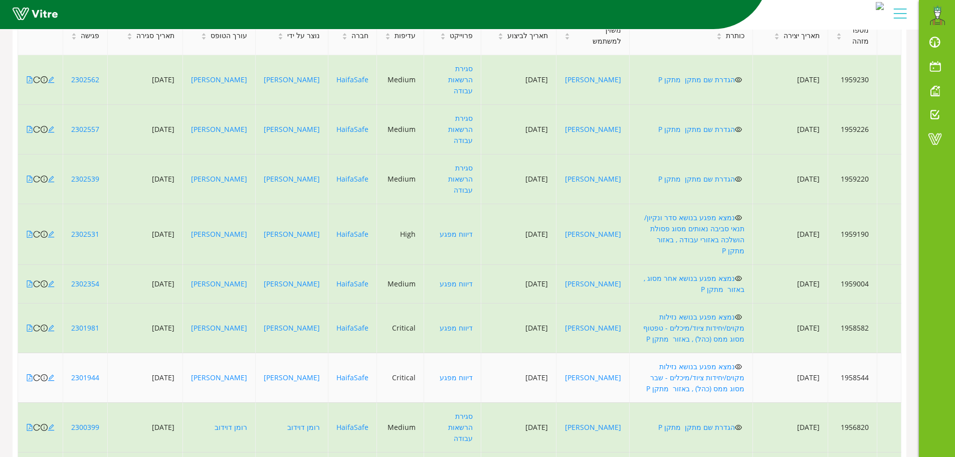
scroll to position [196, 0]
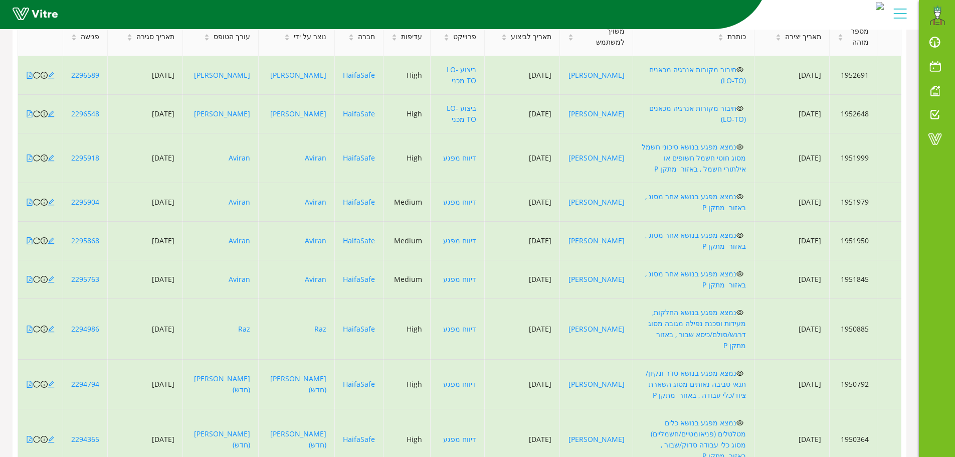
scroll to position [195, 0]
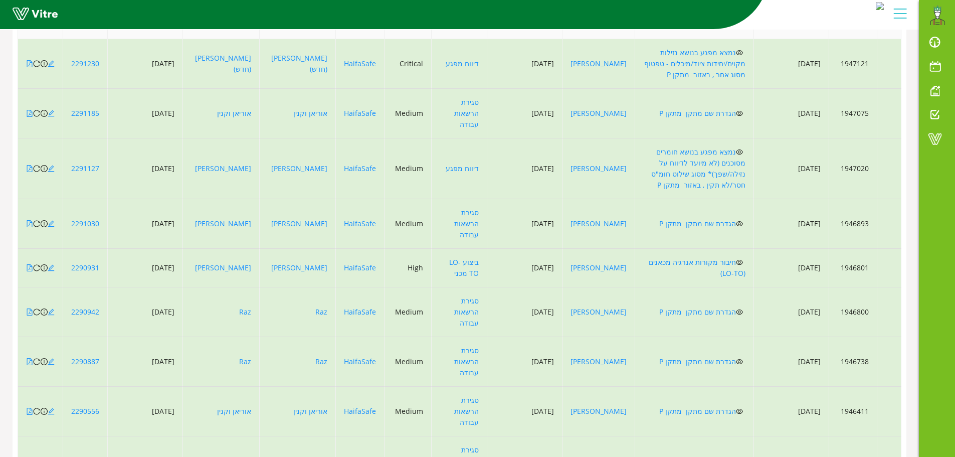
scroll to position [228, 0]
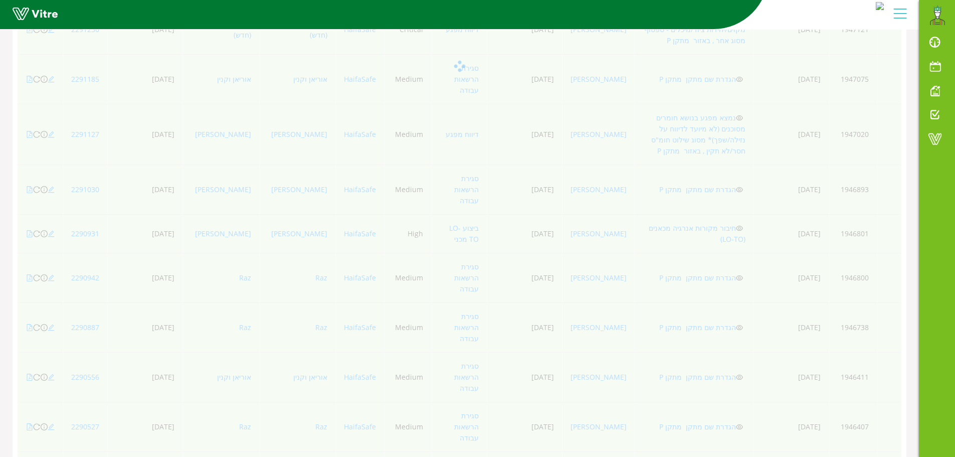
scroll to position [217, 0]
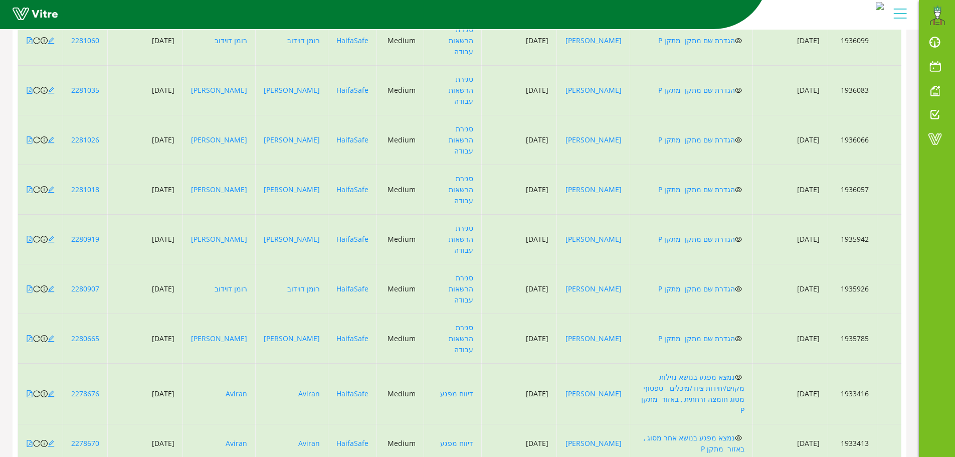
scroll to position [206, 0]
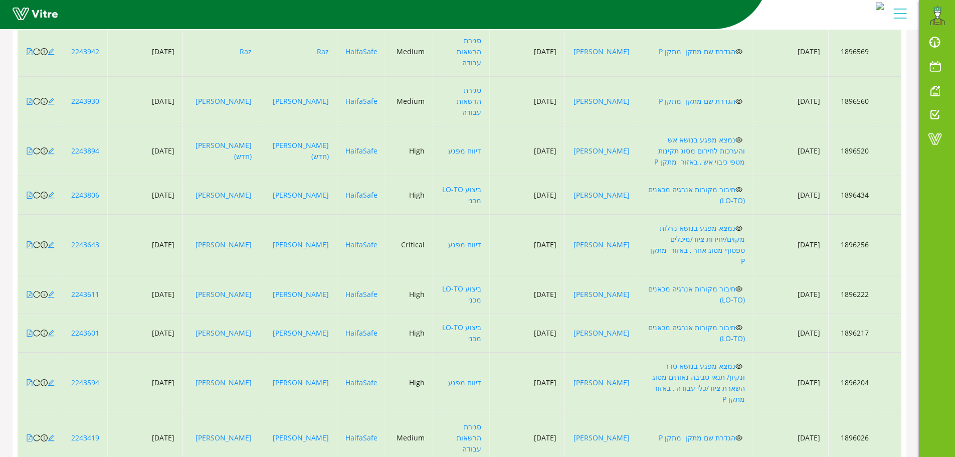
drag, startPoint x: 172, startPoint y: 429, endPoint x: 187, endPoint y: 428, distance: 14.6
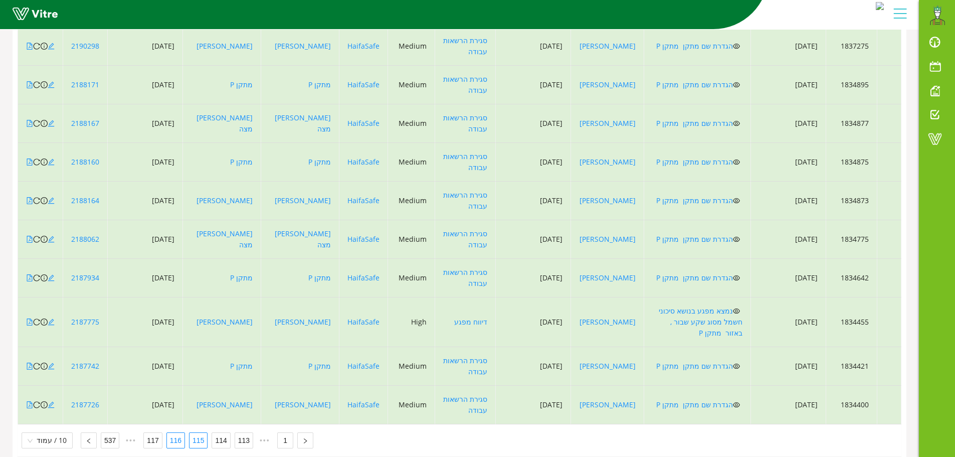
click at [172, 433] on link "116" at bounding box center [176, 440] width 18 height 15
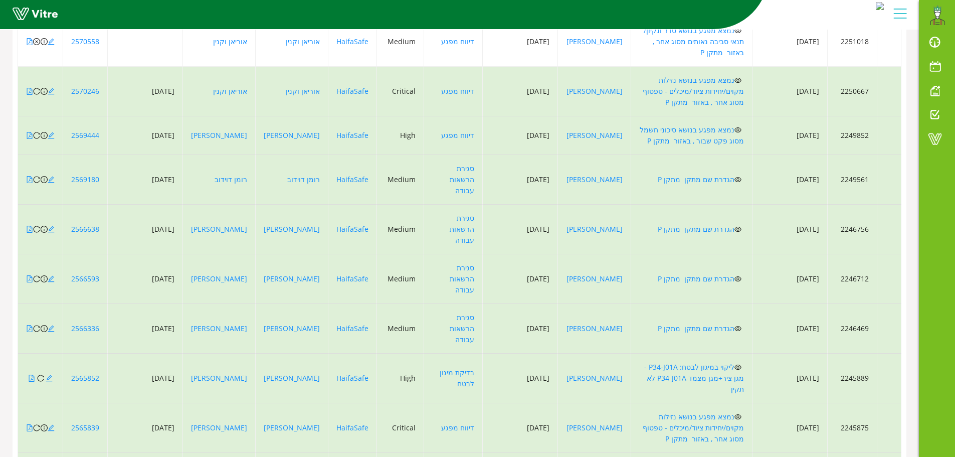
scroll to position [217, 0]
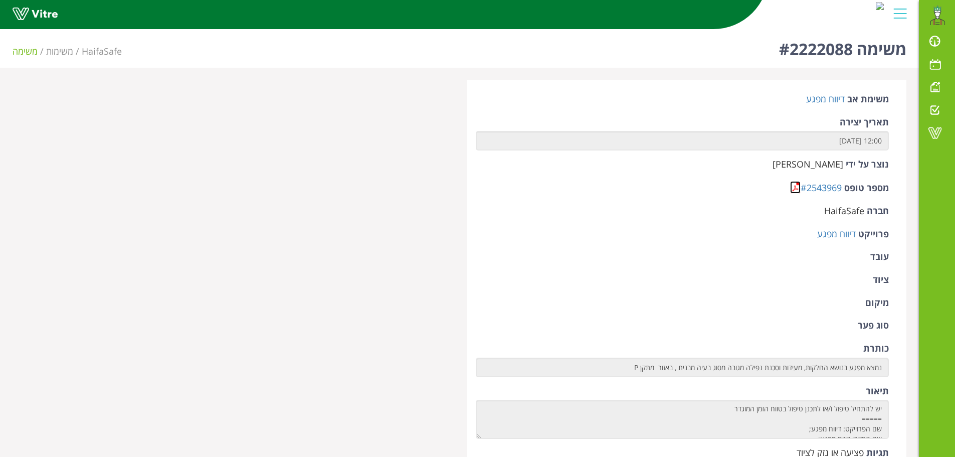
click at [795, 186] on link at bounding box center [795, 187] width 11 height 13
click at [794, 189] on link at bounding box center [795, 187] width 11 height 13
click at [796, 188] on link at bounding box center [795, 187] width 11 height 13
click at [792, 189] on link at bounding box center [795, 187] width 11 height 13
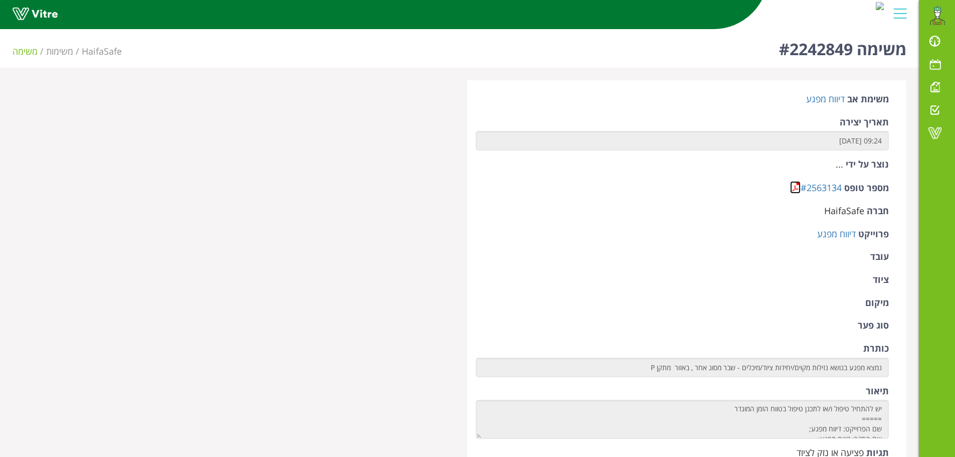
click at [795, 187] on link at bounding box center [795, 187] width 11 height 13
click at [793, 182] on link at bounding box center [795, 187] width 11 height 13
click at [795, 185] on link at bounding box center [795, 187] width 11 height 13
click at [794, 185] on link at bounding box center [795, 187] width 11 height 13
click at [796, 189] on link at bounding box center [795, 187] width 11 height 13
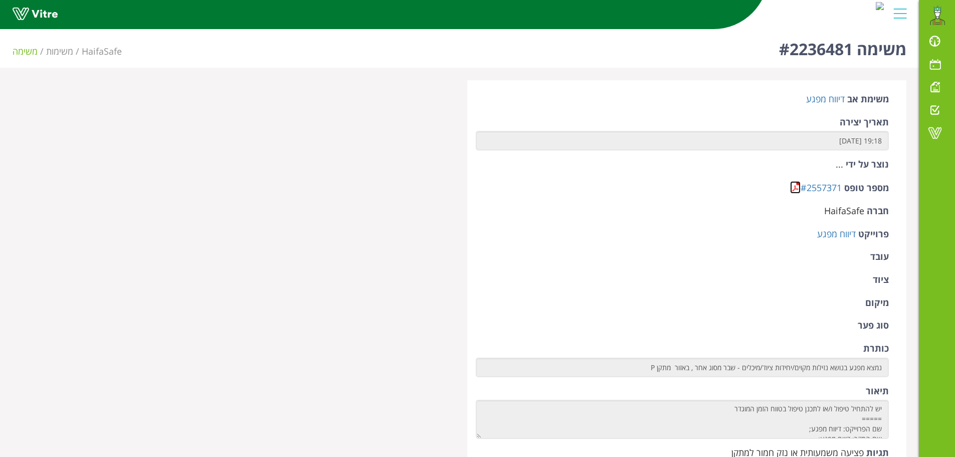
click at [795, 182] on link at bounding box center [795, 187] width 11 height 13
click at [794, 190] on link at bounding box center [795, 187] width 11 height 13
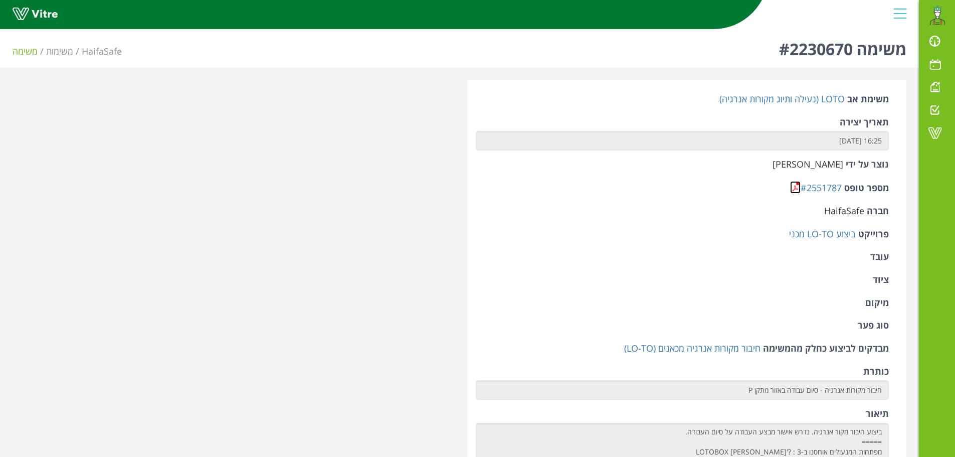
click at [798, 188] on link at bounding box center [795, 187] width 11 height 13
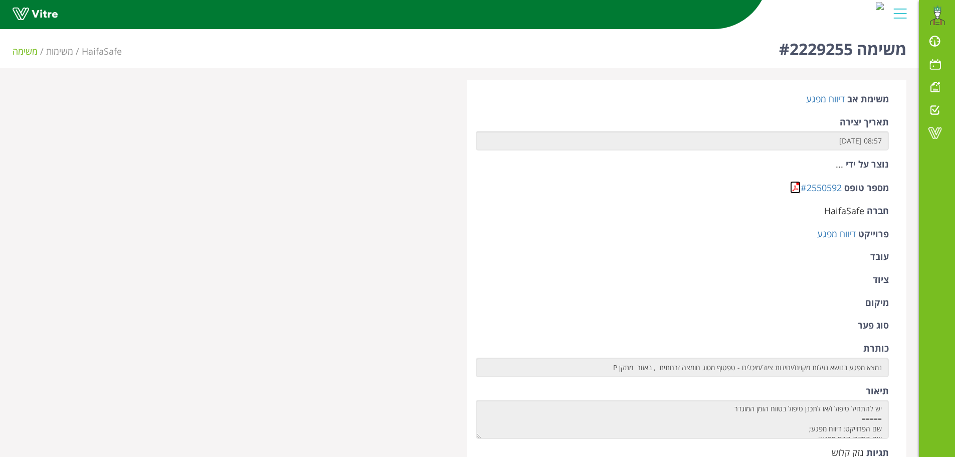
click at [799, 189] on link at bounding box center [795, 187] width 11 height 13
click at [793, 188] on link at bounding box center [795, 187] width 11 height 13
click at [794, 189] on link at bounding box center [795, 187] width 11 height 13
click at [796, 189] on link at bounding box center [795, 187] width 11 height 13
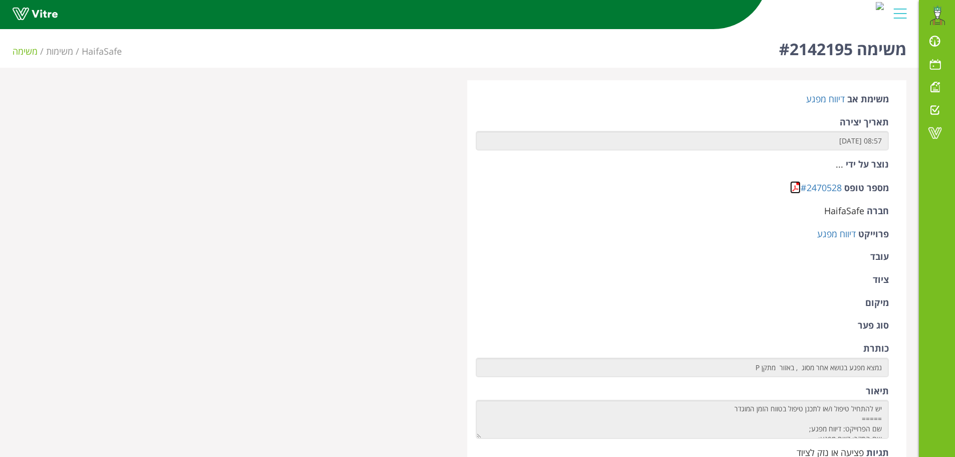
click at [795, 188] on link at bounding box center [795, 187] width 11 height 13
click at [795, 191] on link at bounding box center [795, 187] width 11 height 13
click at [799, 188] on link at bounding box center [795, 187] width 11 height 13
click at [792, 188] on link at bounding box center [795, 187] width 11 height 13
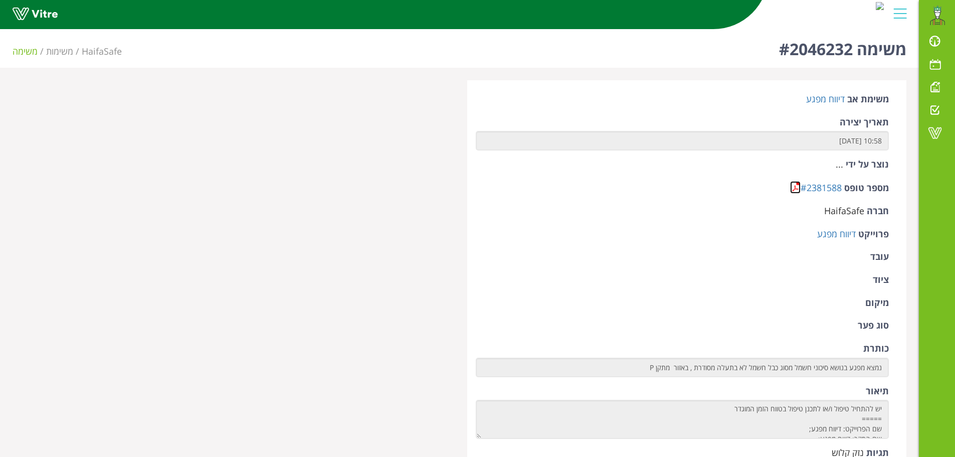
click at [795, 188] on link at bounding box center [795, 187] width 11 height 13
click at [795, 189] on link at bounding box center [795, 187] width 11 height 13
click at [795, 188] on link at bounding box center [795, 187] width 11 height 13
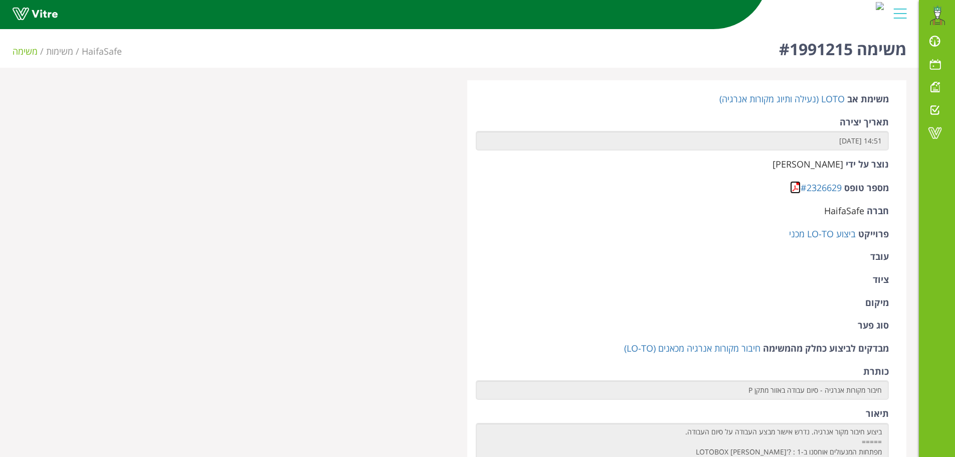
click at [792, 190] on link at bounding box center [795, 187] width 11 height 13
